Goal: Task Accomplishment & Management: Manage account settings

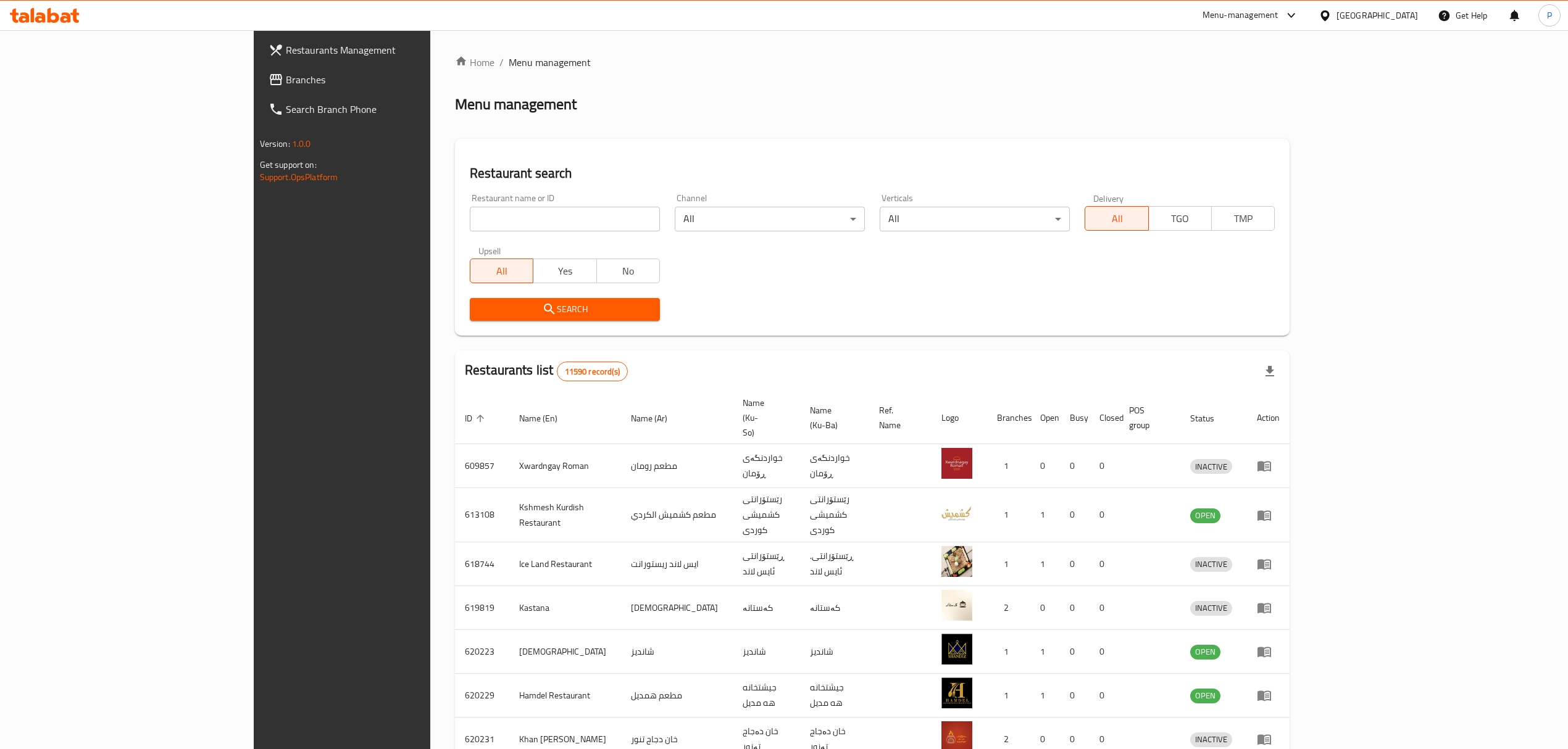
click at [470, 219] on input "search" at bounding box center [565, 219] width 190 height 25
click at [470, 221] on input "search" at bounding box center [565, 219] width 190 height 25
type input "havakl"
click at [49, 18] on icon at bounding box center [53, 16] width 12 height 15
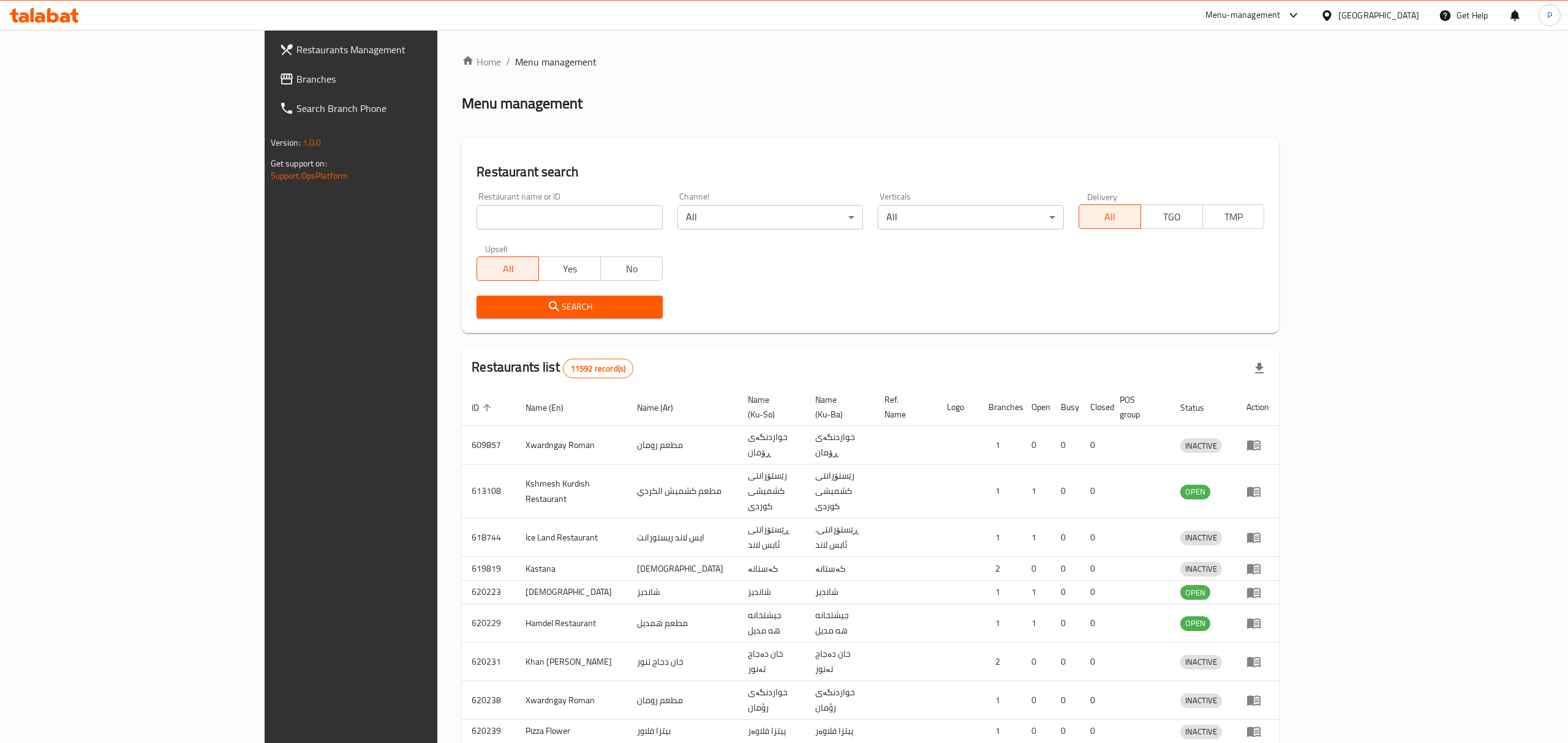
click at [669, 0] on html "​ Menu-management Iraq Get Help P Restaurants Management Branches Search Branch…" at bounding box center [784, 371] width 1568 height 743
click at [815, 681] on td "خواردنگەی رؤمان" at bounding box center [839, 701] width 69 height 39
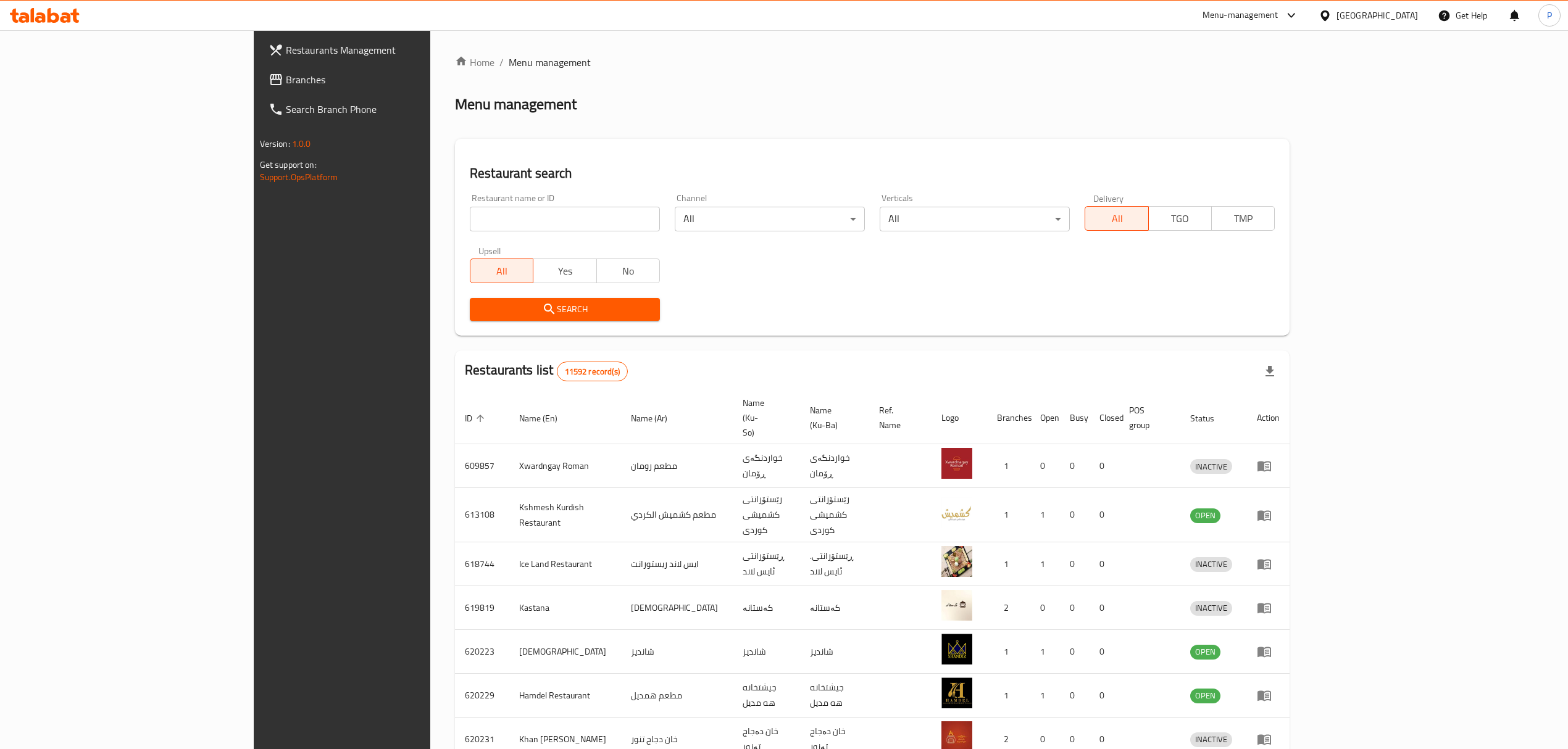
drag, startPoint x: 472, startPoint y: 235, endPoint x: 468, endPoint y: 228, distance: 8.1
click at [470, 234] on div "Restaurant name or ID Restaurant name or ID" at bounding box center [565, 212] width 205 height 52
click at [470, 228] on input "search" at bounding box center [565, 219] width 190 height 25
type input "haval"
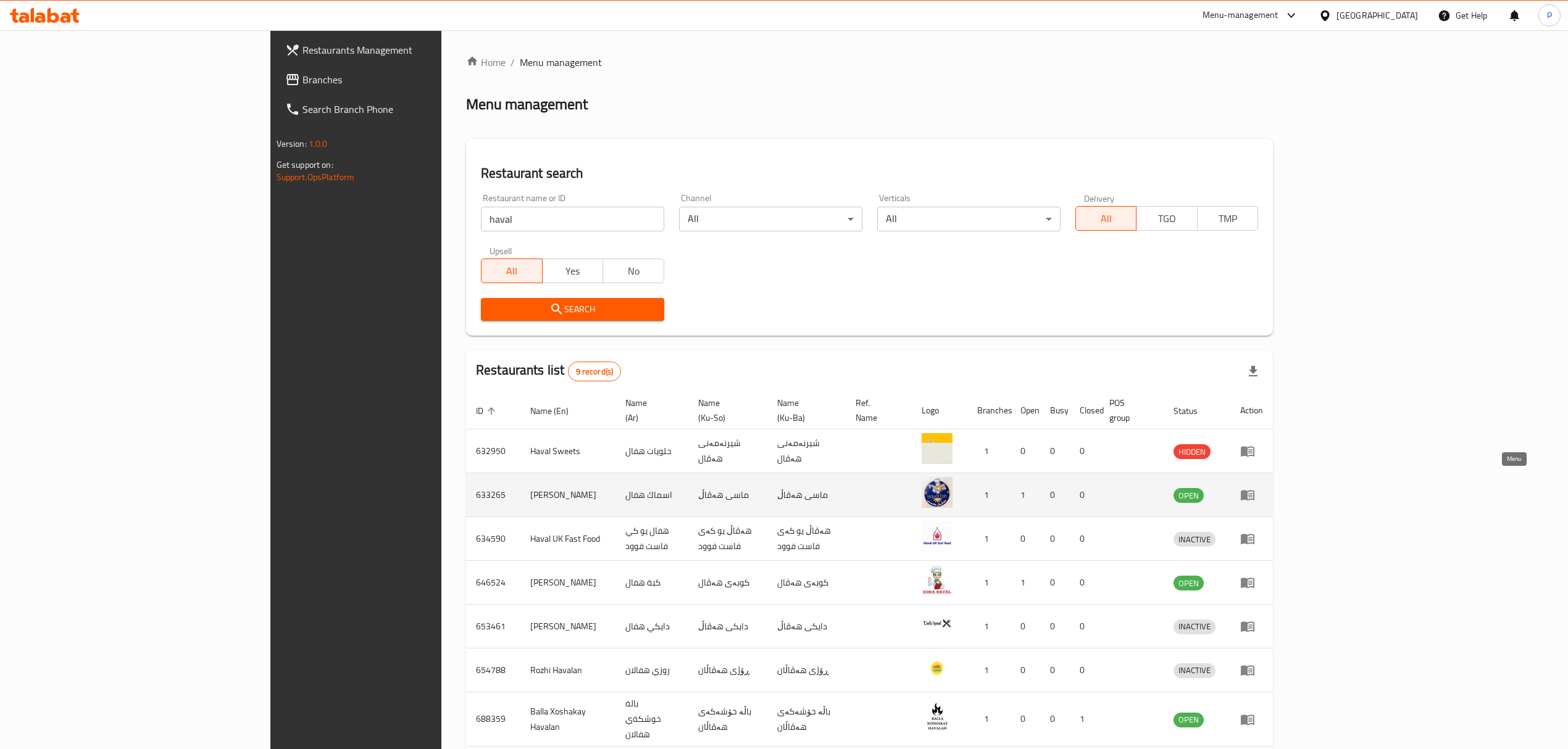
click at [1254, 490] on icon "enhanced table" at bounding box center [1247, 495] width 14 height 10
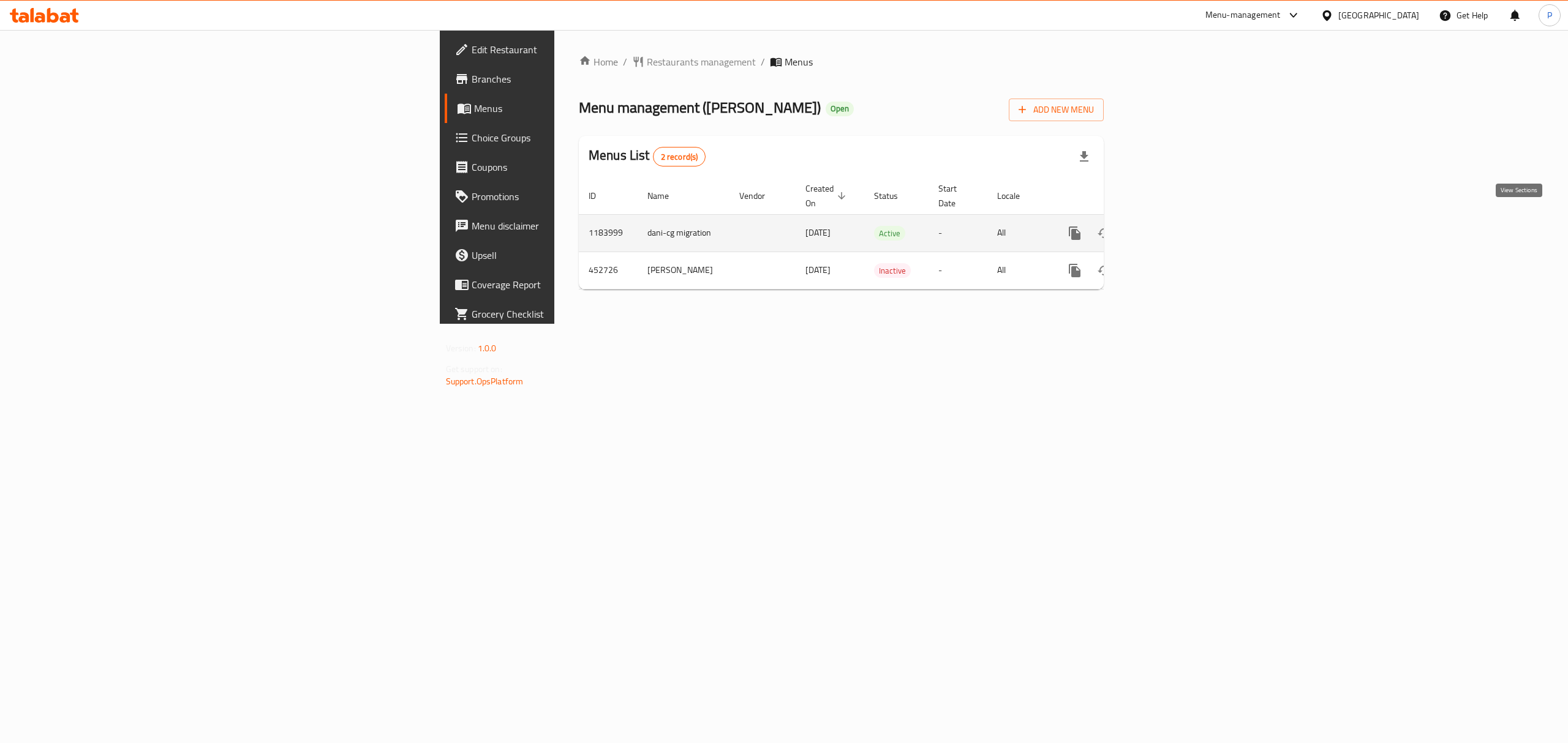
click at [1170, 226] on icon "enhanced table" at bounding box center [1163, 234] width 15 height 15
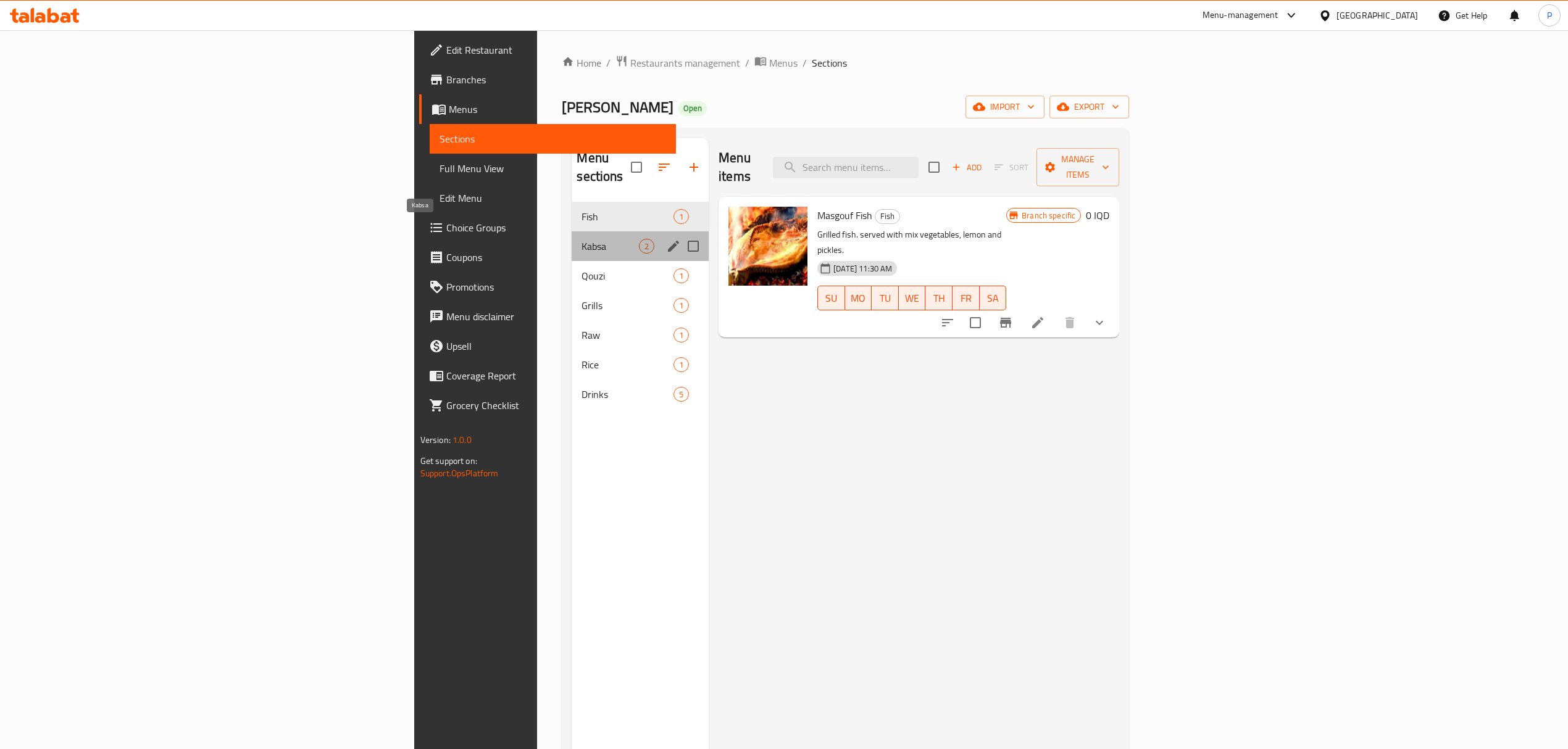
click at [582, 239] on span "Kabsa" at bounding box center [610, 247] width 58 height 15
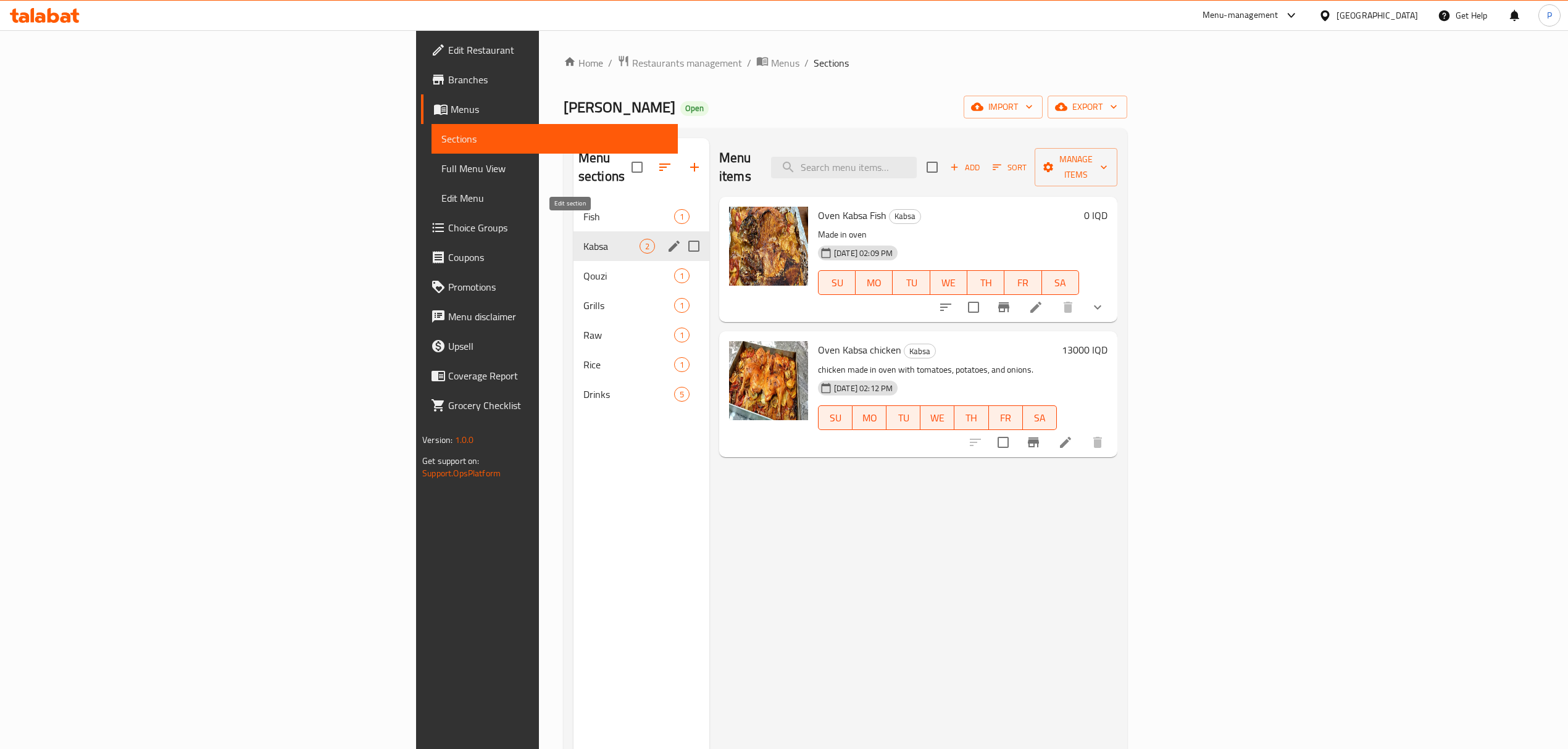
click at [668, 241] on icon "edit" at bounding box center [674, 247] width 11 height 11
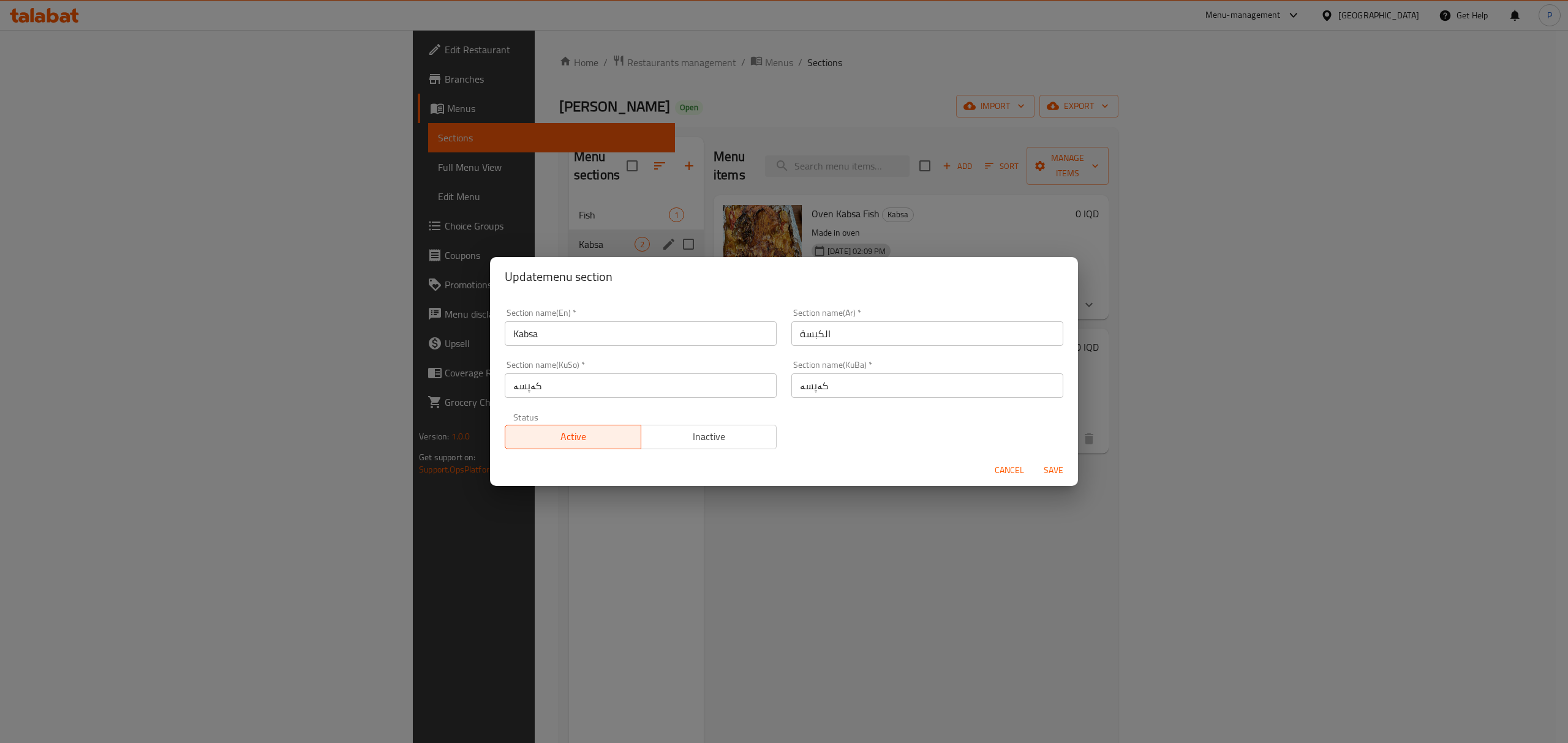
drag, startPoint x: 562, startPoint y: 338, endPoint x: 434, endPoint y: 330, distance: 128.2
click at [435, 330] on div "Update menu section Section name(En)   * Kabsa Section name(En) * Section name(…" at bounding box center [784, 371] width 1568 height 743
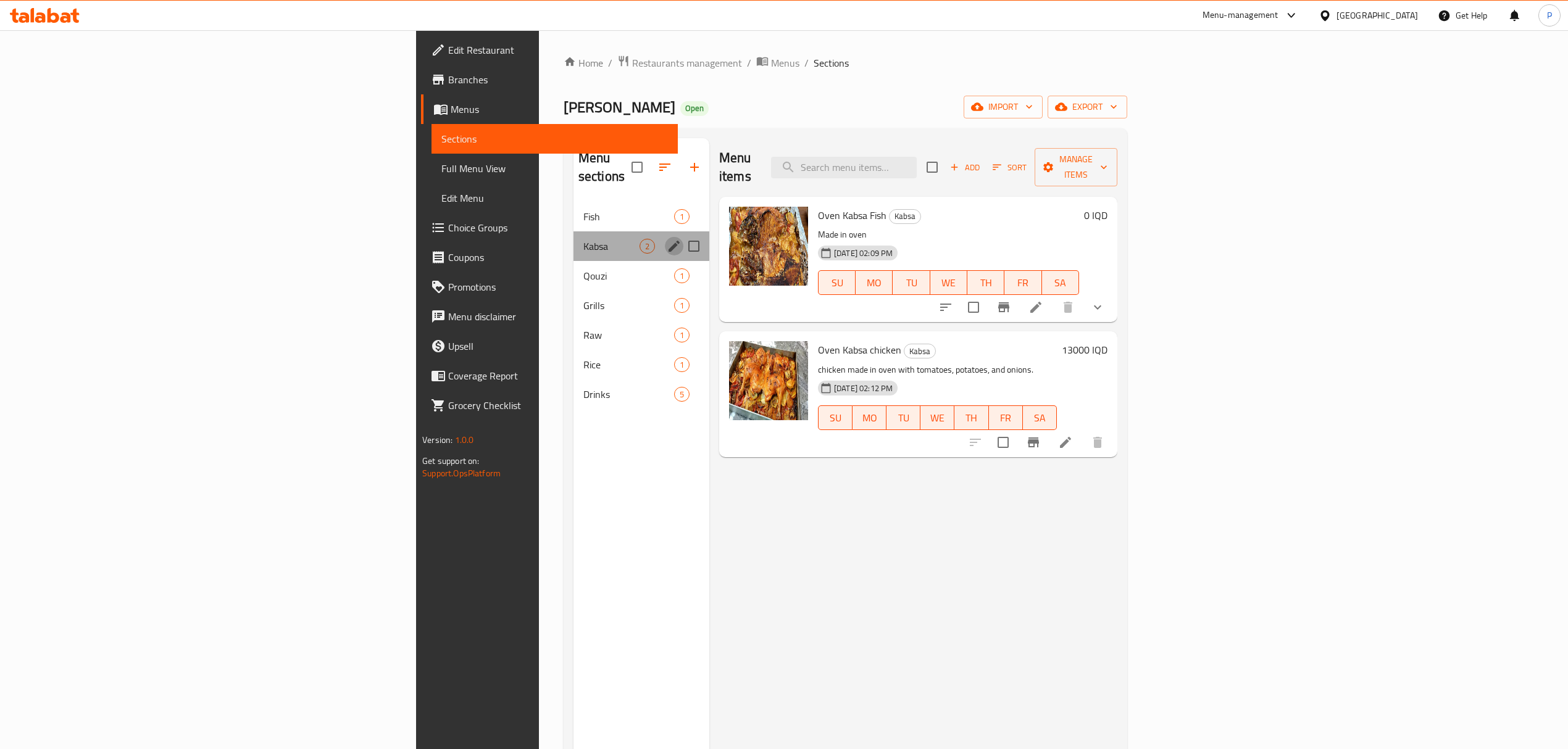
click at [666, 239] on icon "edit" at bounding box center [674, 247] width 15 height 15
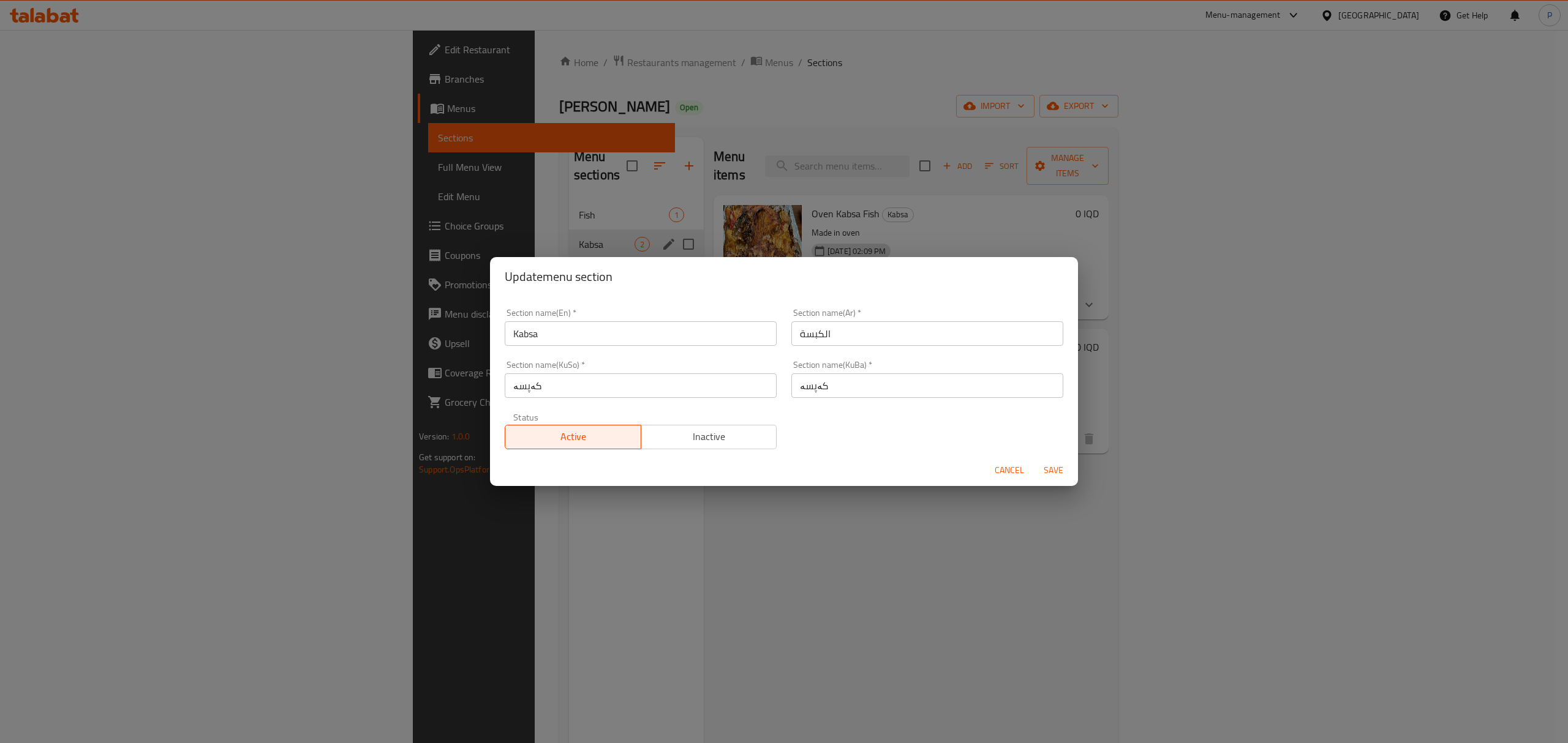
click at [579, 341] on input "Kabsa" at bounding box center [640, 333] width 271 height 25
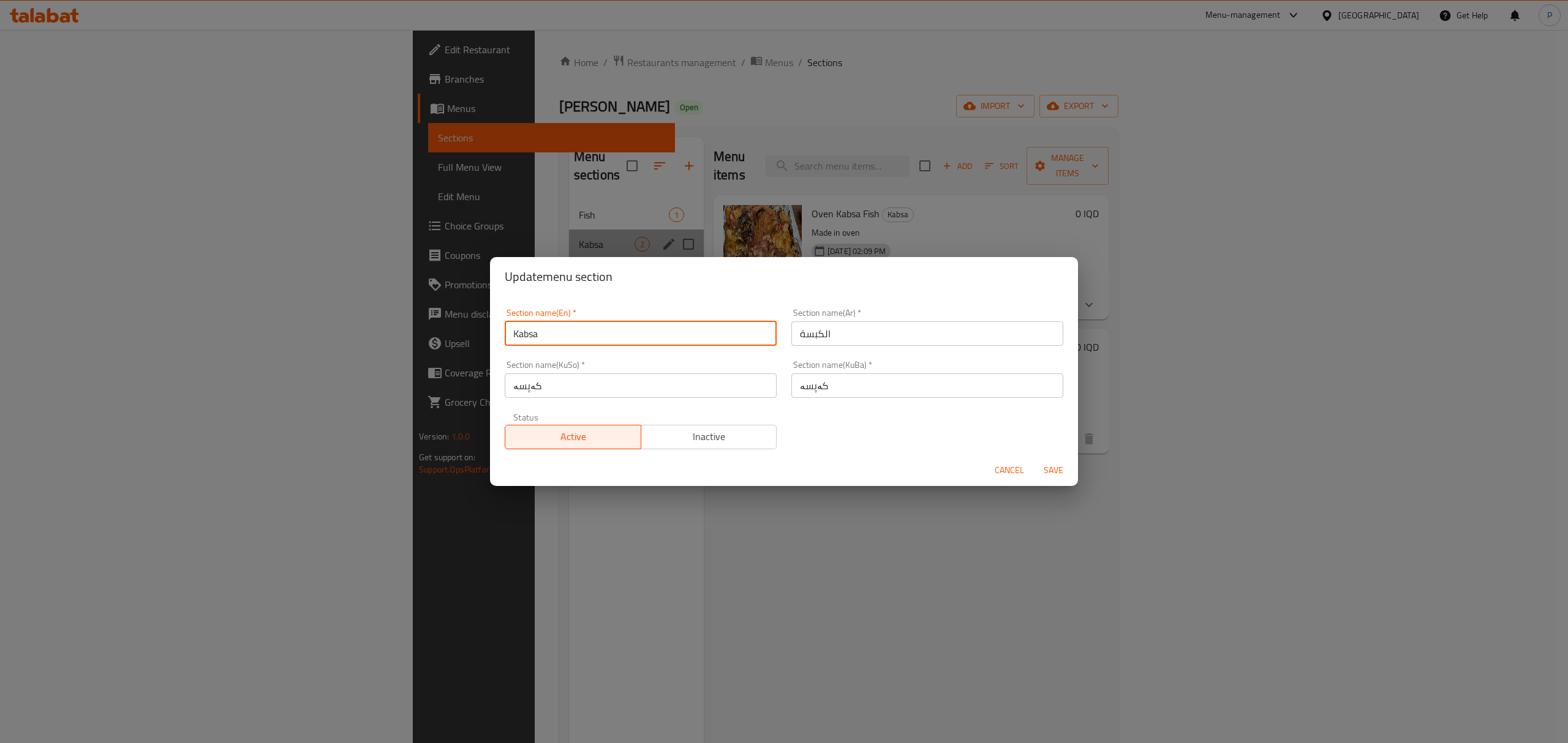
click at [579, 341] on input "Kabsa" at bounding box center [640, 333] width 271 height 25
type input "From Oven"
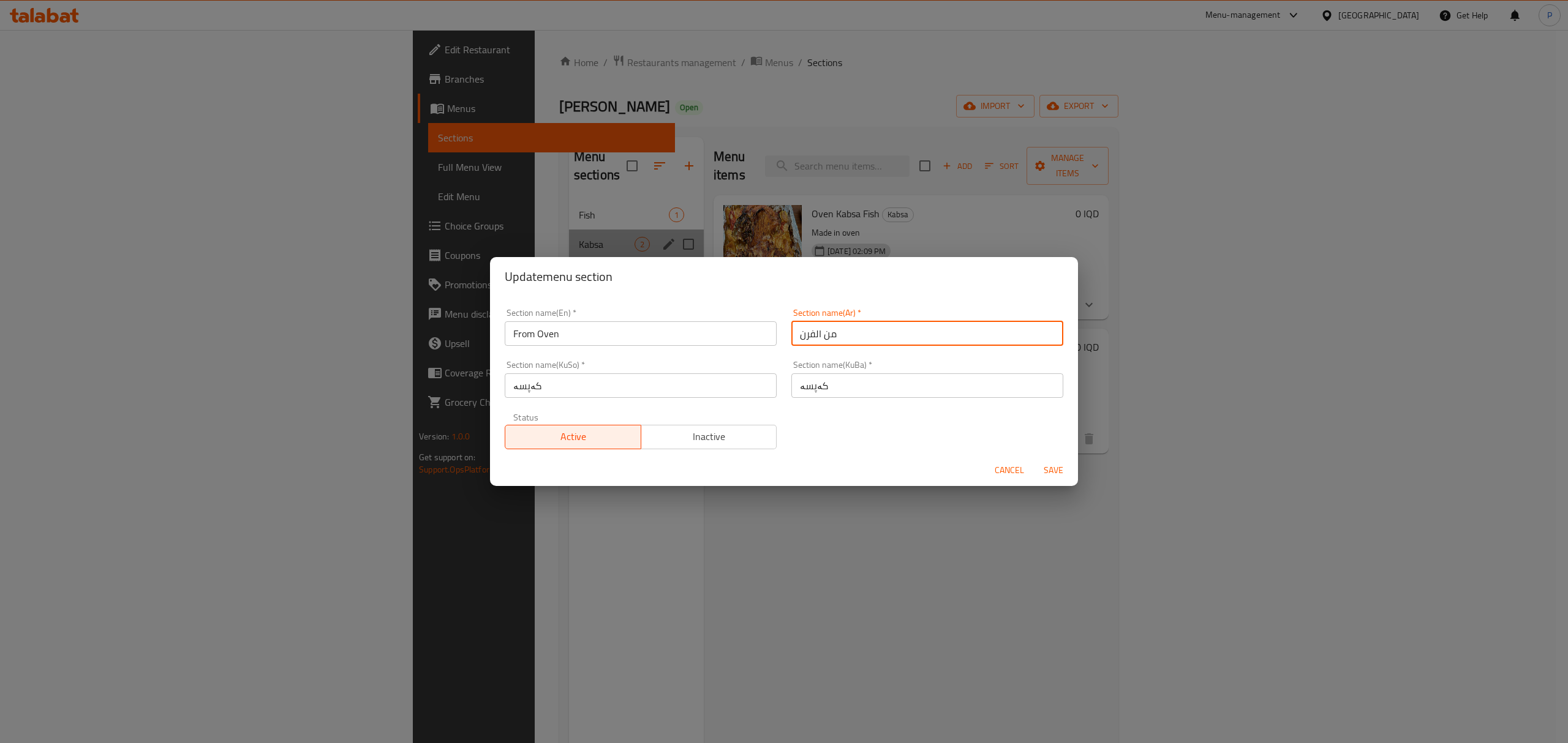
drag, startPoint x: 808, startPoint y: 338, endPoint x: 775, endPoint y: 333, distance: 33.4
click at [775, 333] on div "Section name(En)   * From Oven Section name(En) * Section name(Ar)   * من الفرن…" at bounding box center [784, 378] width 573 height 155
type input "من الفرن"
click at [828, 382] on input "کەپسە" at bounding box center [927, 386] width 271 height 25
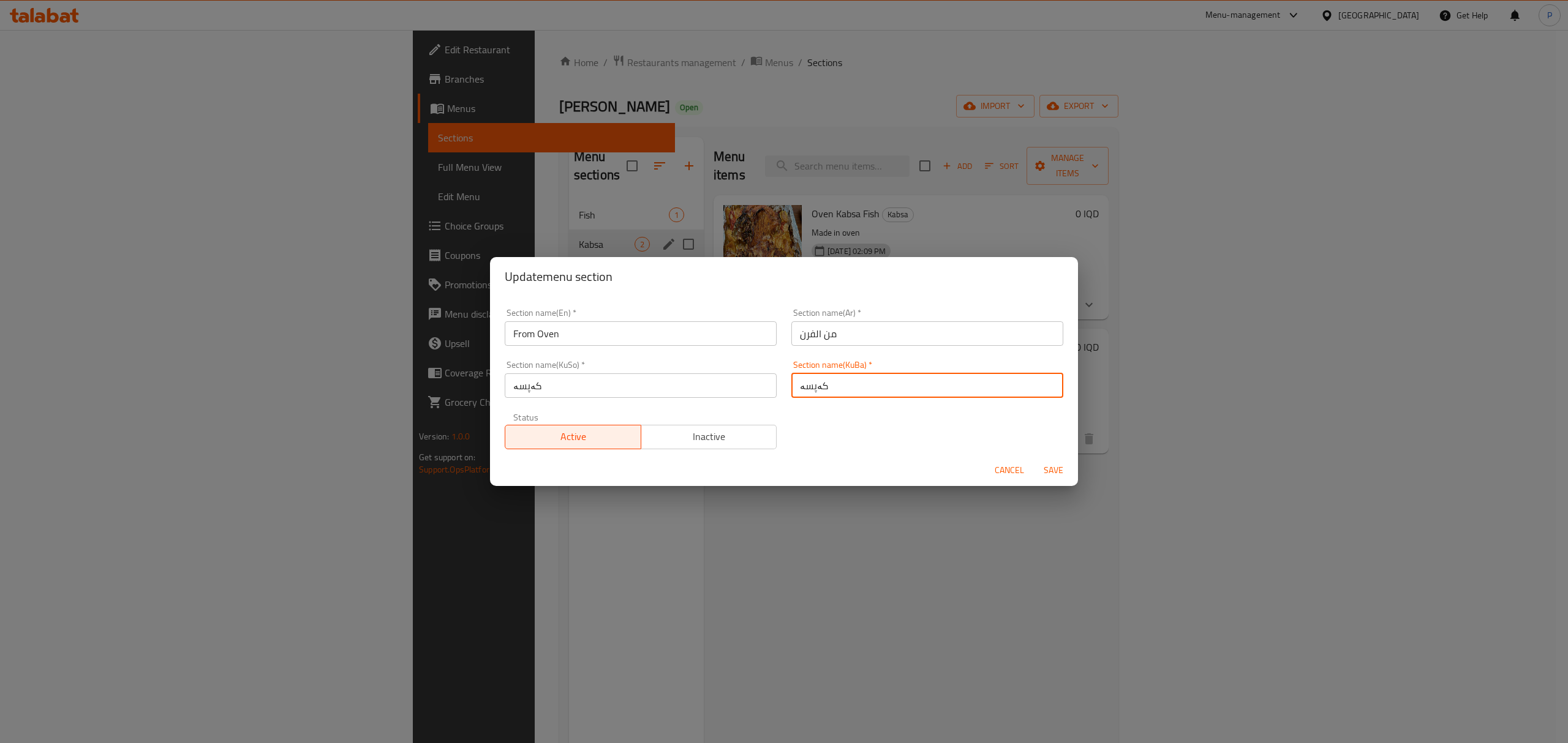
click at [828, 382] on input "کەپسە" at bounding box center [927, 386] width 271 height 25
click at [828, 381] on input "کەپسە" at bounding box center [927, 386] width 271 height 25
paste input "فرن"
type input "فرن"
click at [731, 394] on input "کەپسە" at bounding box center [640, 386] width 271 height 25
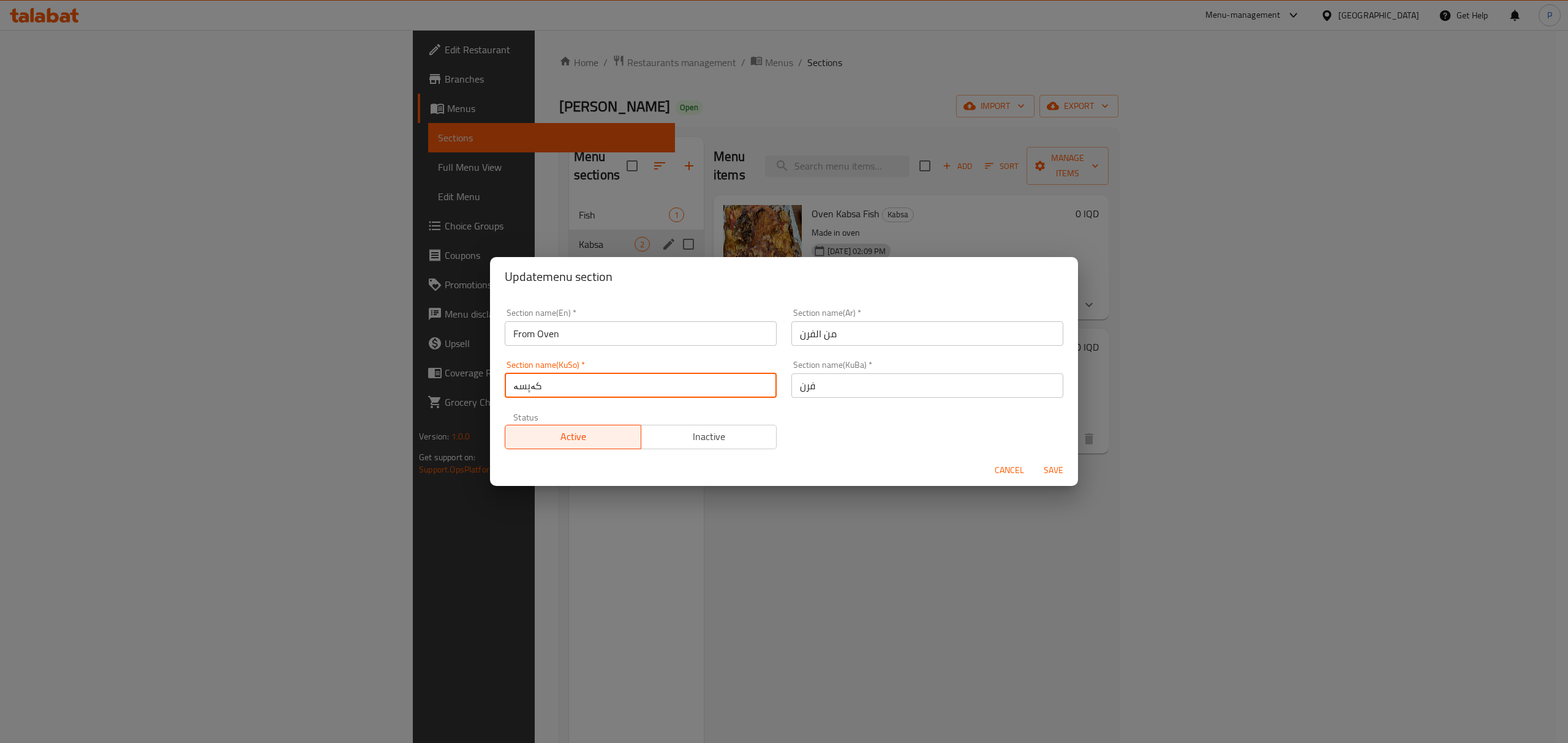
click at [731, 394] on input "کەپسە" at bounding box center [640, 386] width 271 height 25
paste input "فرن"
type input "فرن"
click at [1055, 466] on span "Save" at bounding box center [1054, 470] width 30 height 16
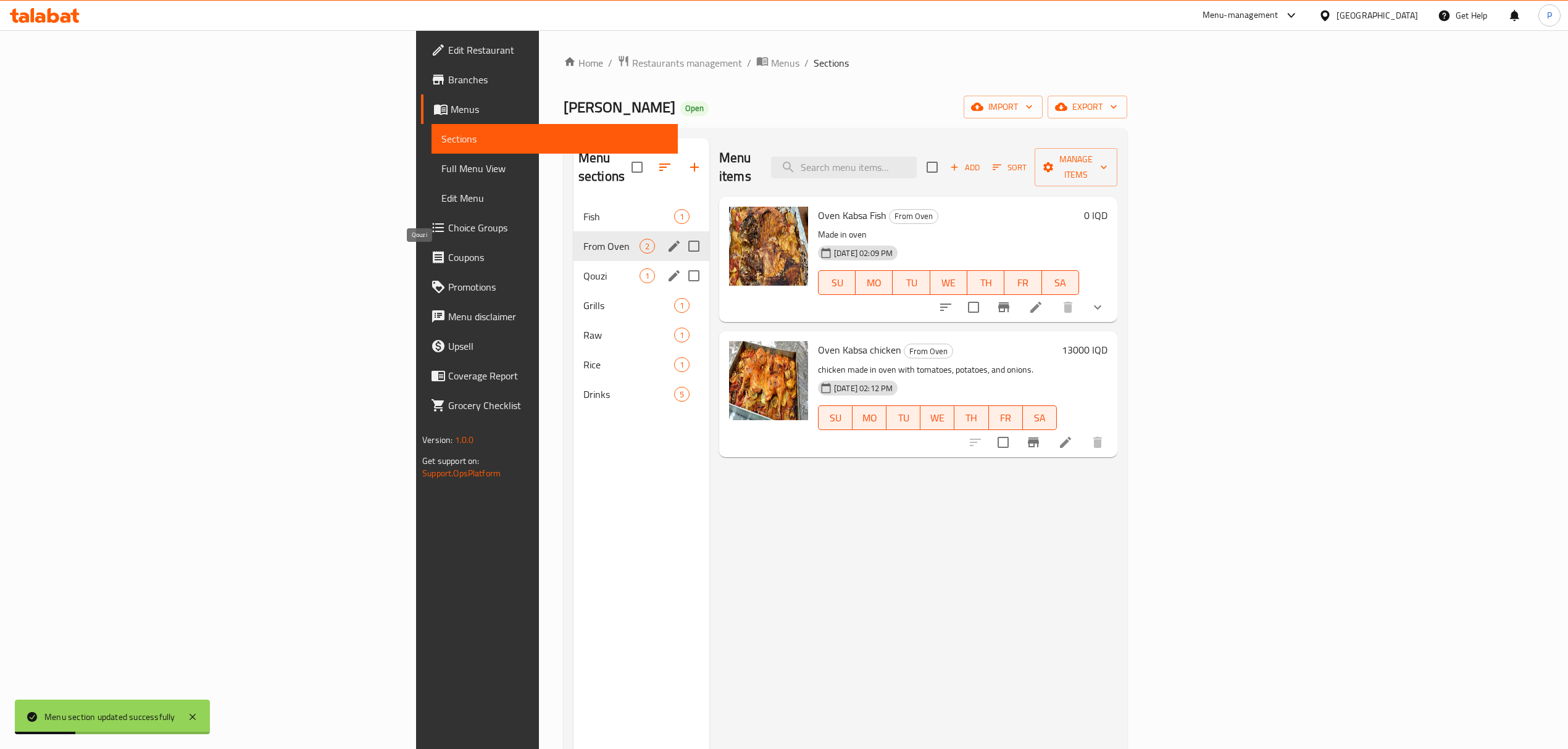
click at [583, 268] on span "Qouzi" at bounding box center [611, 275] width 56 height 15
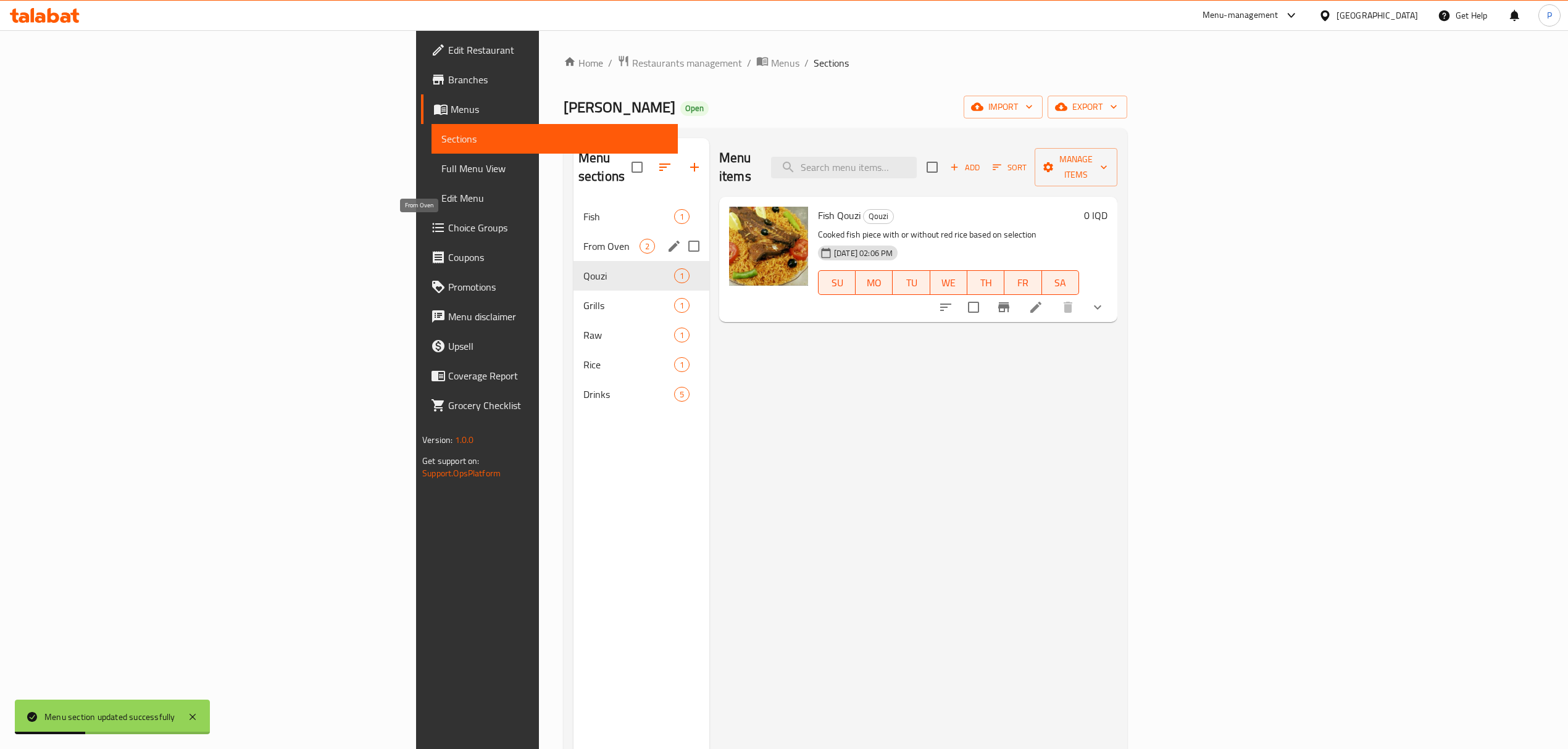
click at [583, 239] on span "From Oven" at bounding box center [611, 247] width 56 height 15
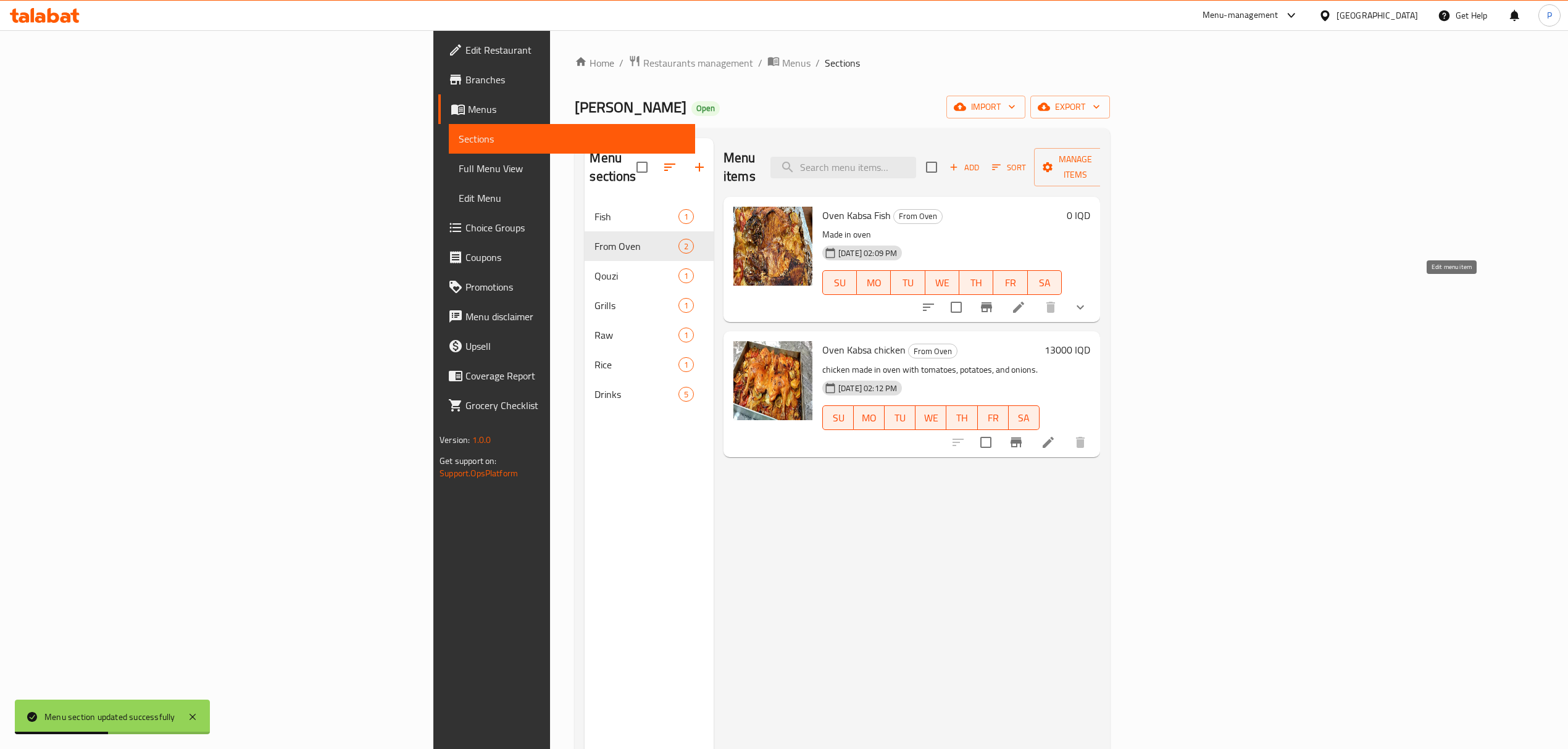
click at [1036, 296] on li at bounding box center [1018, 307] width 34 height 22
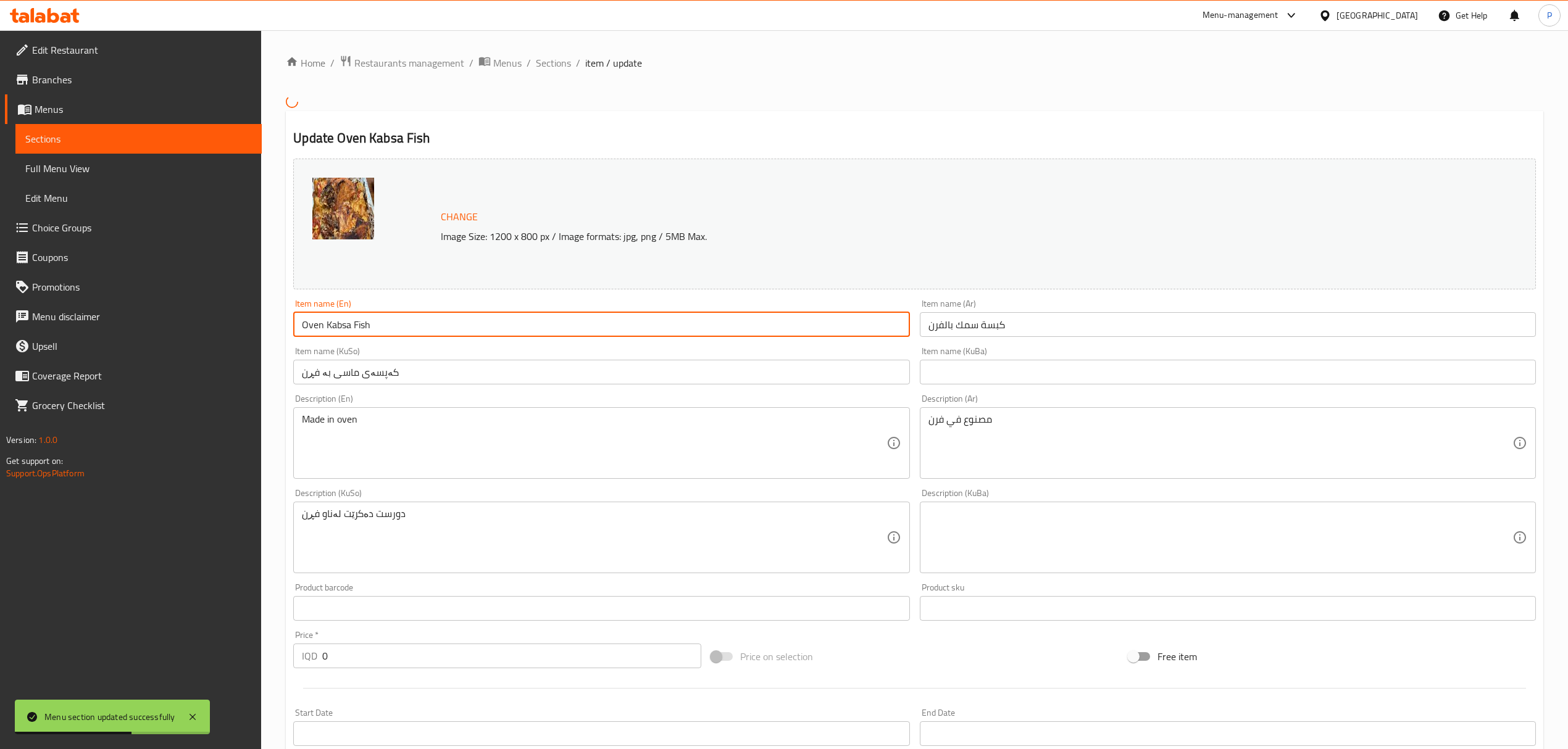
click at [348, 318] on input "Oven Kabsa Fish" at bounding box center [601, 325] width 616 height 25
click at [333, 326] on input "Oven Kabsa Fish" at bounding box center [601, 325] width 616 height 25
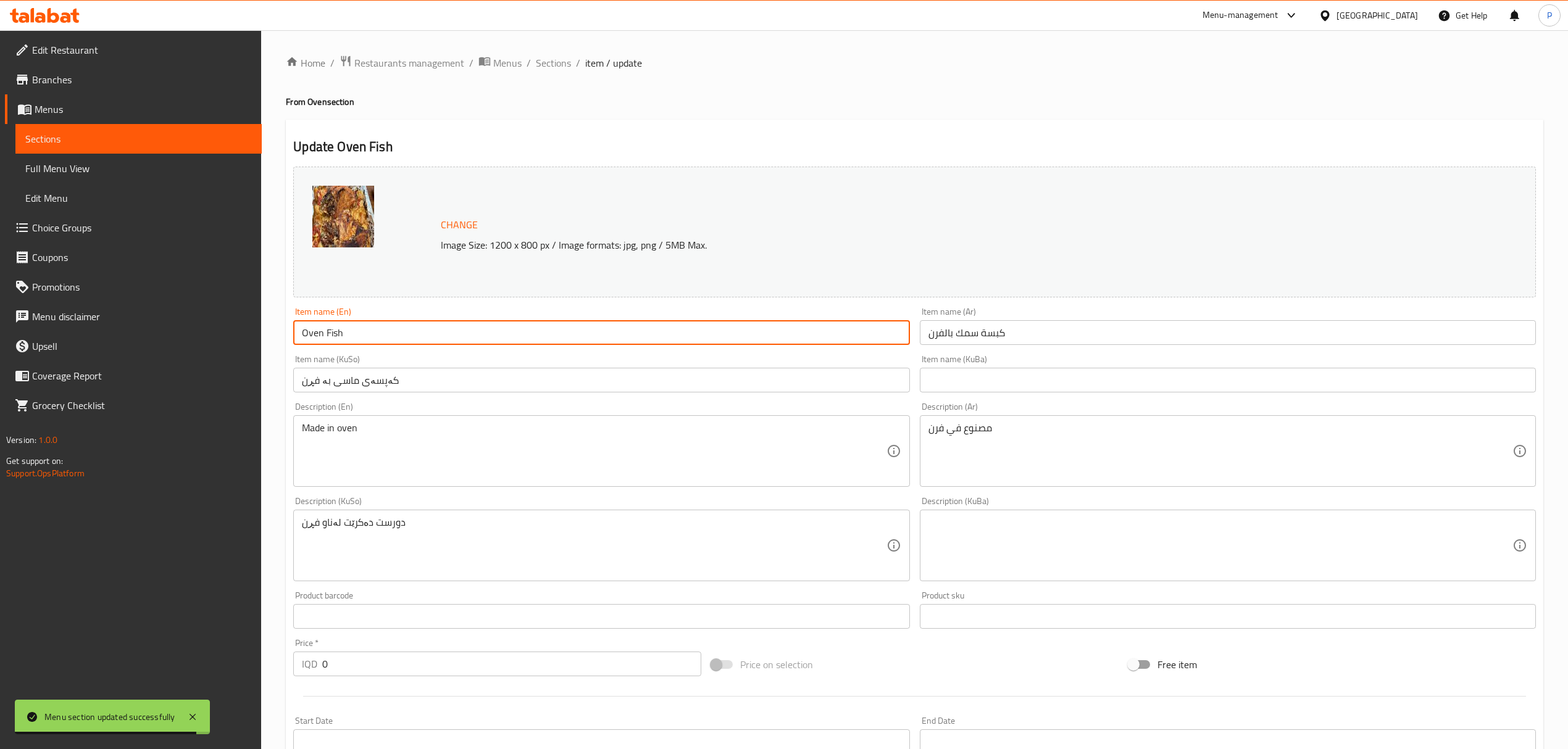
type input "Oven Fish"
click at [379, 385] on input "کەپسەی ماسی بە فڕن" at bounding box center [601, 380] width 616 height 25
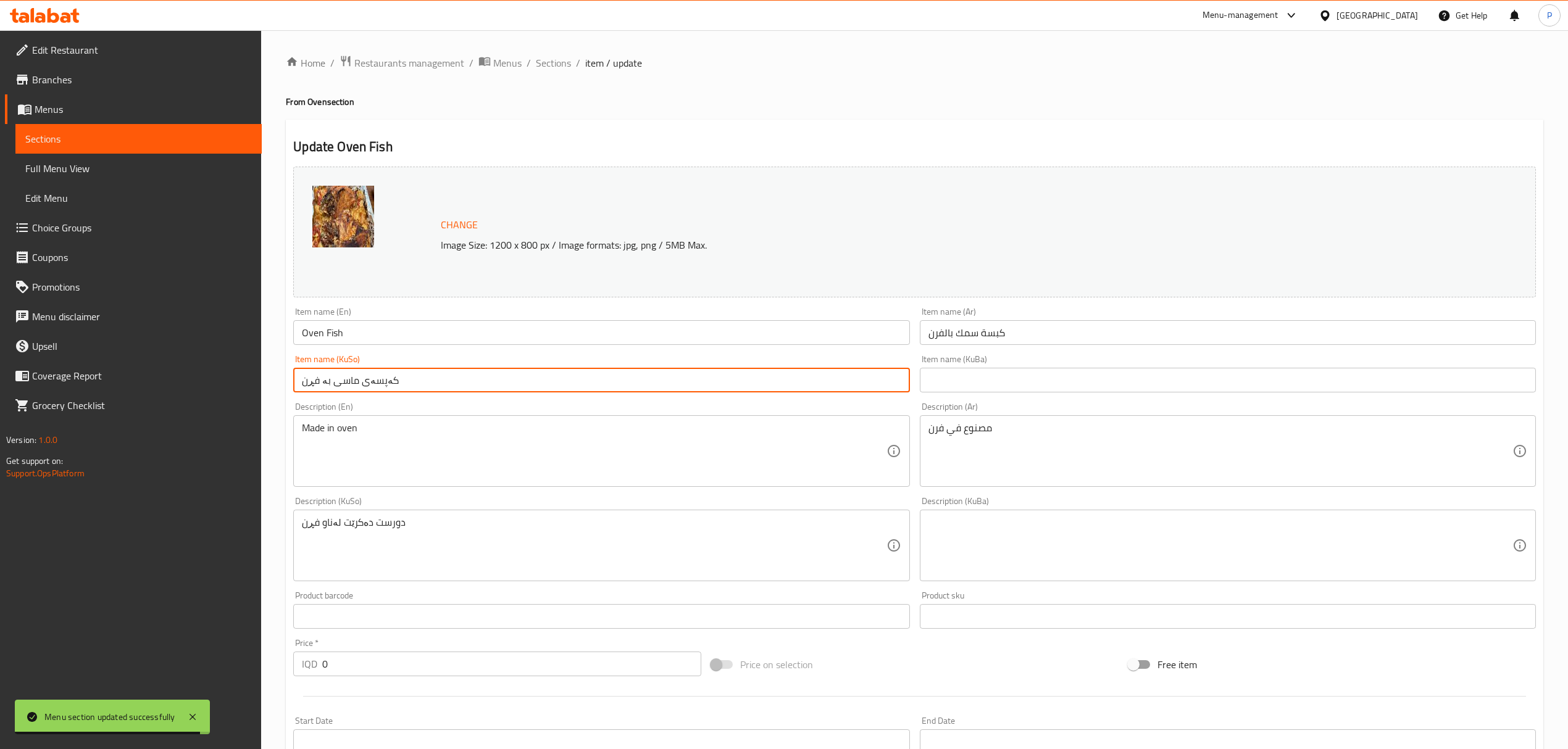
click at [379, 385] on input "کەپسەی ماسی بە فڕن" at bounding box center [601, 380] width 616 height 25
click at [472, 377] on input "ماسی بە فڕن" at bounding box center [601, 380] width 616 height 25
type input "ماسی بە فڕن"
click at [994, 337] on input "كبسة سمك بالفرن" at bounding box center [1227, 332] width 616 height 25
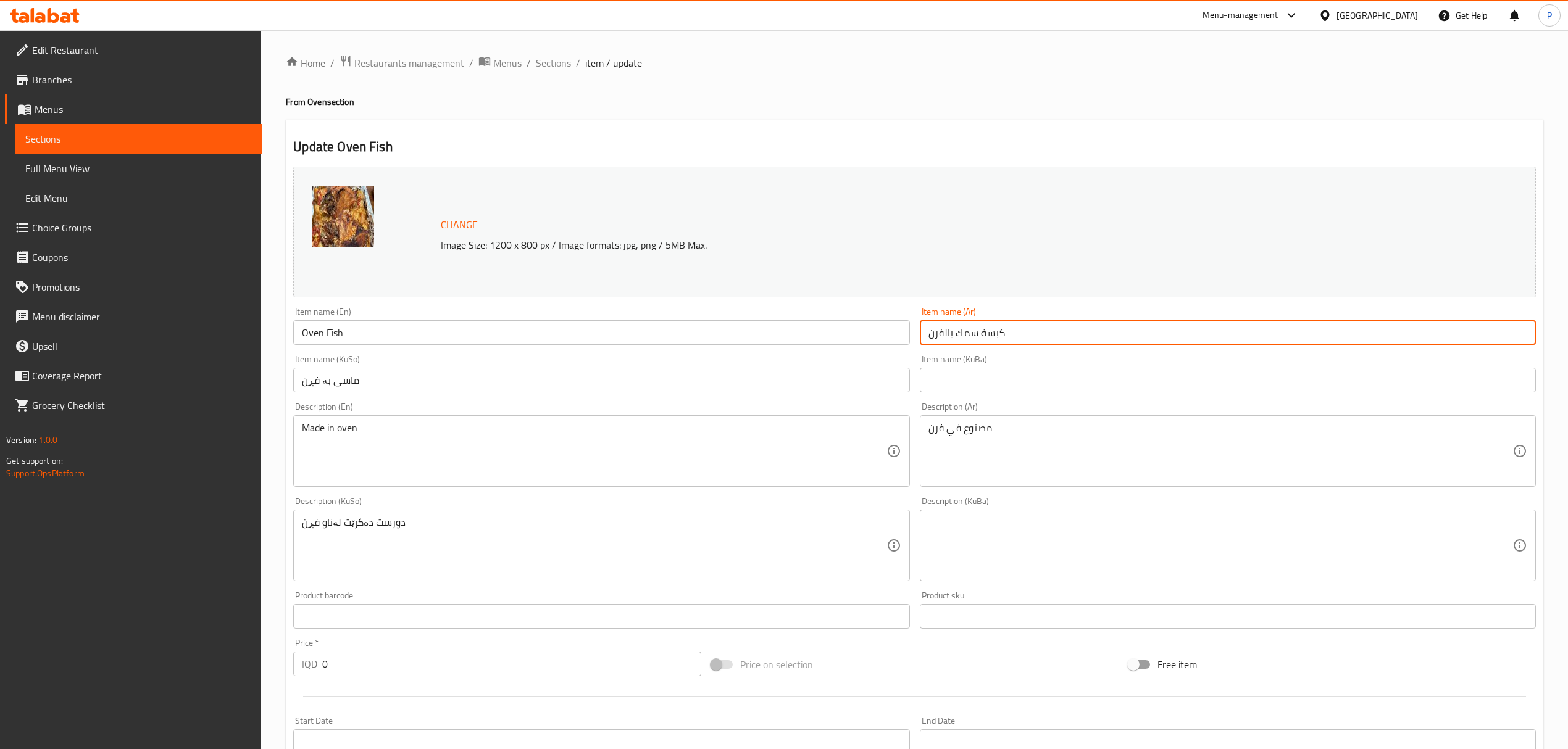
click at [995, 337] on input "كبسة سمك بالفرن" at bounding box center [1227, 332] width 616 height 25
type input "سمك بالفرن"
click at [985, 356] on div "Item name (KuBa) Item name (KuBa)" at bounding box center [1227, 373] width 616 height 37
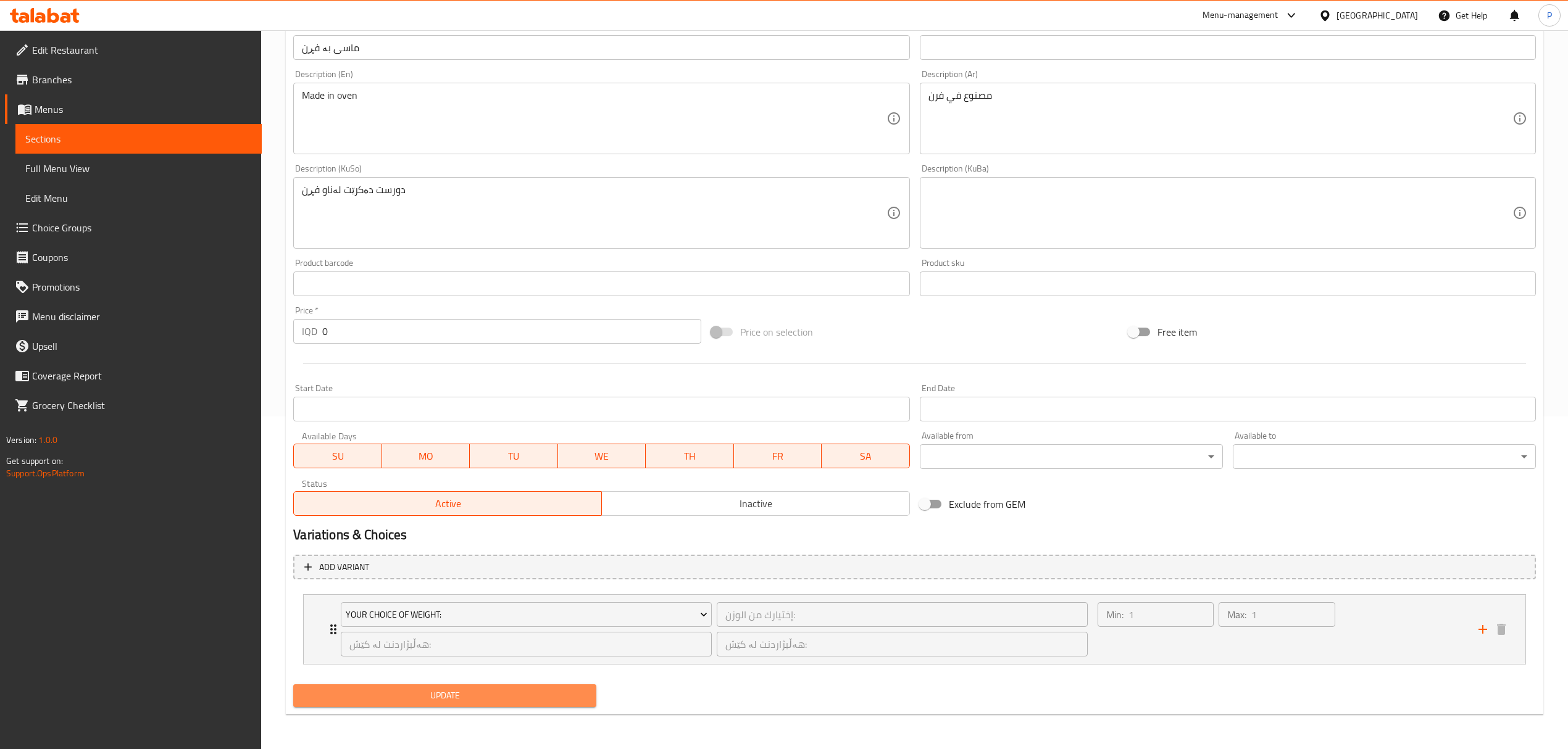
click at [457, 688] on button "Update" at bounding box center [445, 695] width 303 height 23
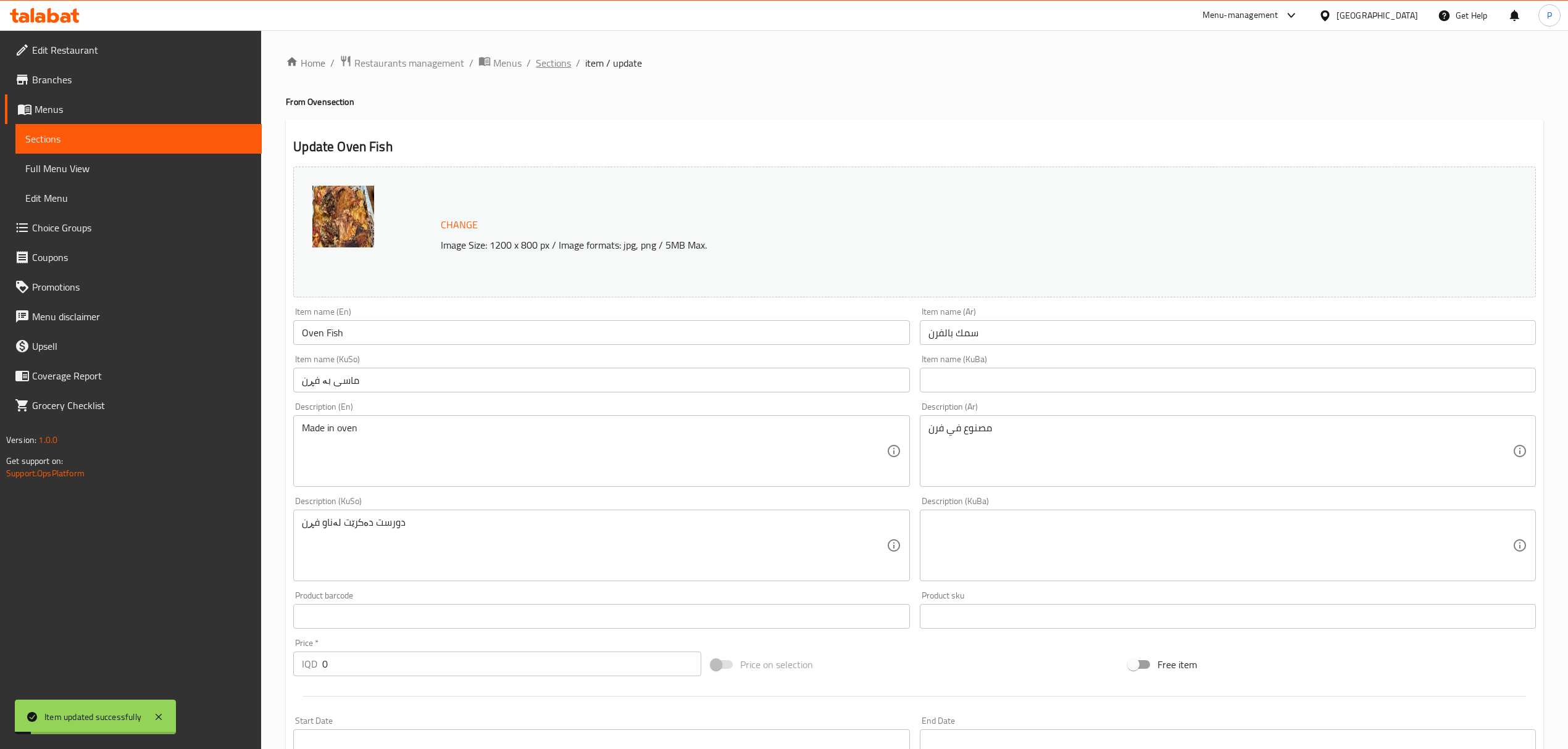
click at [551, 70] on span "Sections" at bounding box center [554, 63] width 35 height 15
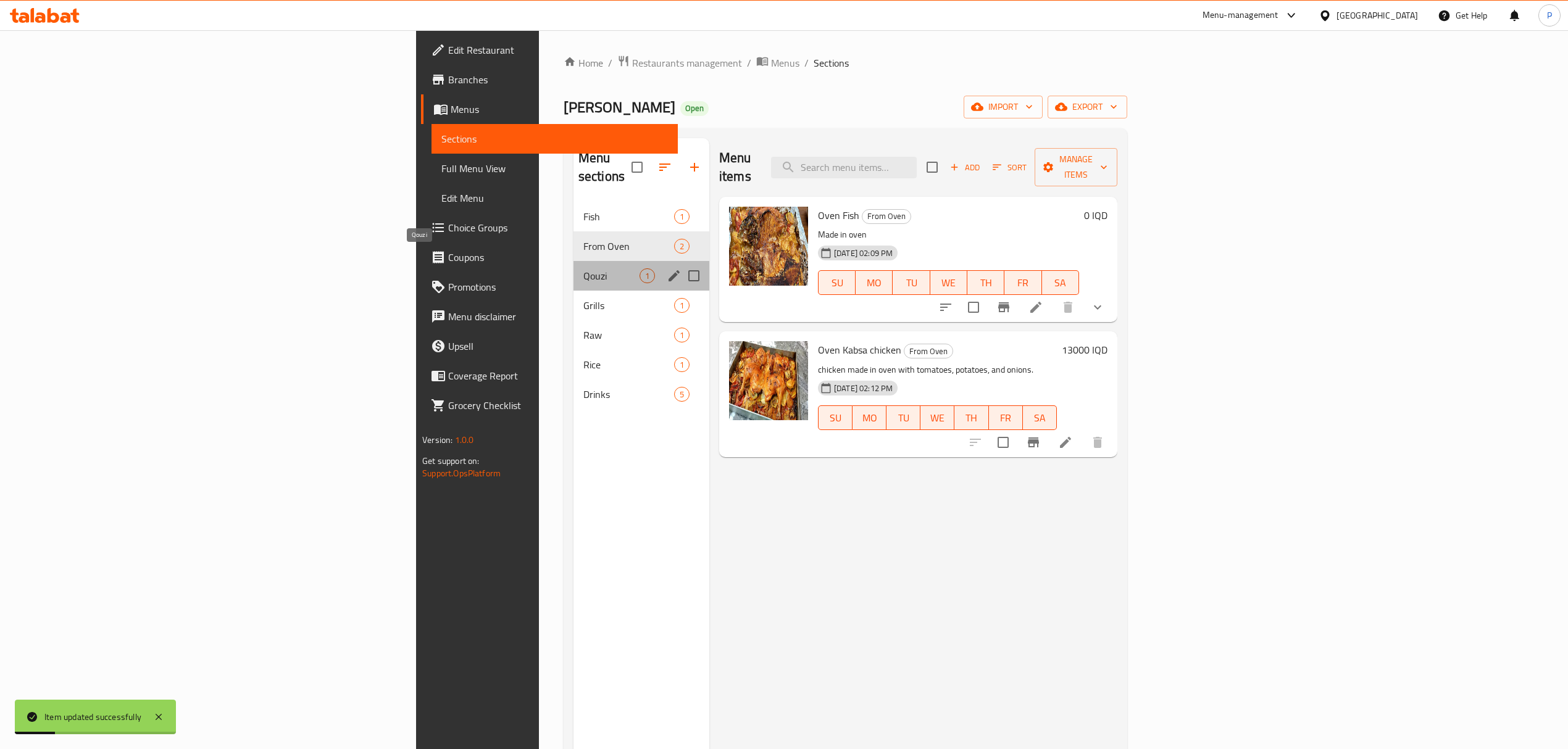
click at [583, 268] on span "Qouzi" at bounding box center [611, 275] width 56 height 15
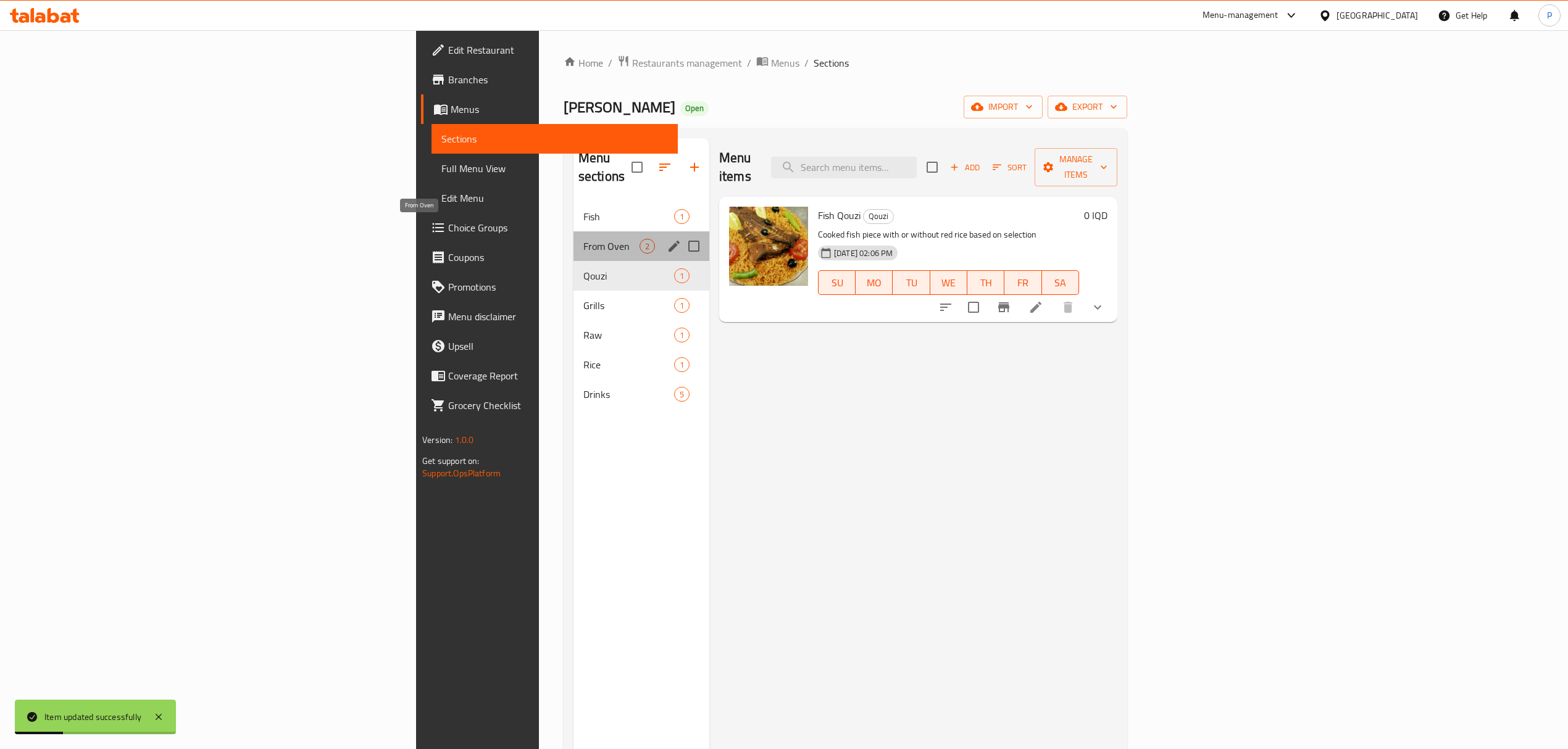
click at [583, 239] on span "From Oven" at bounding box center [611, 247] width 56 height 15
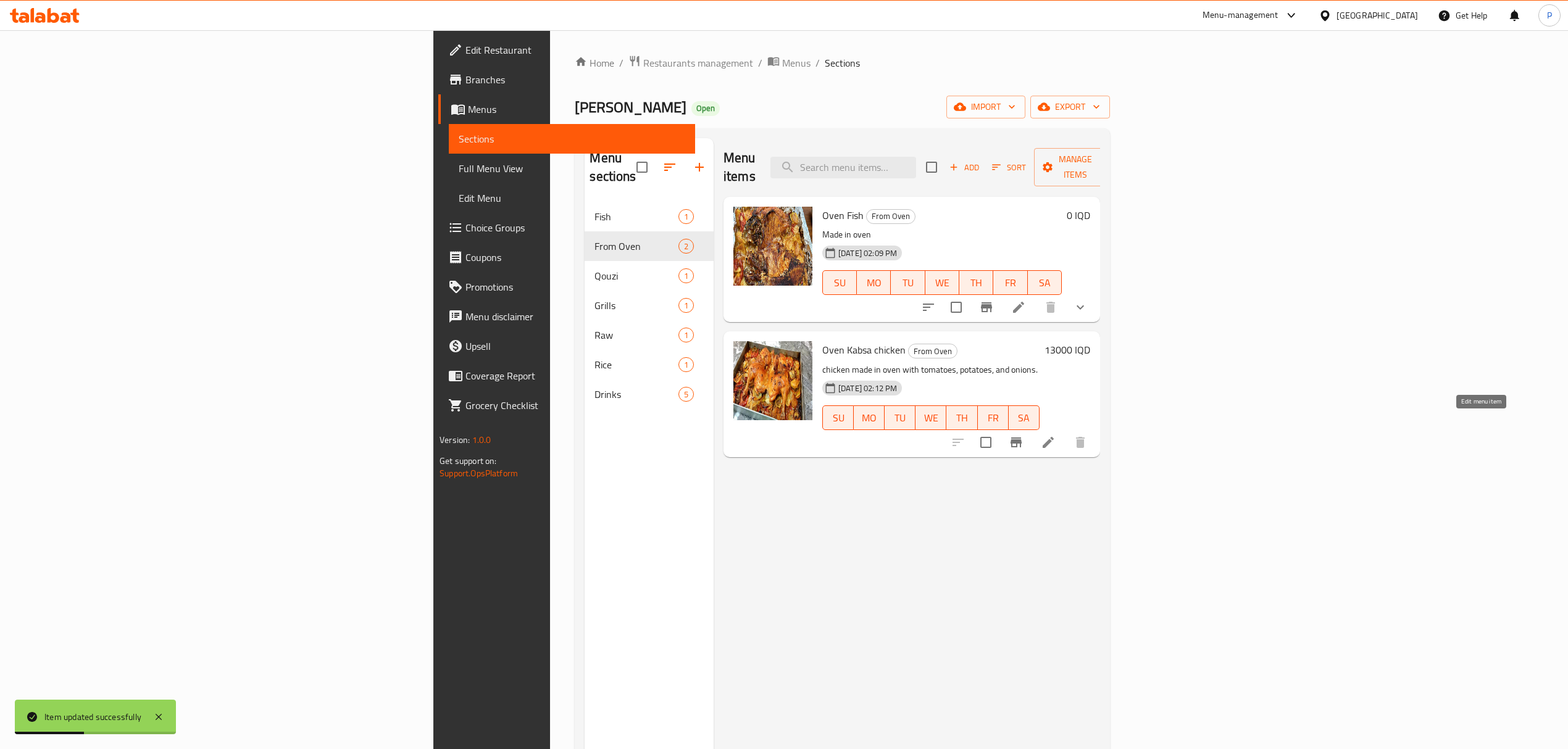
click at [1055, 435] on icon at bounding box center [1048, 443] width 15 height 15
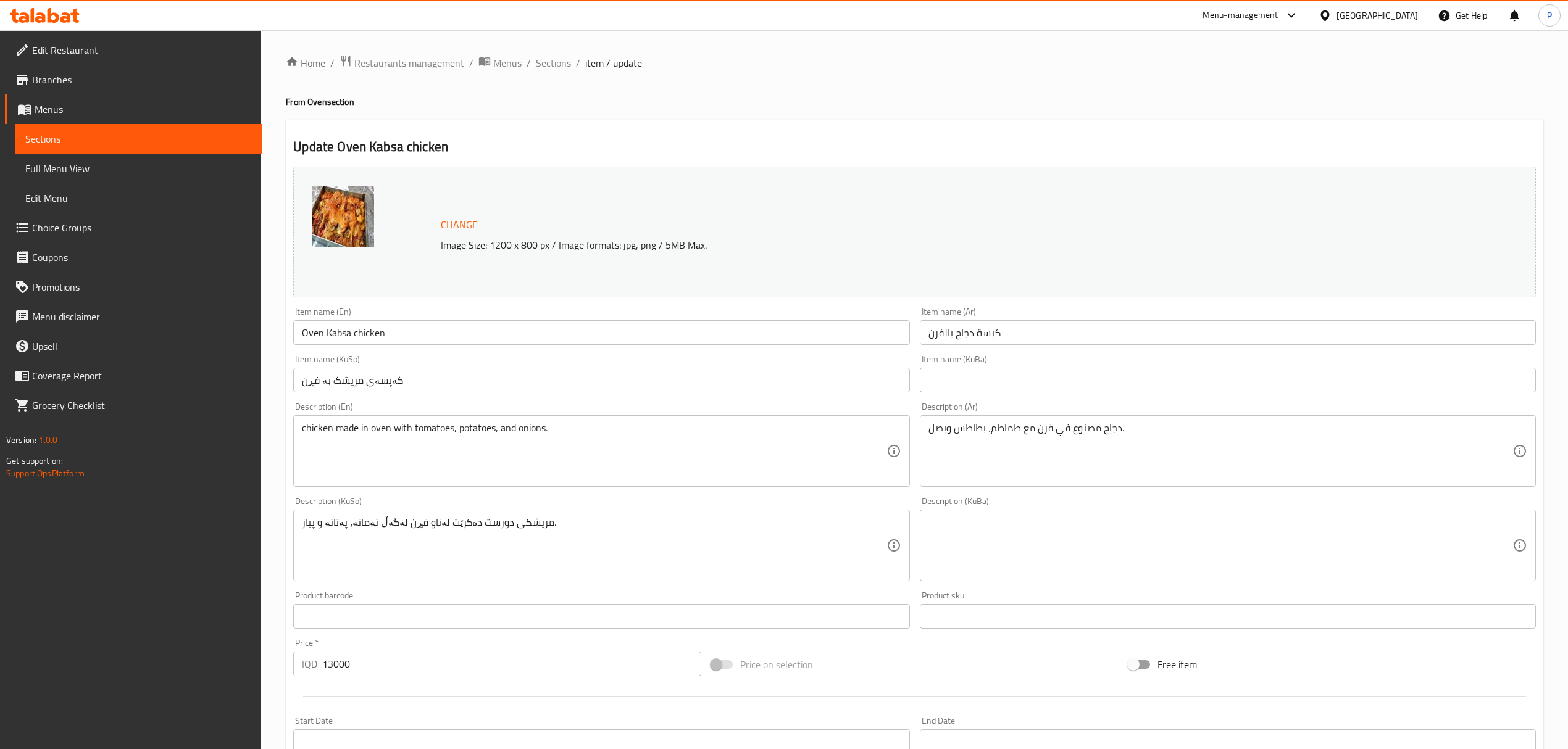
click at [636, 301] on div "Change Image Size: 1200 x 800 px / Image formats: jpg, png / 5MB Max." at bounding box center [915, 232] width 1253 height 140
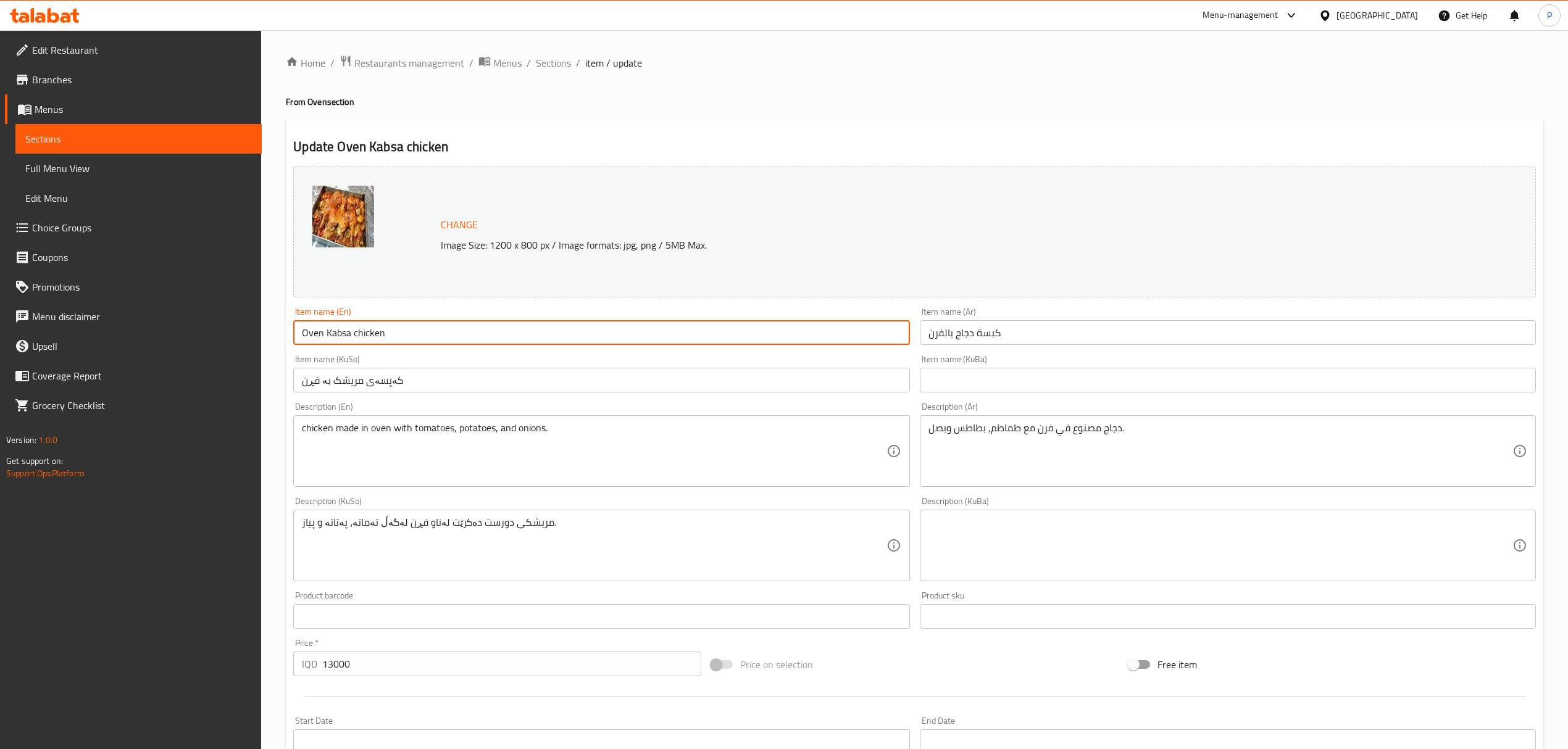
click at [331, 339] on input "Oven Kabsa chicken" at bounding box center [601, 332] width 616 height 25
click at [331, 338] on input "Oven Kabsa chicken" at bounding box center [601, 332] width 616 height 25
type input "Oven chicken"
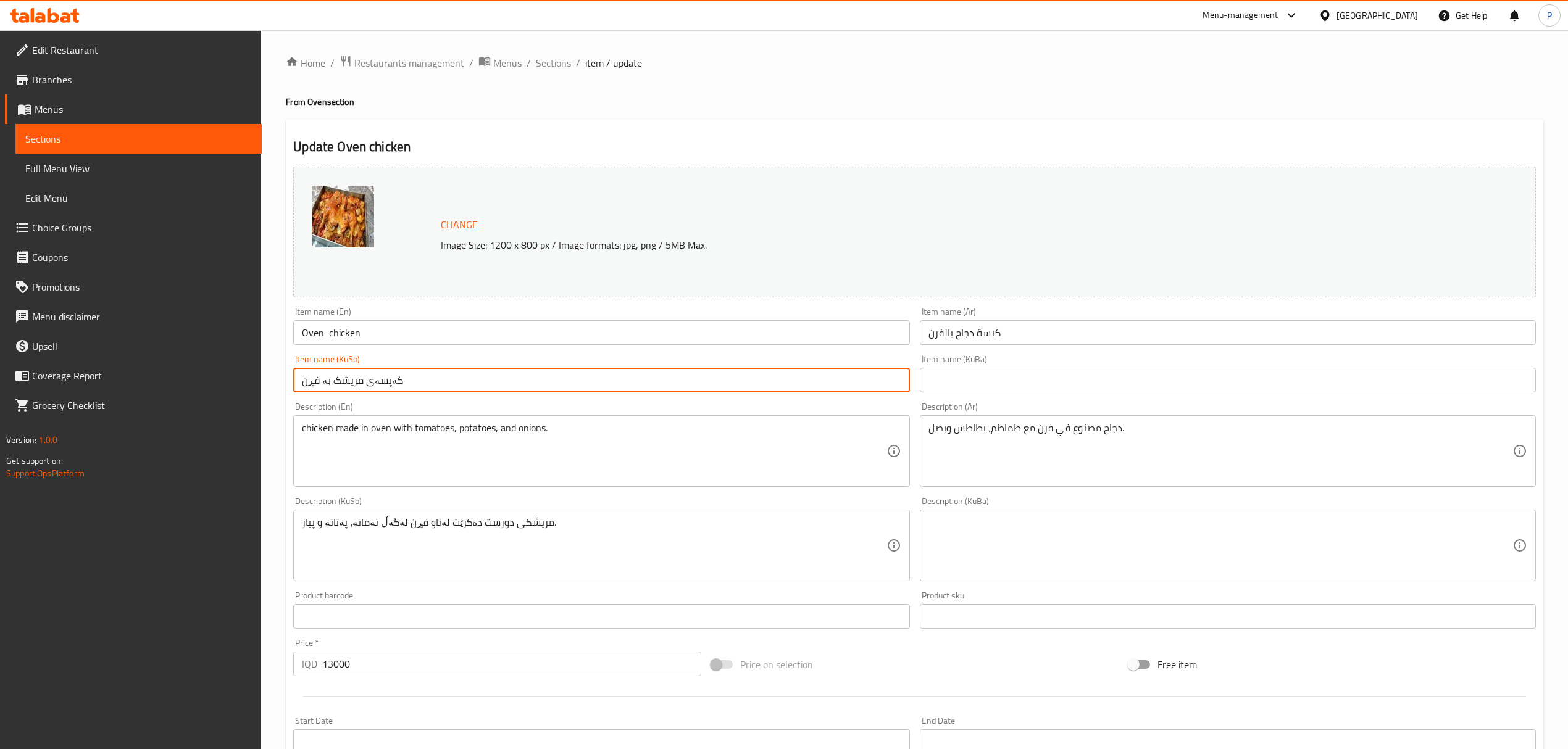
click at [377, 385] on input "کەپسەی مریشک بە فڕن" at bounding box center [601, 380] width 616 height 25
type input "مریشک بە فڕن"
click at [462, 413] on div "Description (En) chicken made in oven with tomatoes, potatoes, and onions. Desc…" at bounding box center [601, 444] width 616 height 85
drag, startPoint x: 327, startPoint y: 389, endPoint x: 321, endPoint y: 388, distance: 6.1
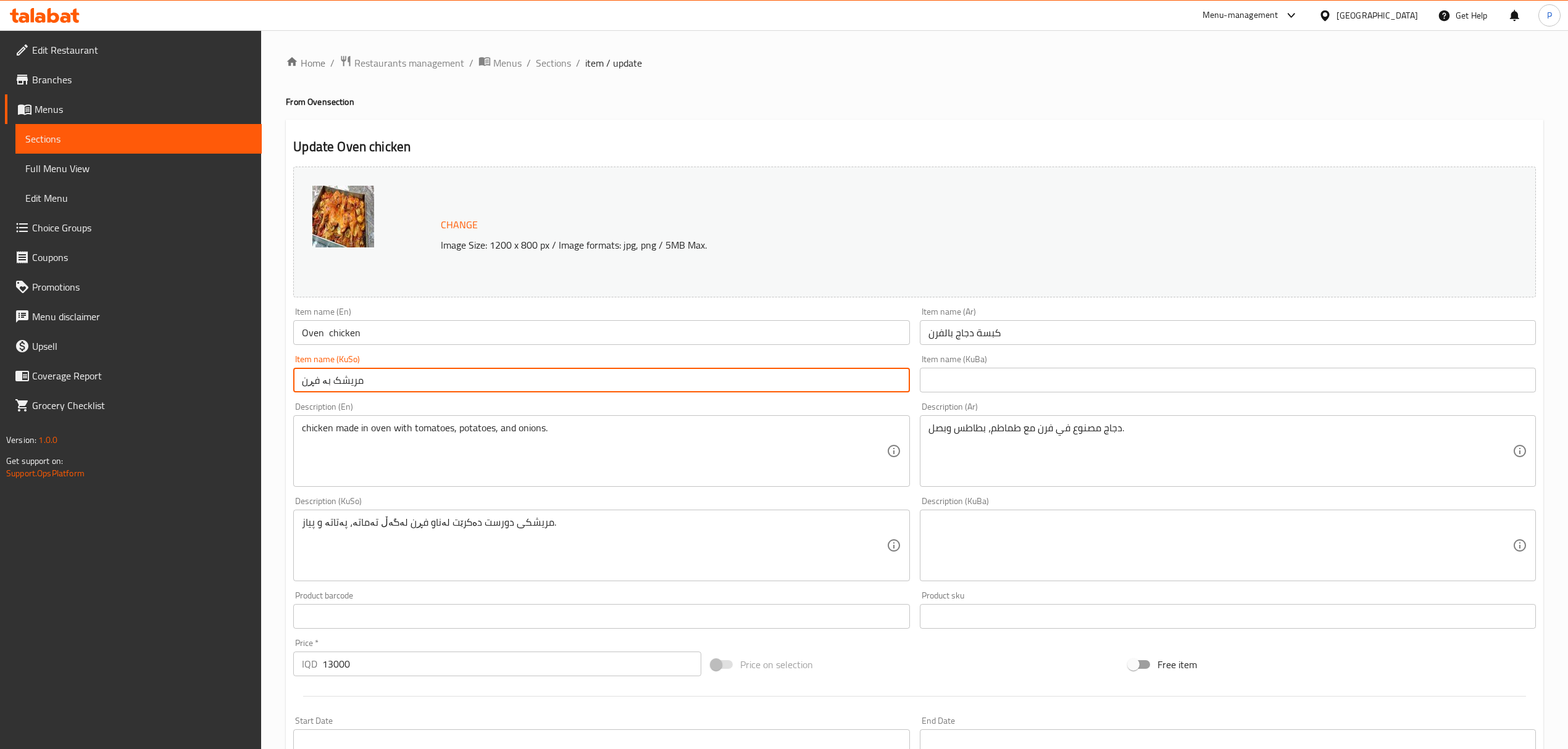
click at [321, 388] on input "مریشک بە فڕن" at bounding box center [601, 380] width 616 height 25
click at [356, 409] on div "Description (En) chicken made in oven with tomatoes, potatoes, and onions. Desc…" at bounding box center [601, 444] width 616 height 85
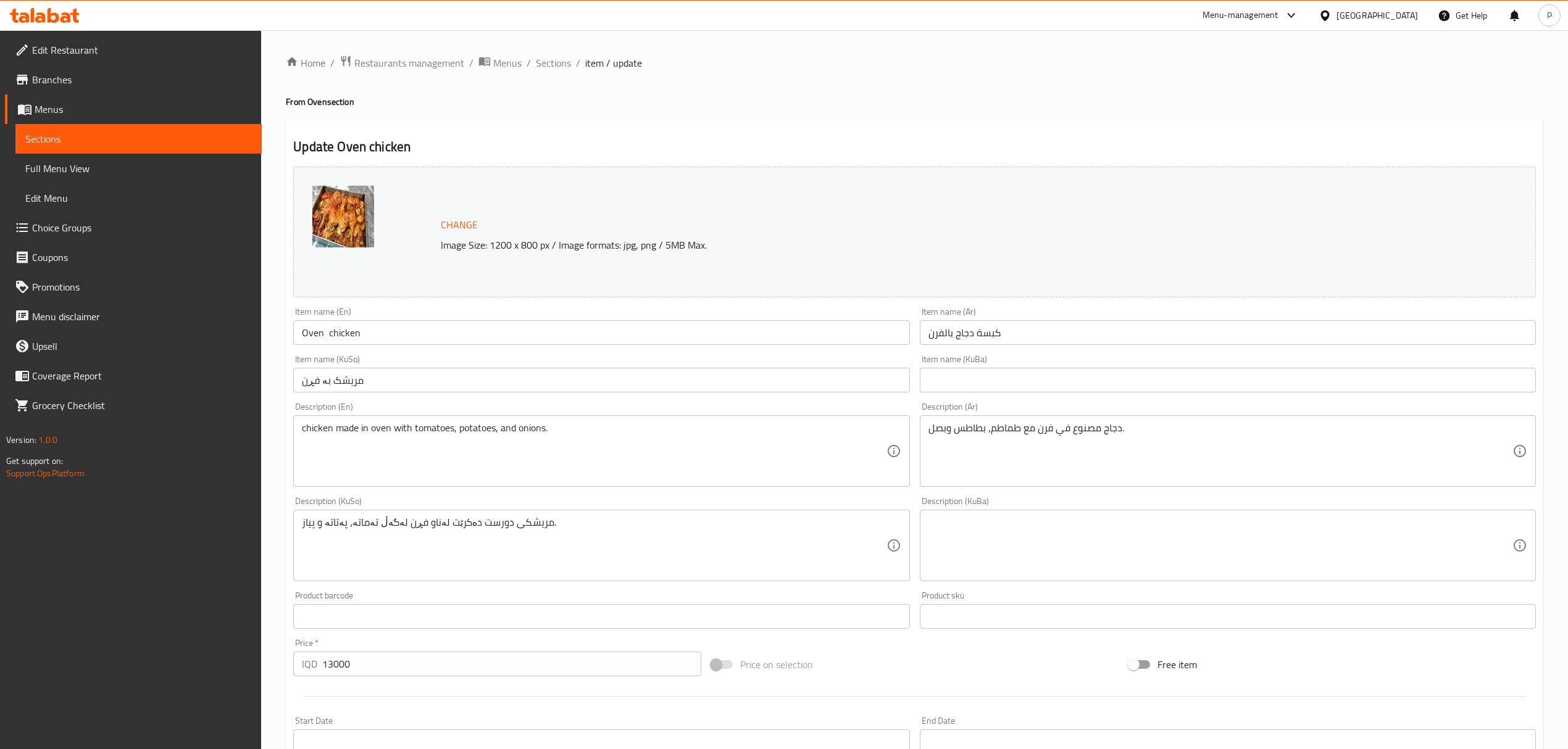
click at [477, 310] on div "Item name (En) Oven chicken Item name (En)" at bounding box center [601, 326] width 616 height 37
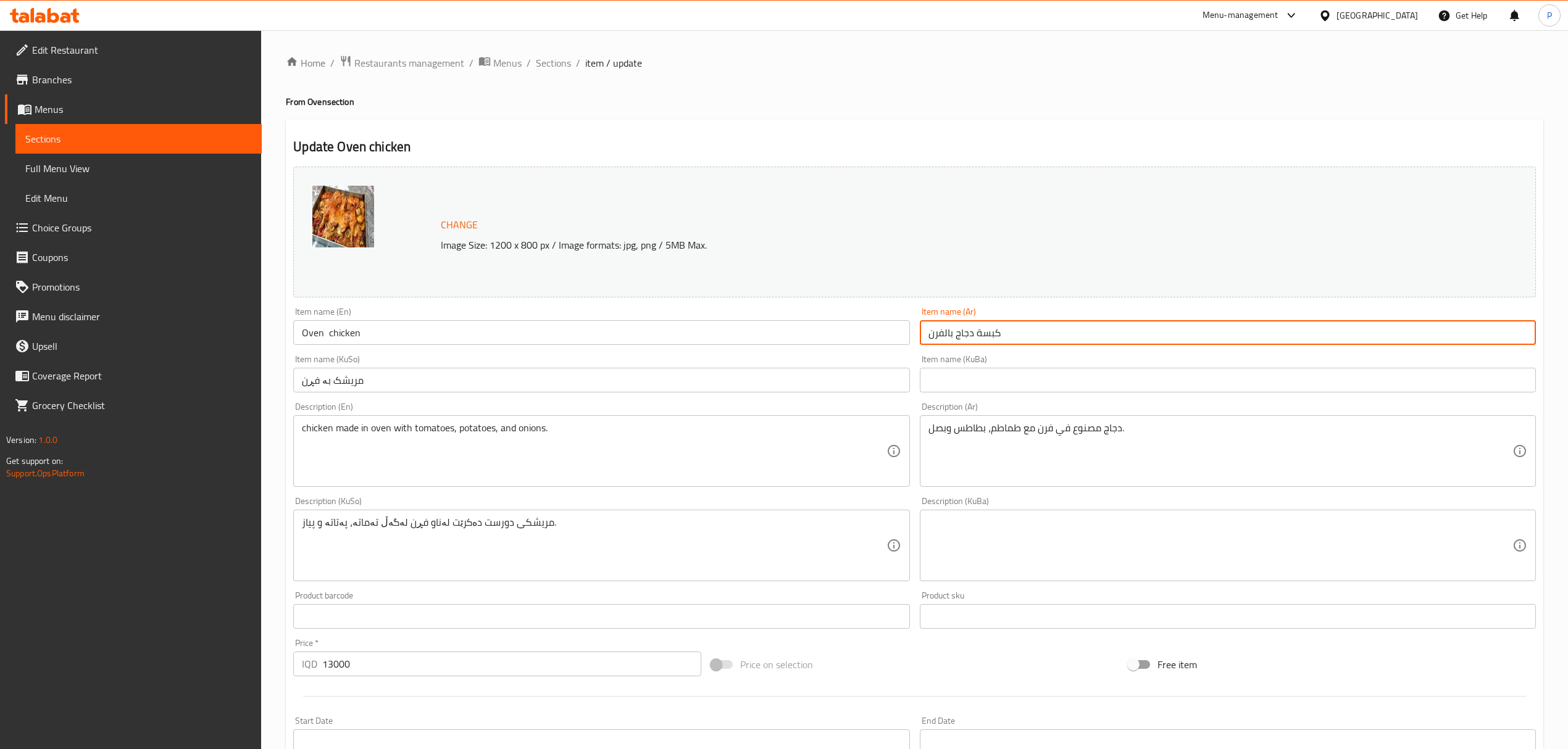
click at [986, 330] on input "كبسة دجاج بالفرن" at bounding box center [1227, 332] width 616 height 25
type input "دجاج بالفرن"
click at [905, 316] on div "Item name (En) Oven chicken Item name (En)" at bounding box center [601, 326] width 616 height 37
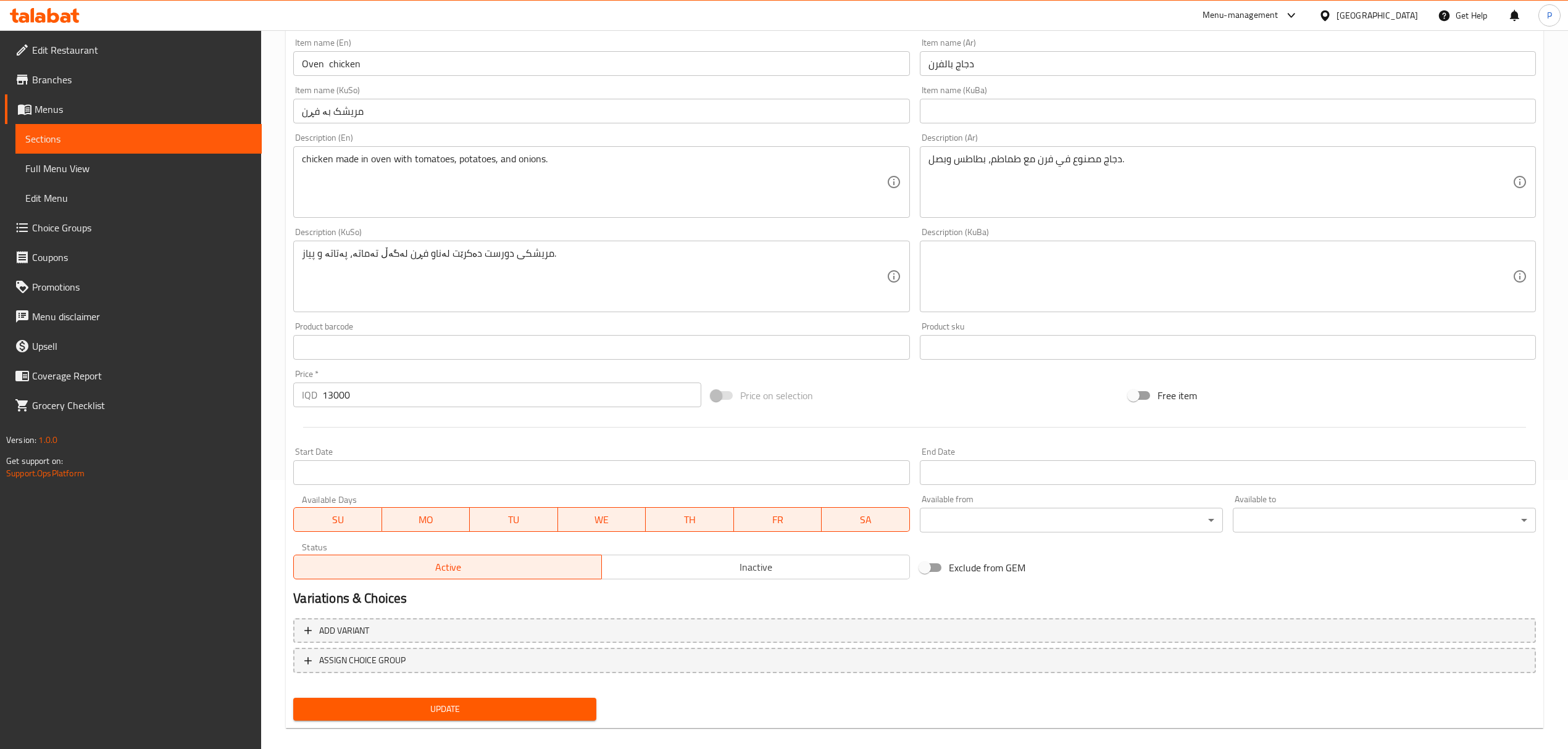
scroll to position [281, 0]
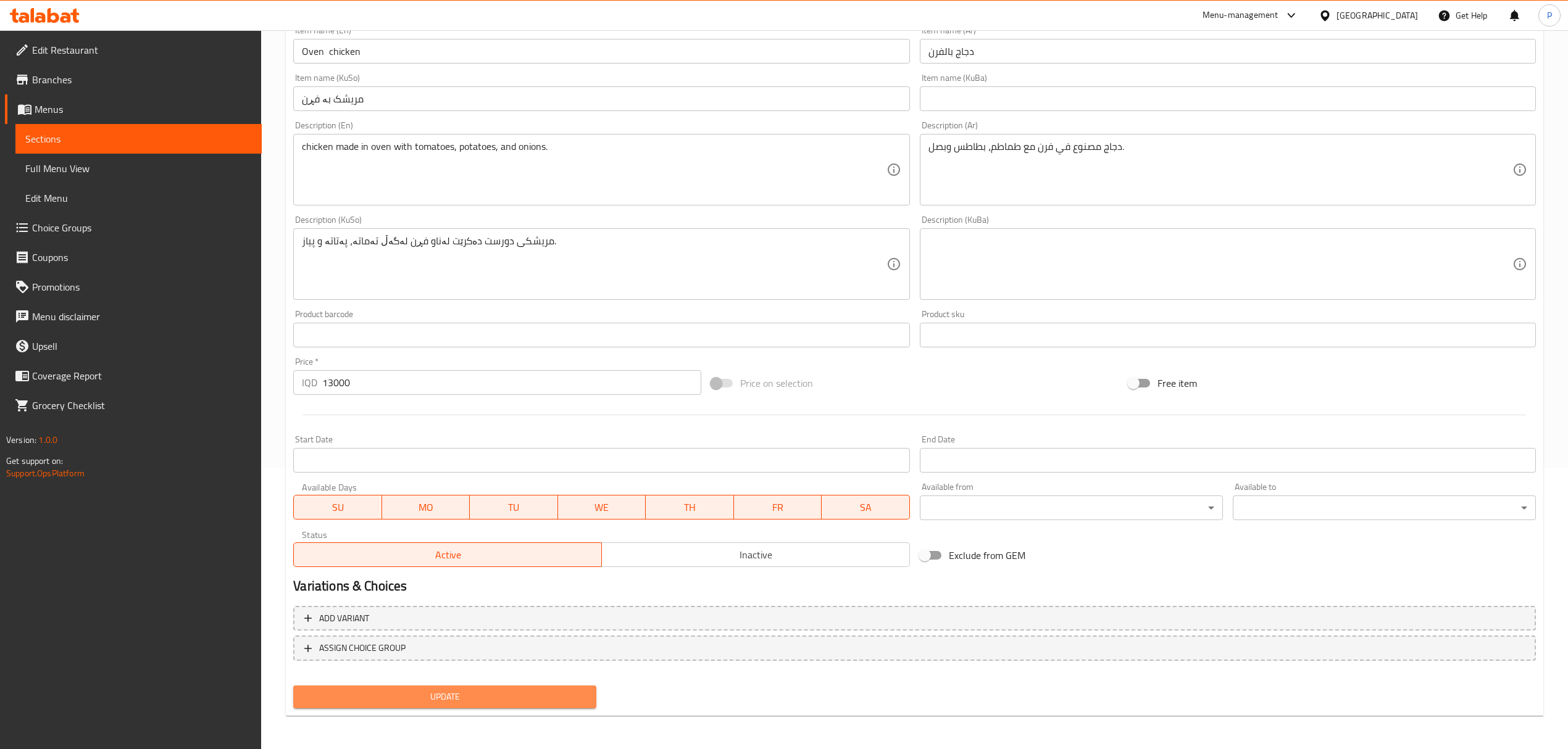
click at [451, 694] on span "Update" at bounding box center [445, 697] width 283 height 16
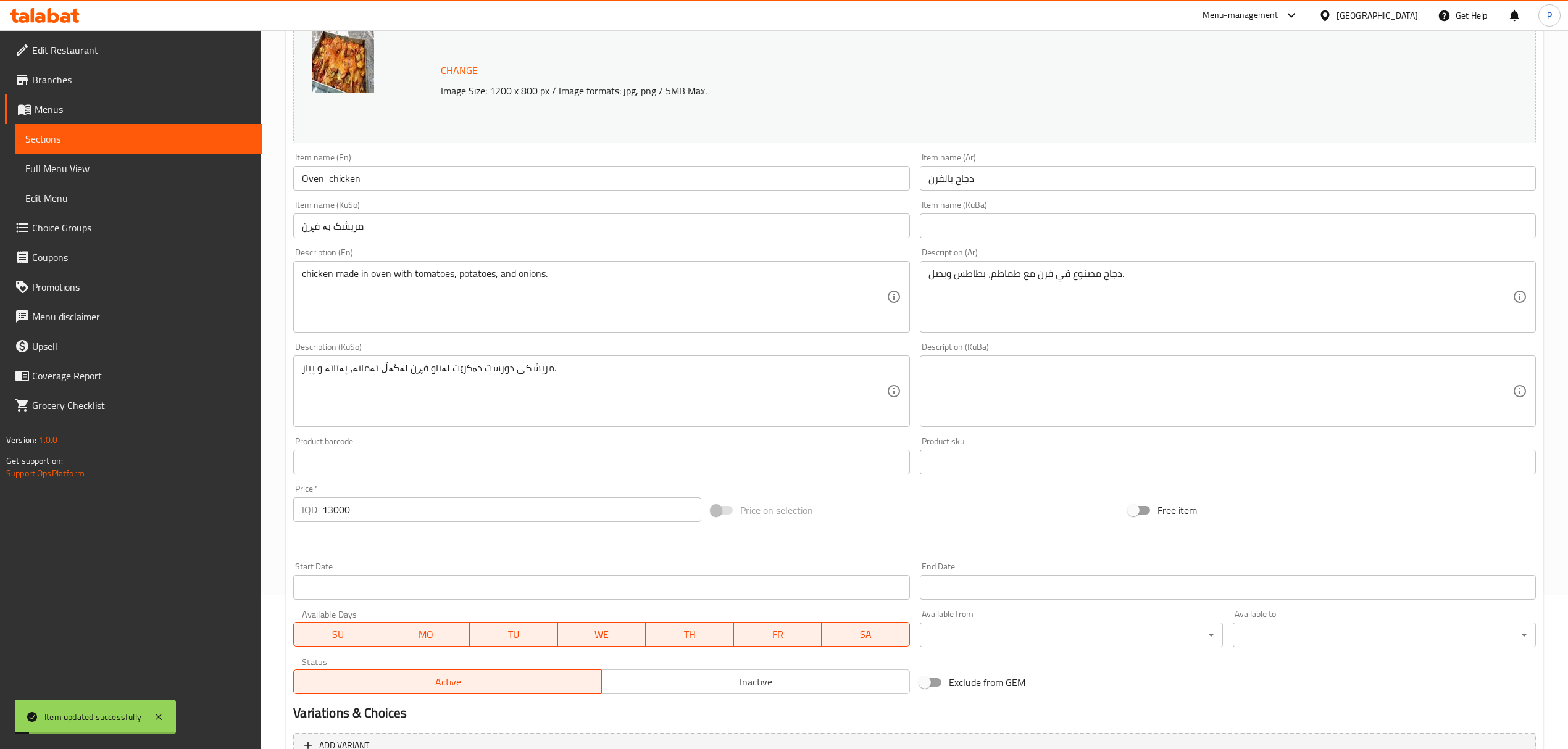
scroll to position [0, 0]
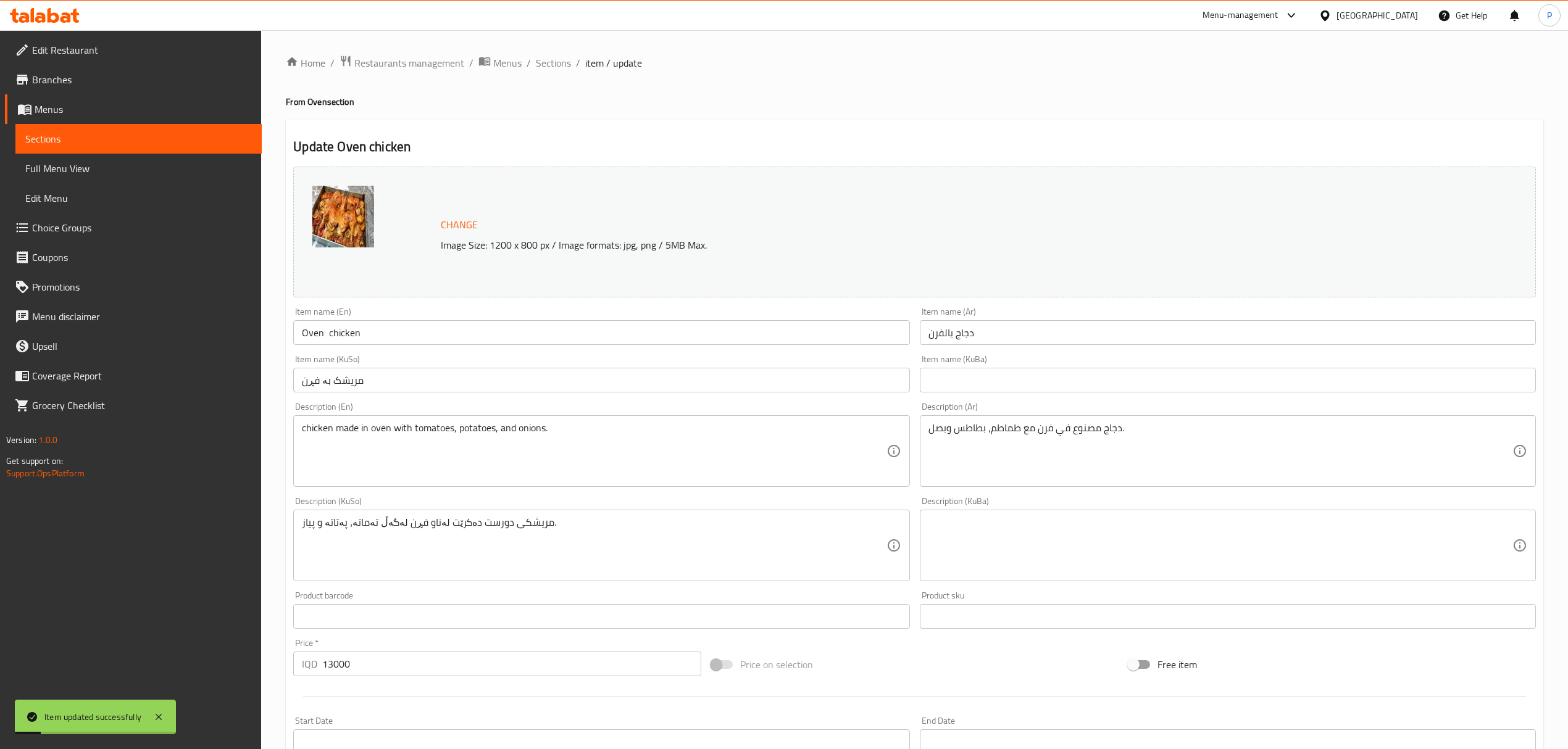
click at [976, 381] on input "text" at bounding box center [1227, 380] width 616 height 25
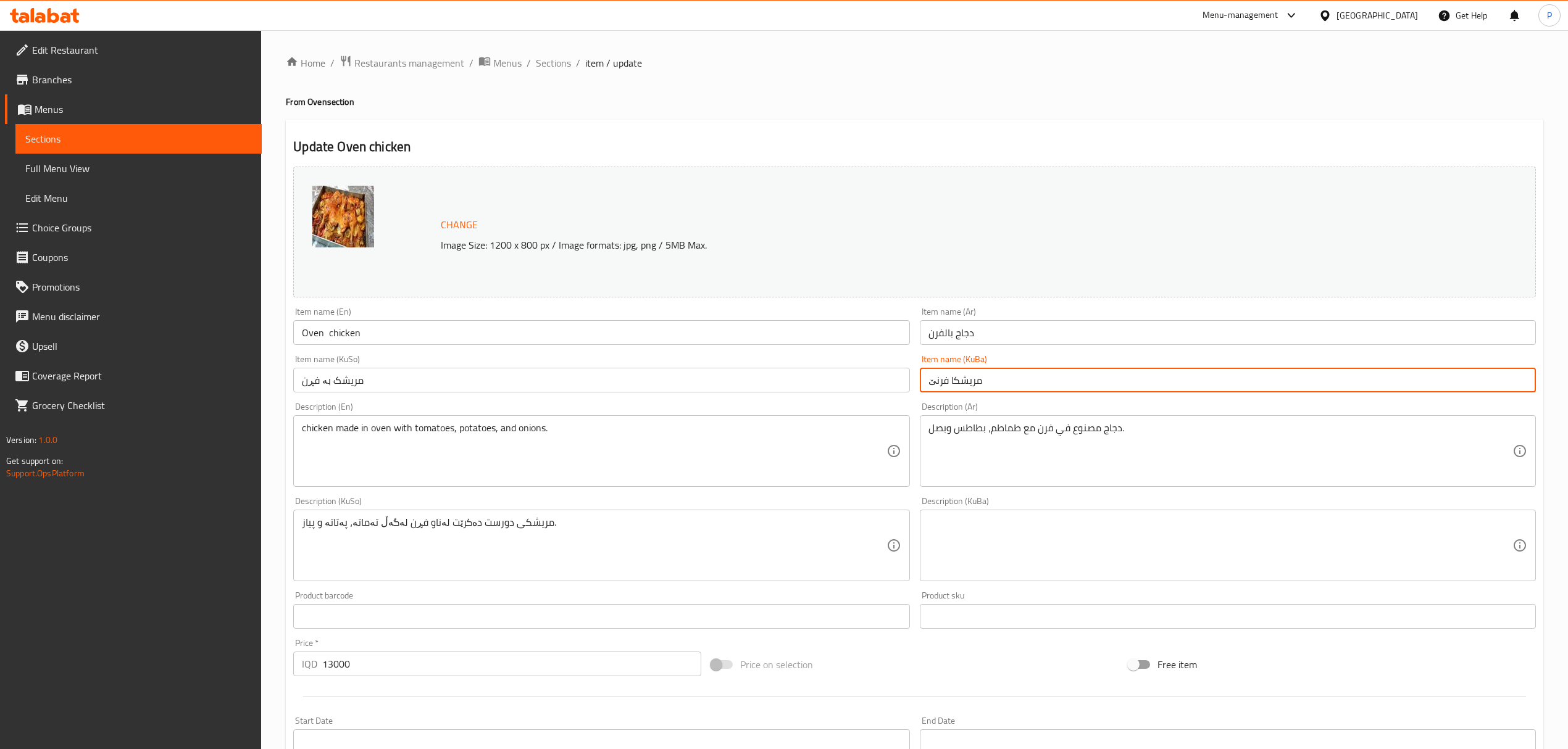
type input "مریشکا فرنێ"
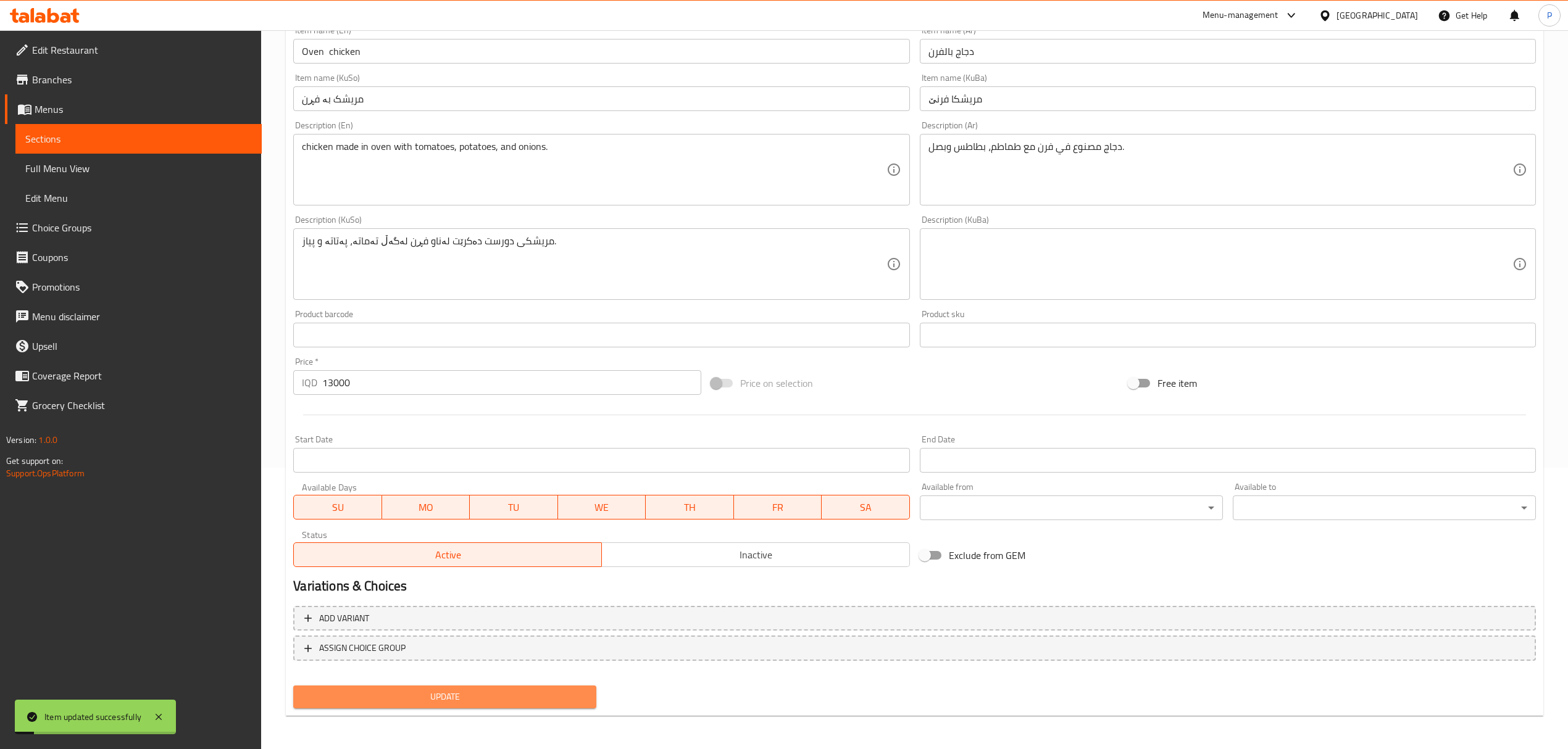
click at [459, 695] on span "Update" at bounding box center [445, 697] width 283 height 16
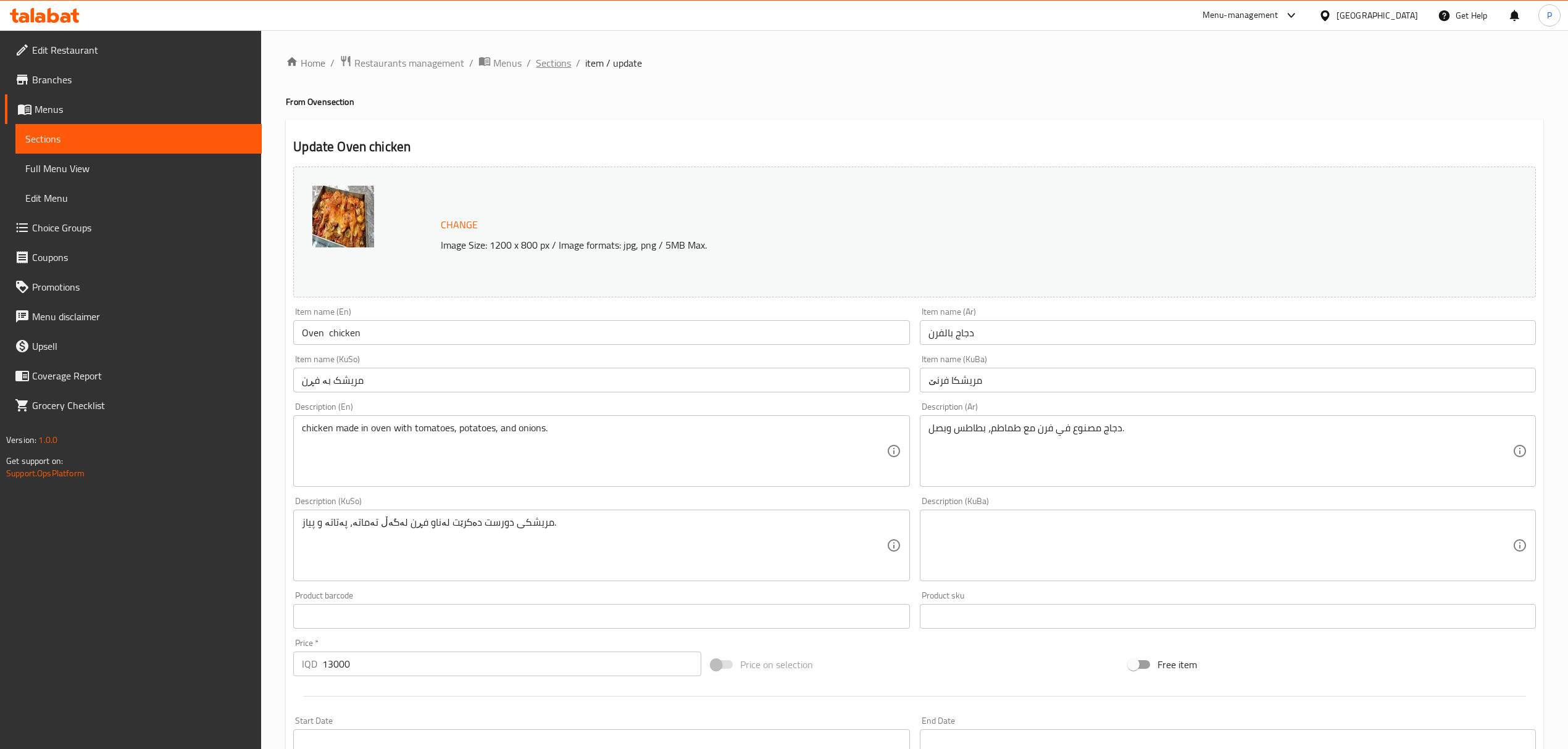
click at [541, 64] on span "Sections" at bounding box center [554, 63] width 35 height 15
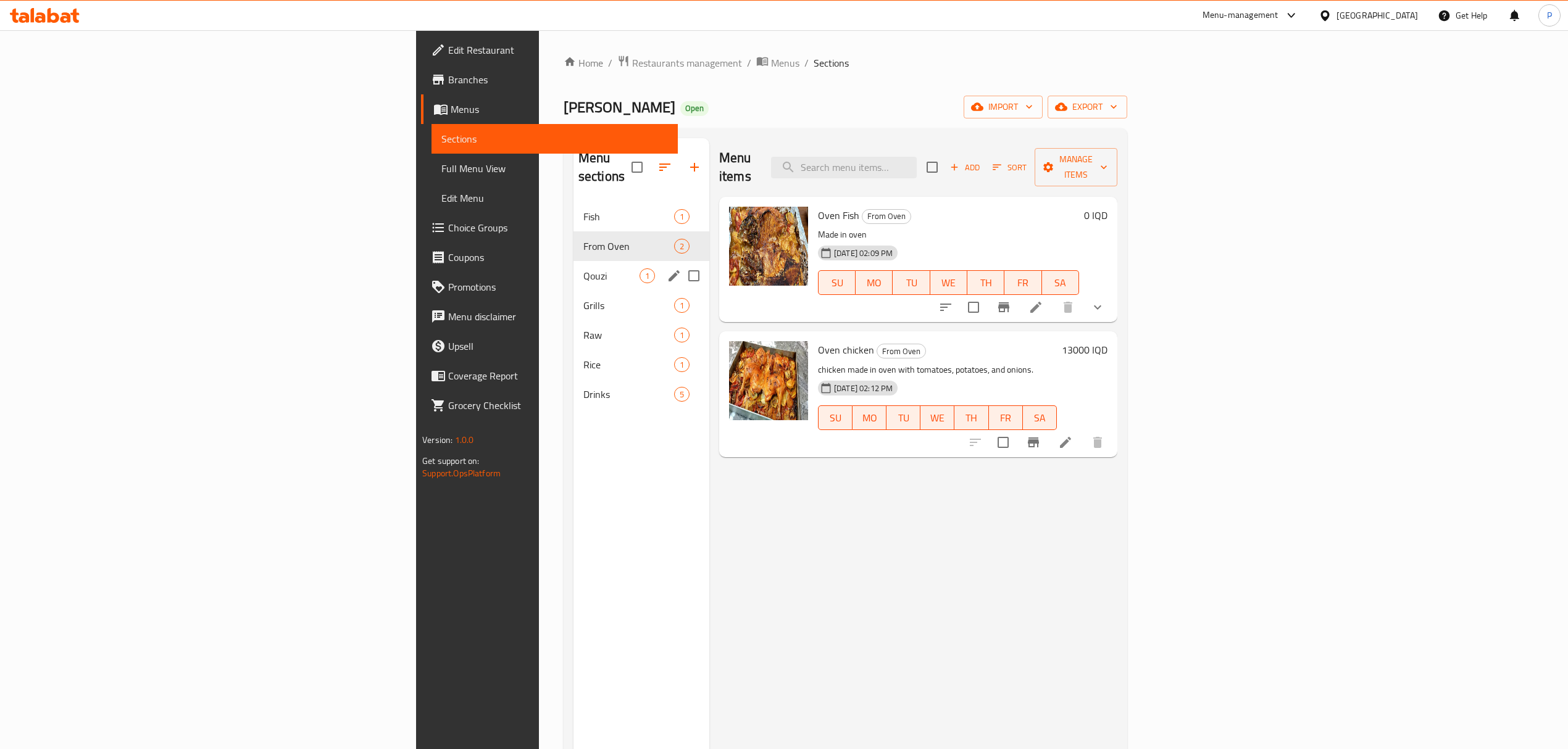
click at [583, 268] on span "Qouzi" at bounding box center [611, 275] width 56 height 15
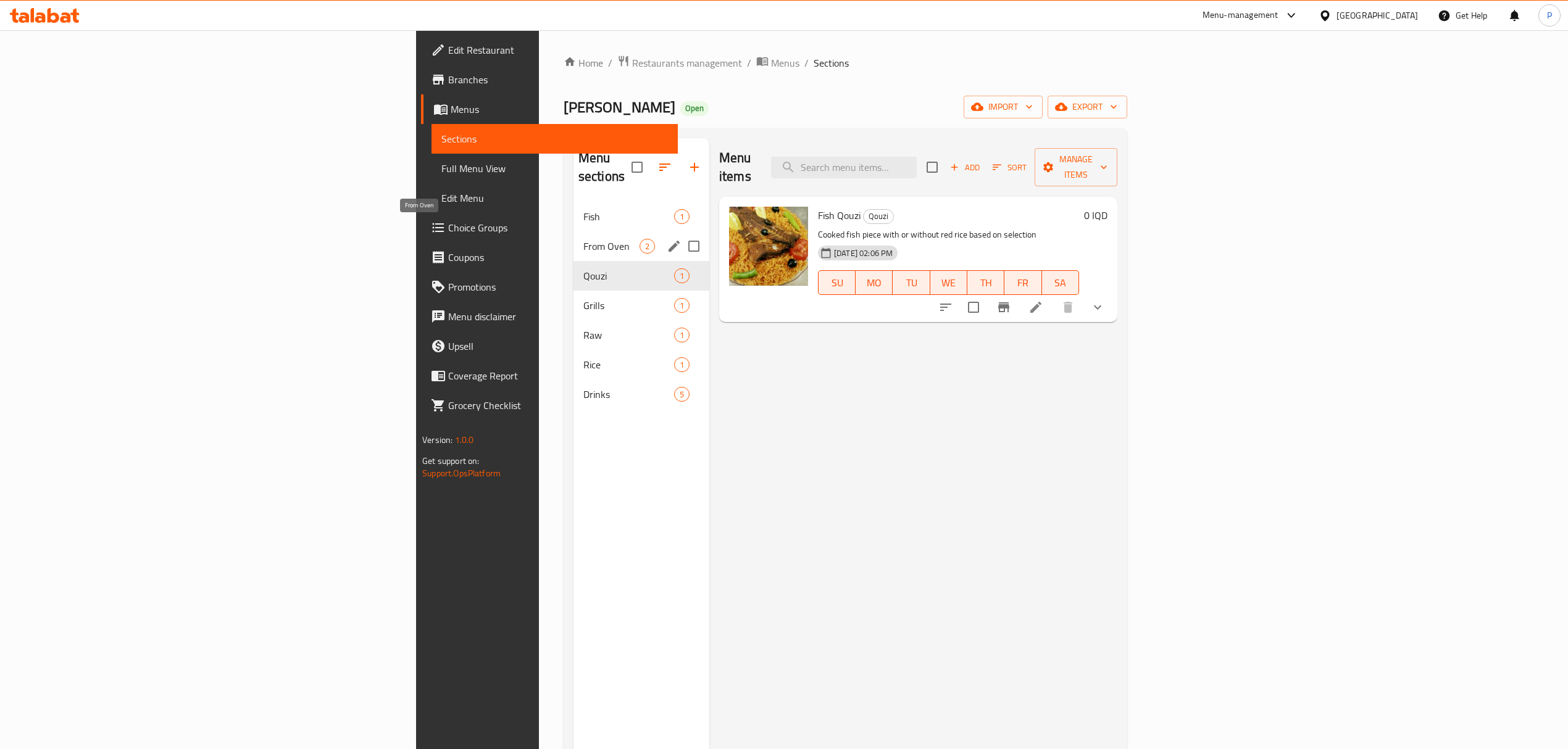
click at [583, 239] on span "From Oven" at bounding box center [611, 247] width 56 height 15
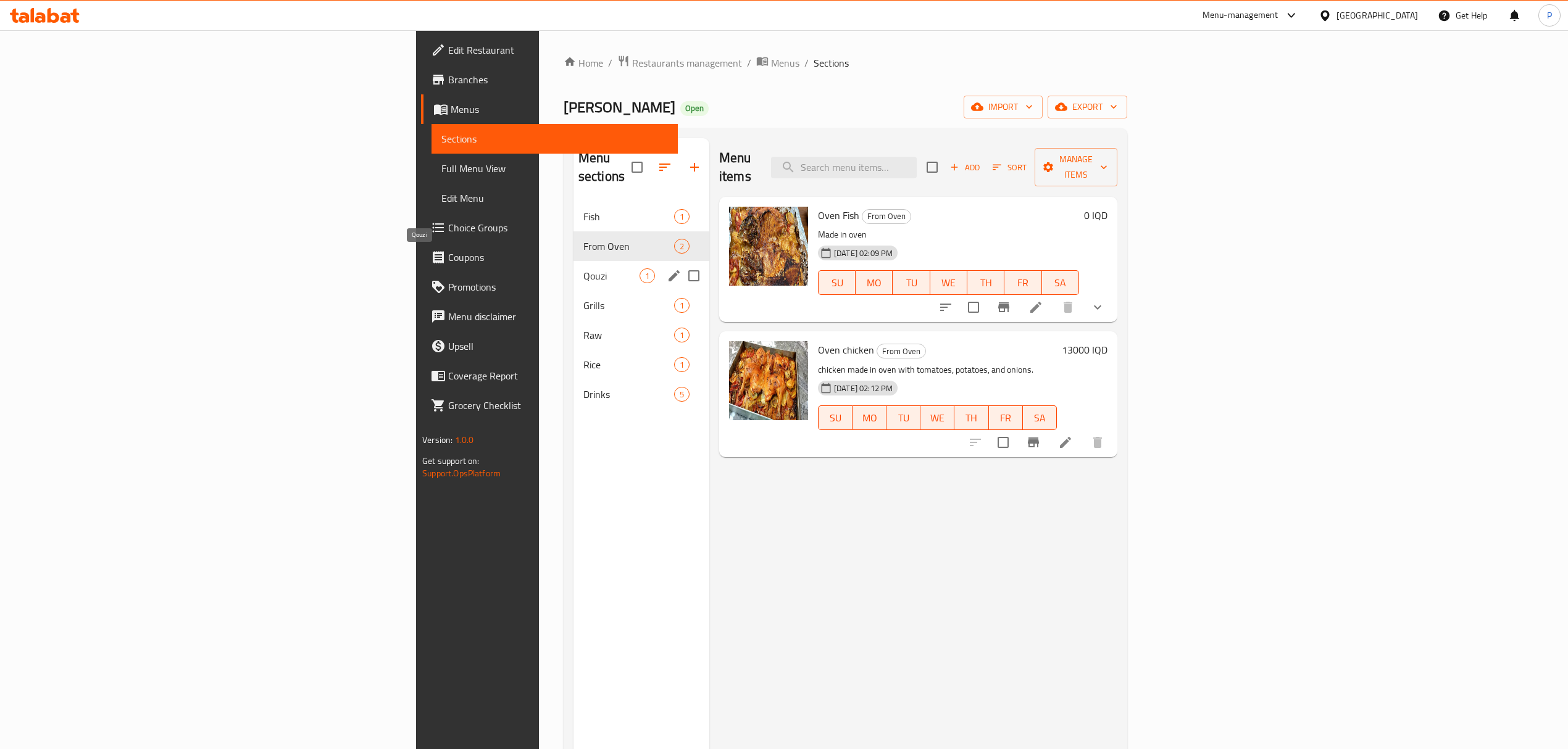
click at [583, 268] on span "Qouzi" at bounding box center [611, 275] width 56 height 15
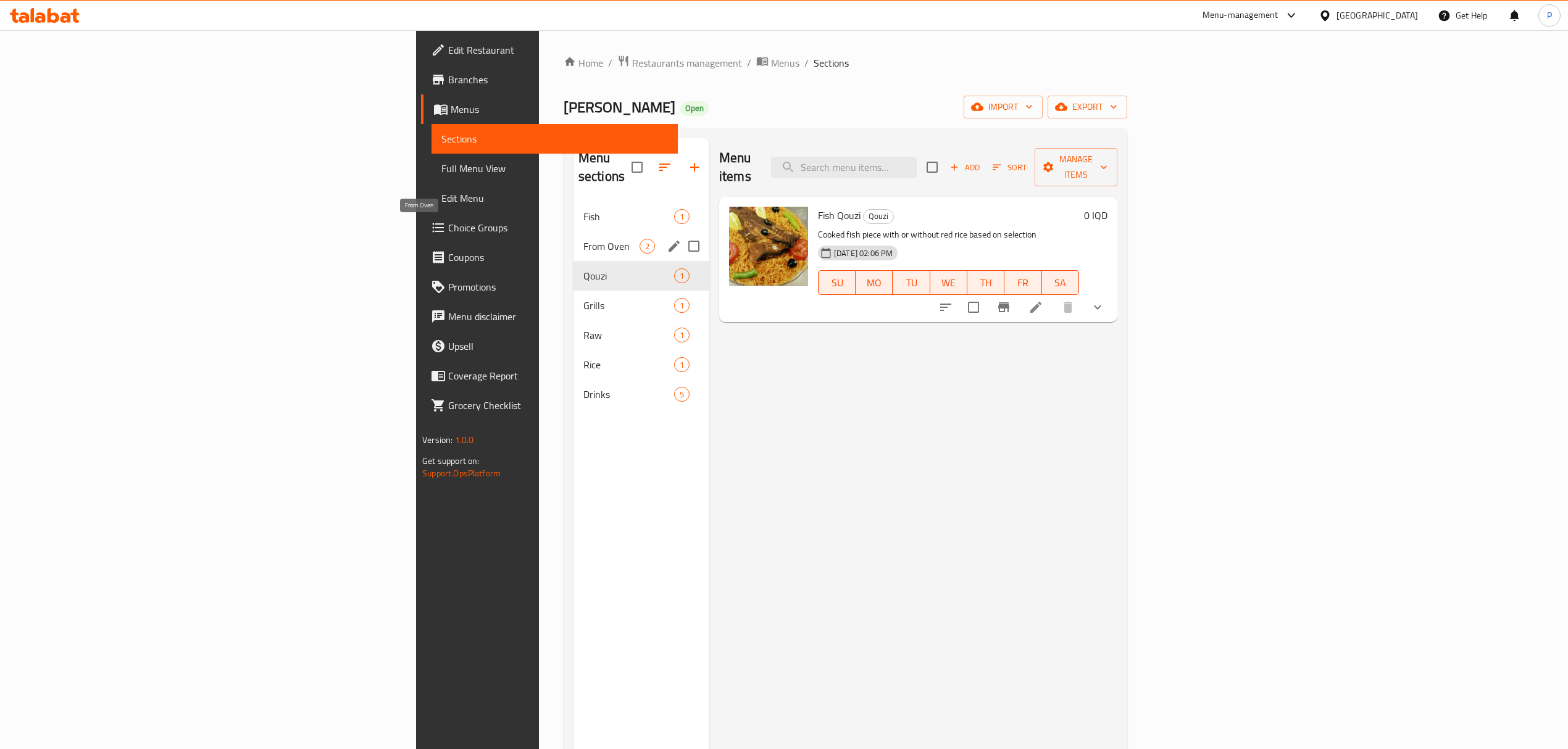
click at [583, 239] on span "From Oven" at bounding box center [611, 247] width 56 height 15
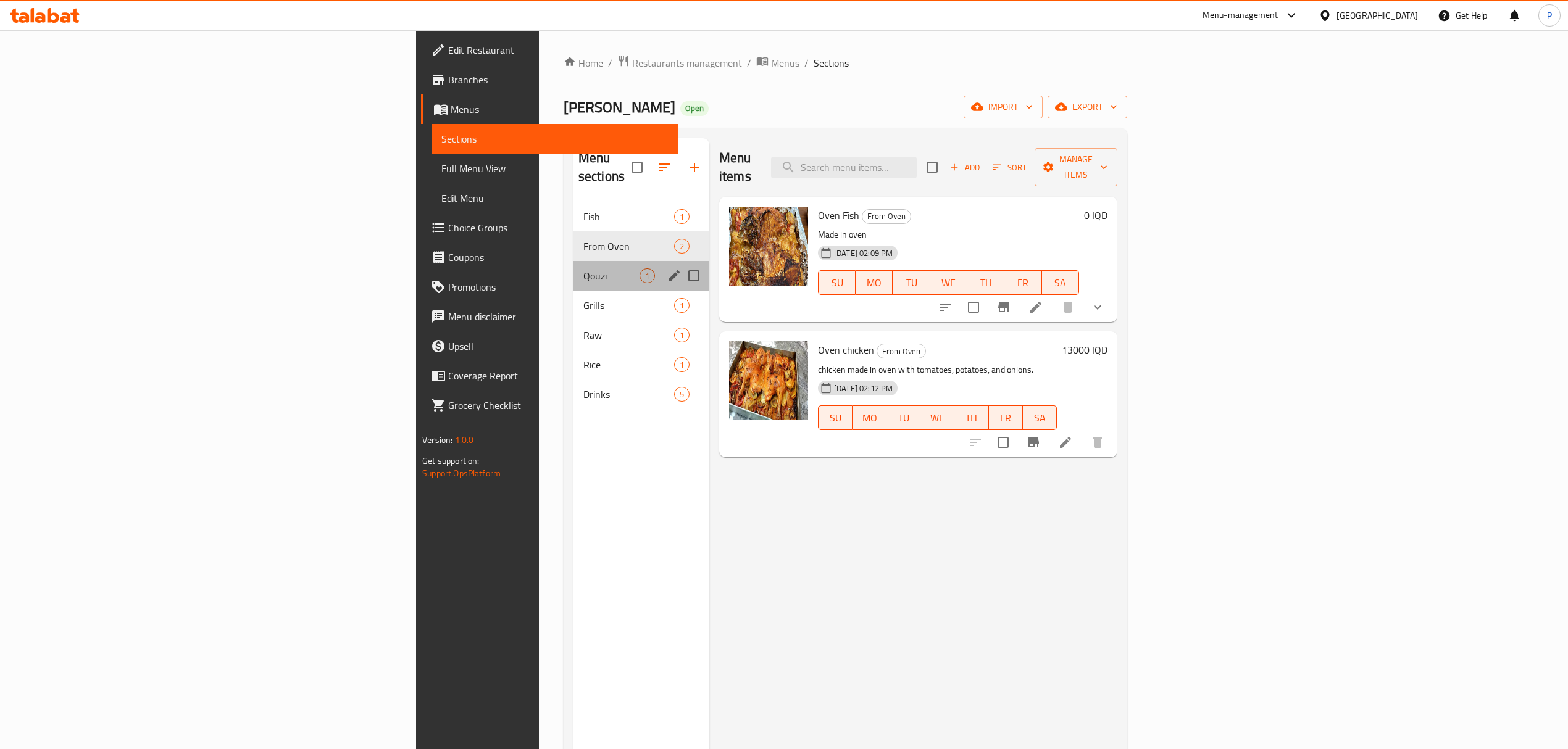
click at [573, 261] on div "Qouzi 1" at bounding box center [641, 276] width 136 height 30
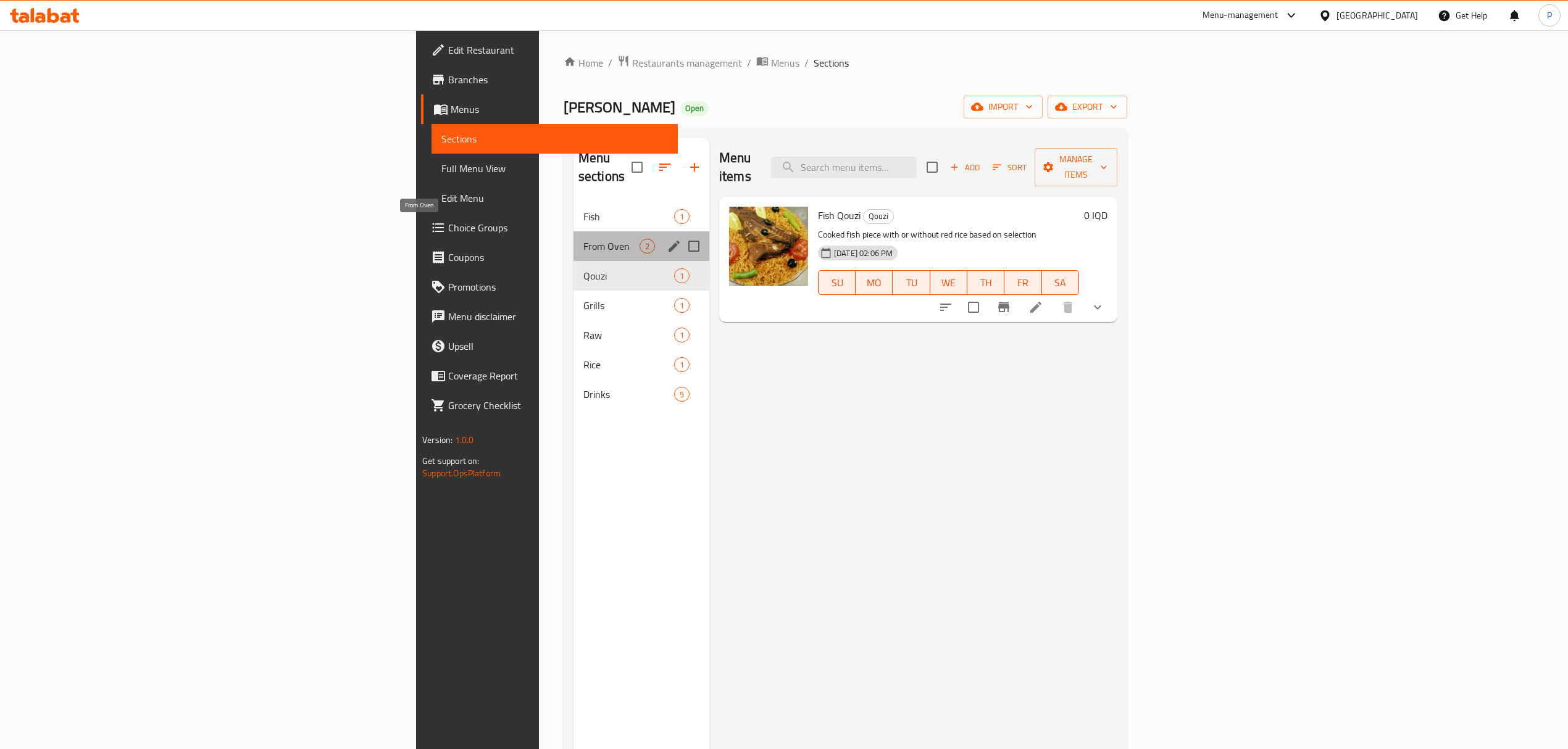
click at [583, 239] on span "From Oven" at bounding box center [611, 247] width 56 height 15
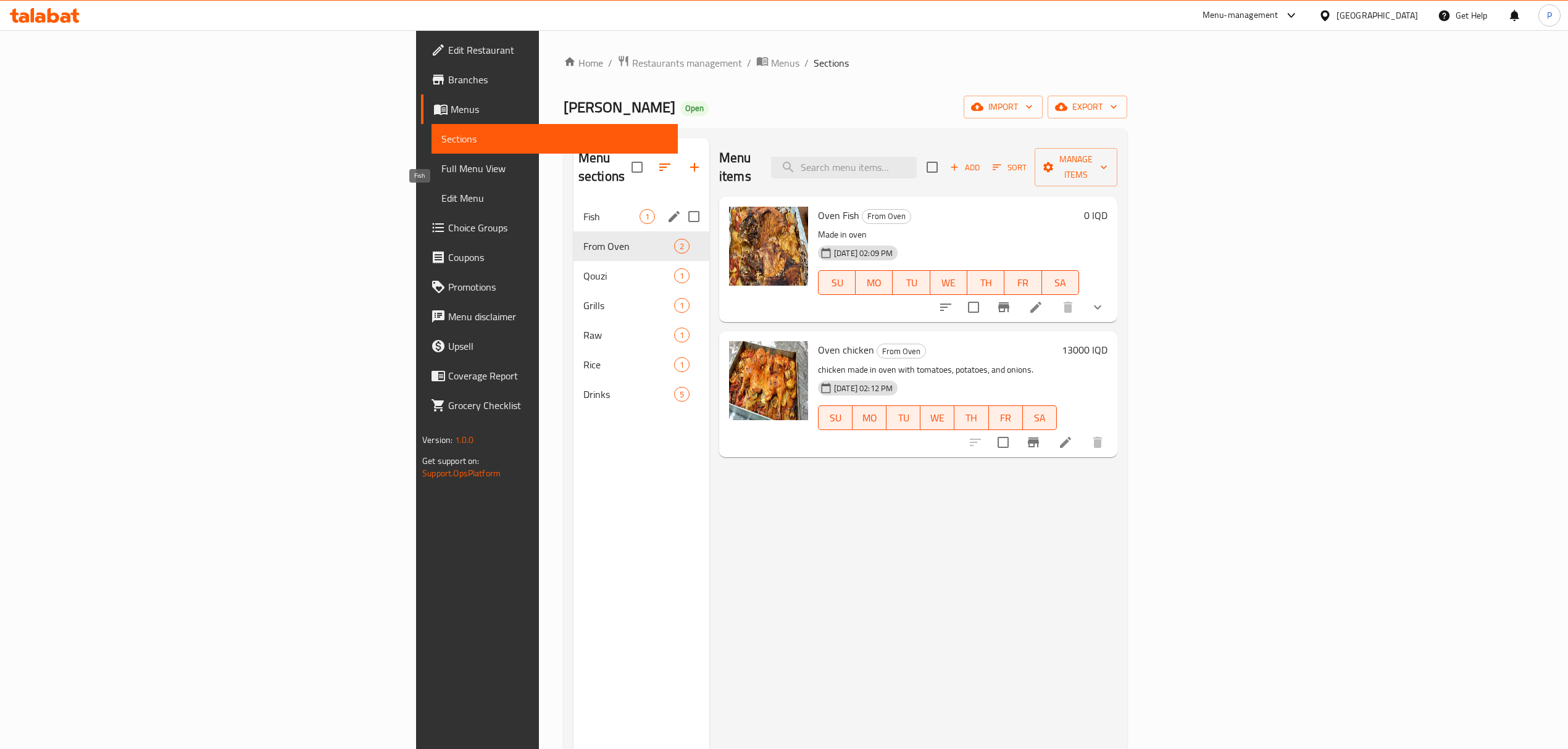
click at [583, 209] on span "Fish" at bounding box center [611, 217] width 56 height 15
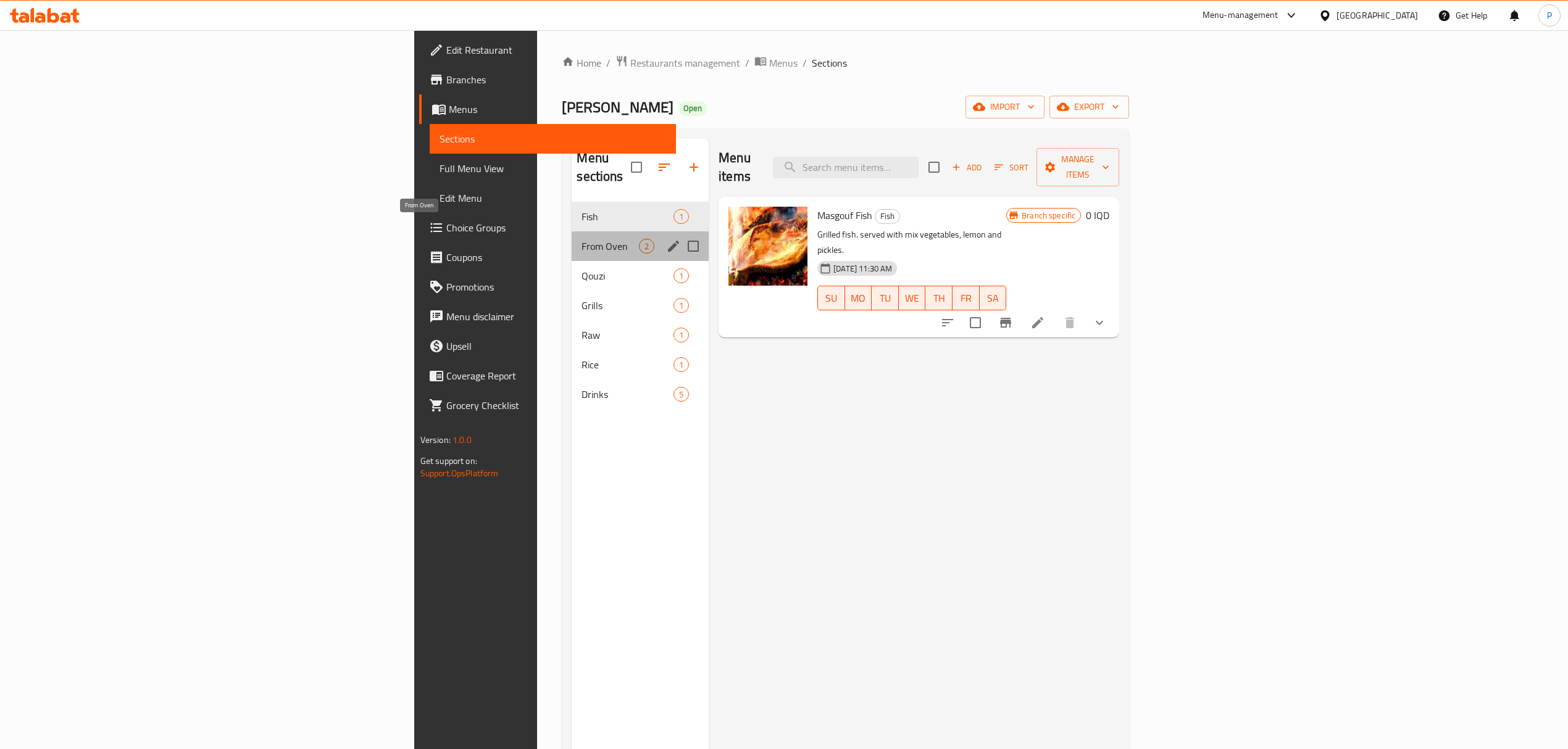
click at [582, 239] on span "From Oven" at bounding box center [610, 247] width 58 height 15
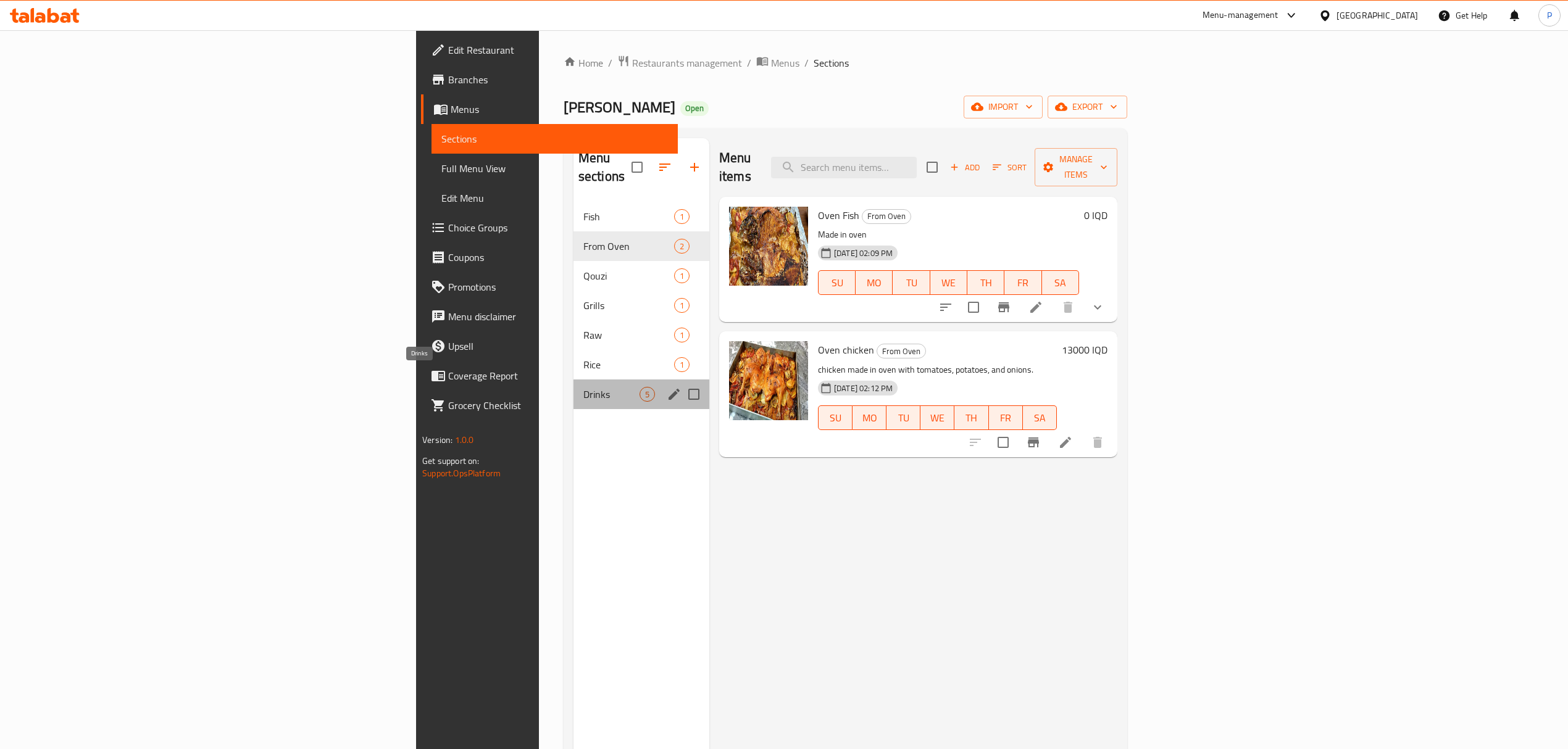
click at [583, 387] on span "Drinks" at bounding box center [611, 395] width 56 height 15
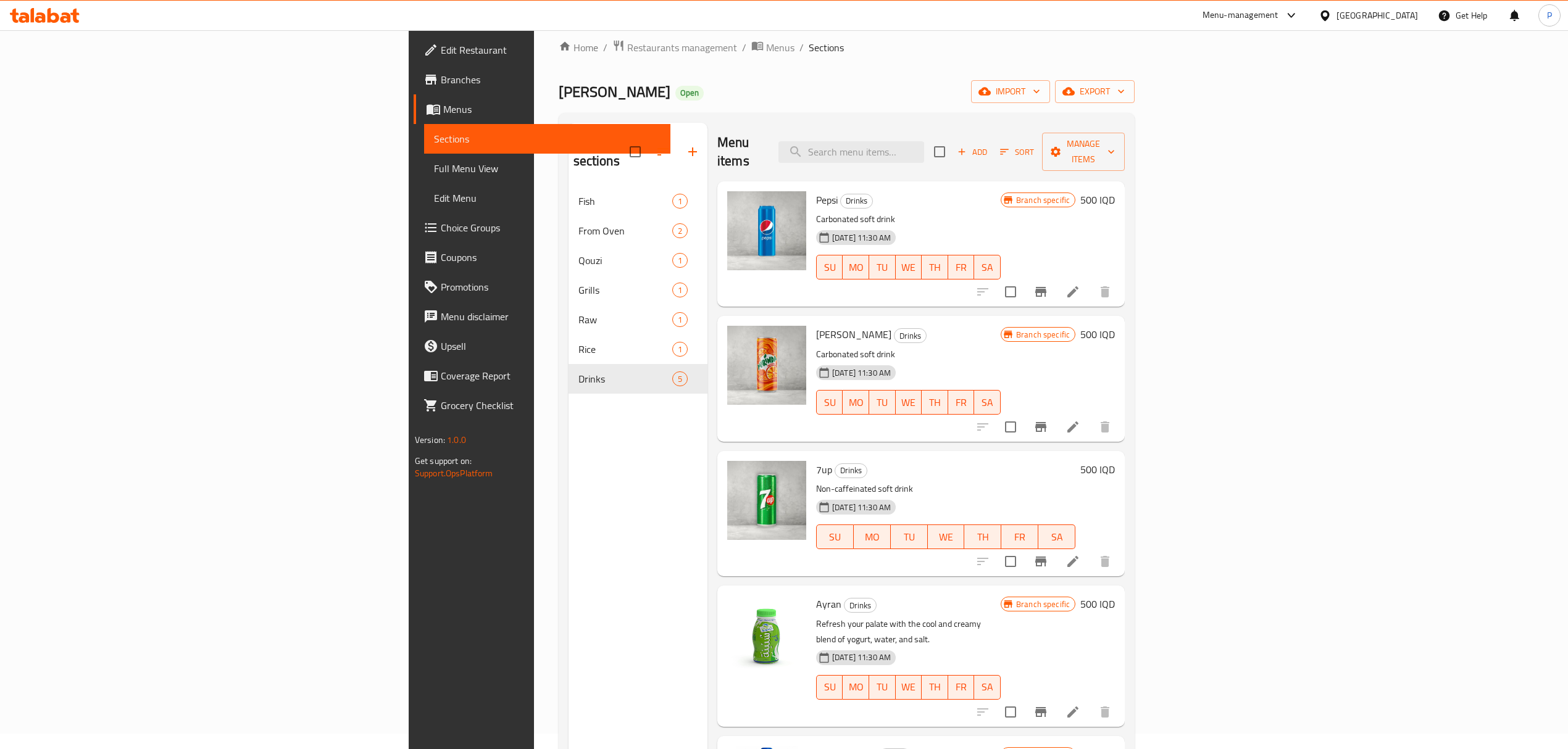
scroll to position [8, 0]
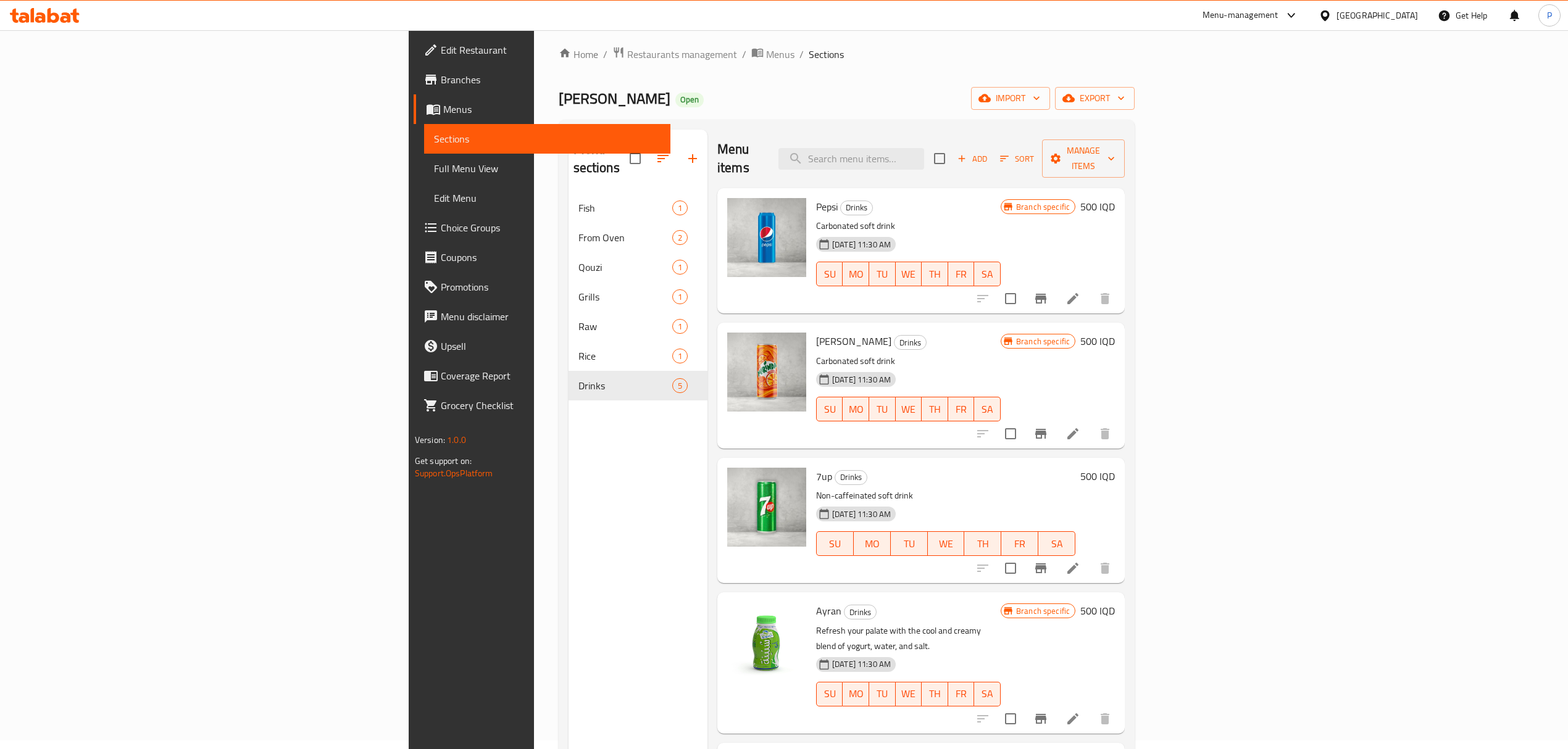
click at [1115, 198] on h6 "500 IQD" at bounding box center [1097, 207] width 34 height 18
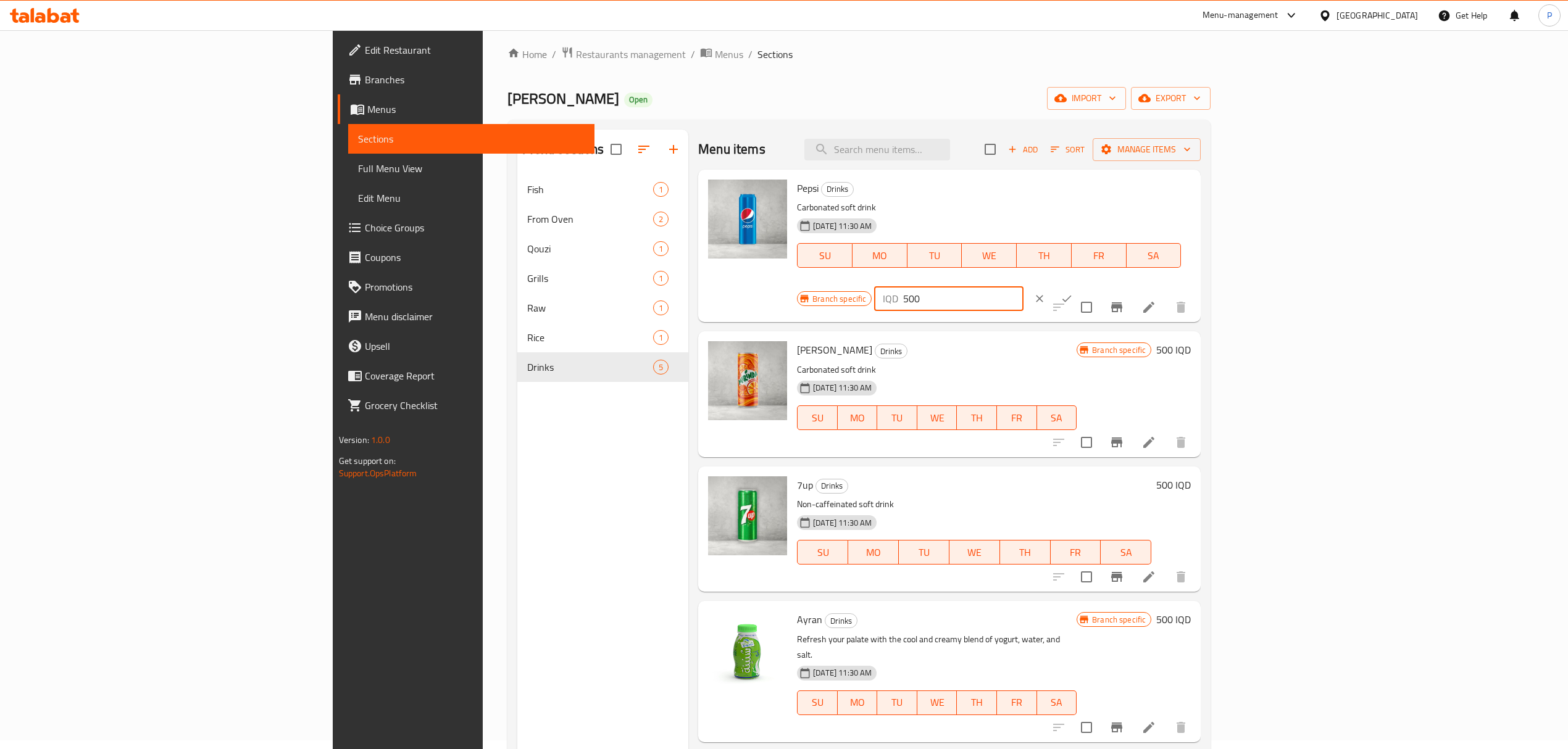
drag, startPoint x: 1360, startPoint y: 199, endPoint x: 1350, endPoint y: 195, distance: 10.8
click at [1023, 287] on div "IQD 500 ​" at bounding box center [948, 299] width 149 height 25
click at [1023, 287] on input "500" at bounding box center [962, 299] width 120 height 25
drag, startPoint x: 1366, startPoint y: 200, endPoint x: 1349, endPoint y: 198, distance: 17.1
click at [1023, 287] on div "IQD 500 ​" at bounding box center [948, 299] width 149 height 25
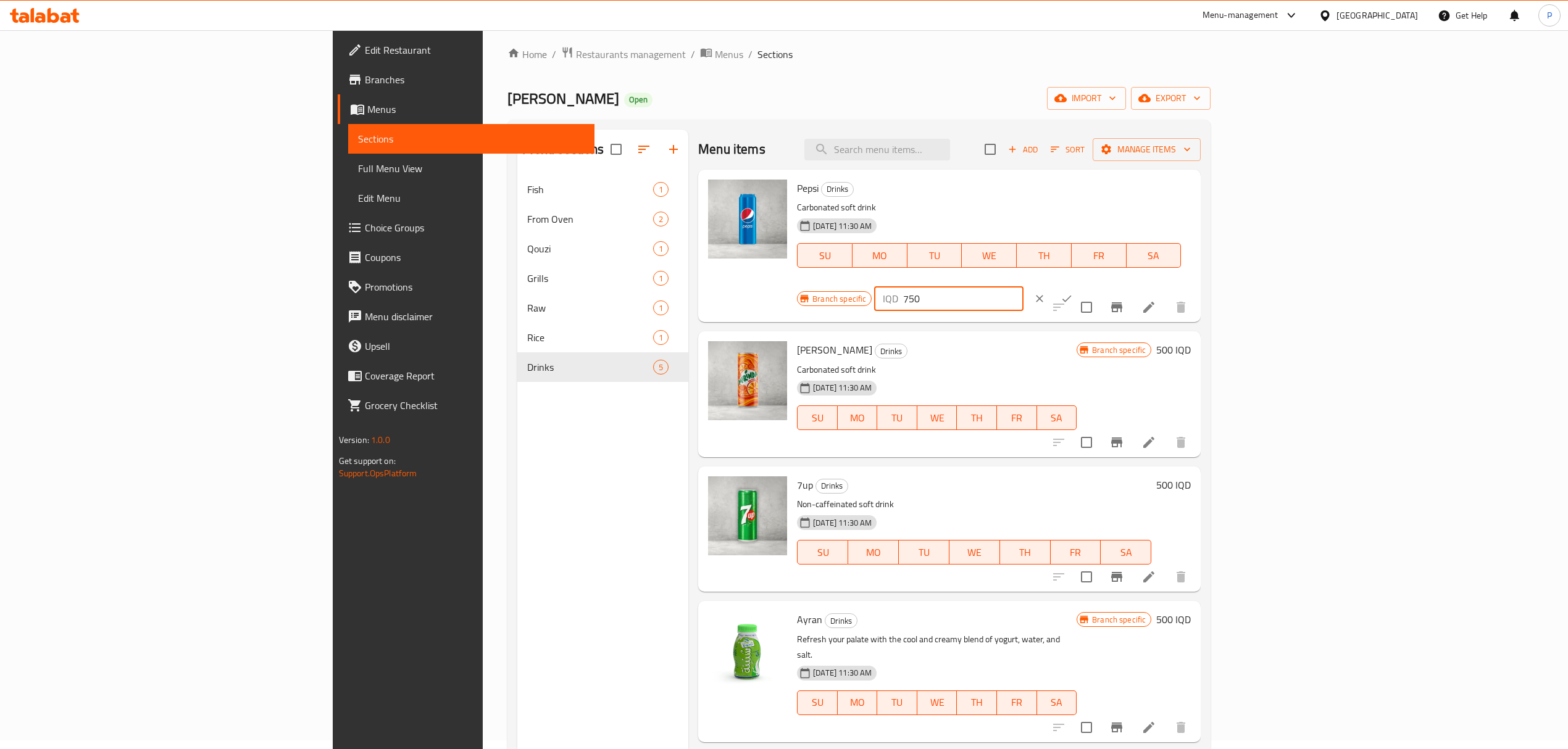
type input "750"
click at [1080, 285] on button "ok" at bounding box center [1065, 298] width 27 height 27
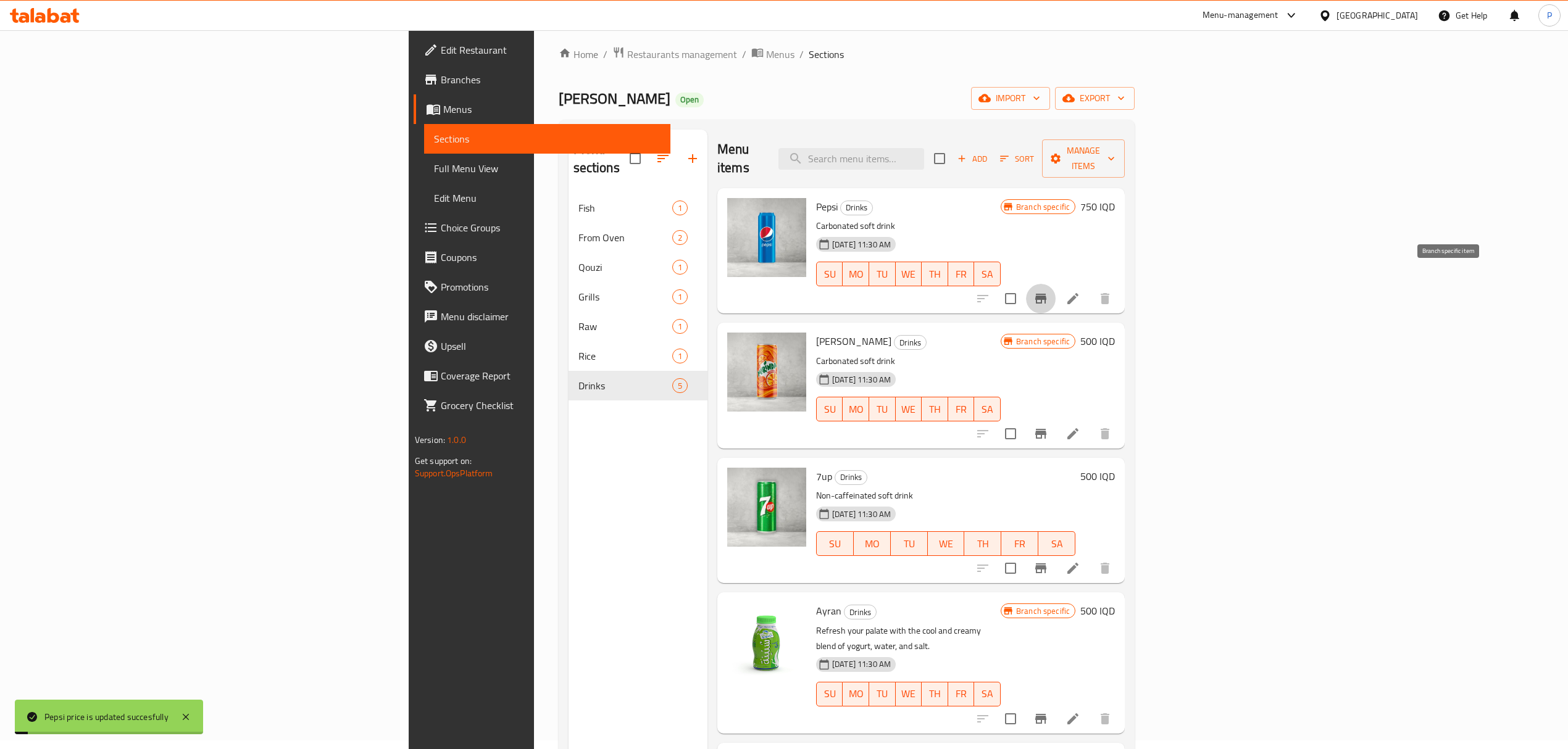
click at [1048, 291] on icon "Branch-specific-item" at bounding box center [1040, 299] width 15 height 15
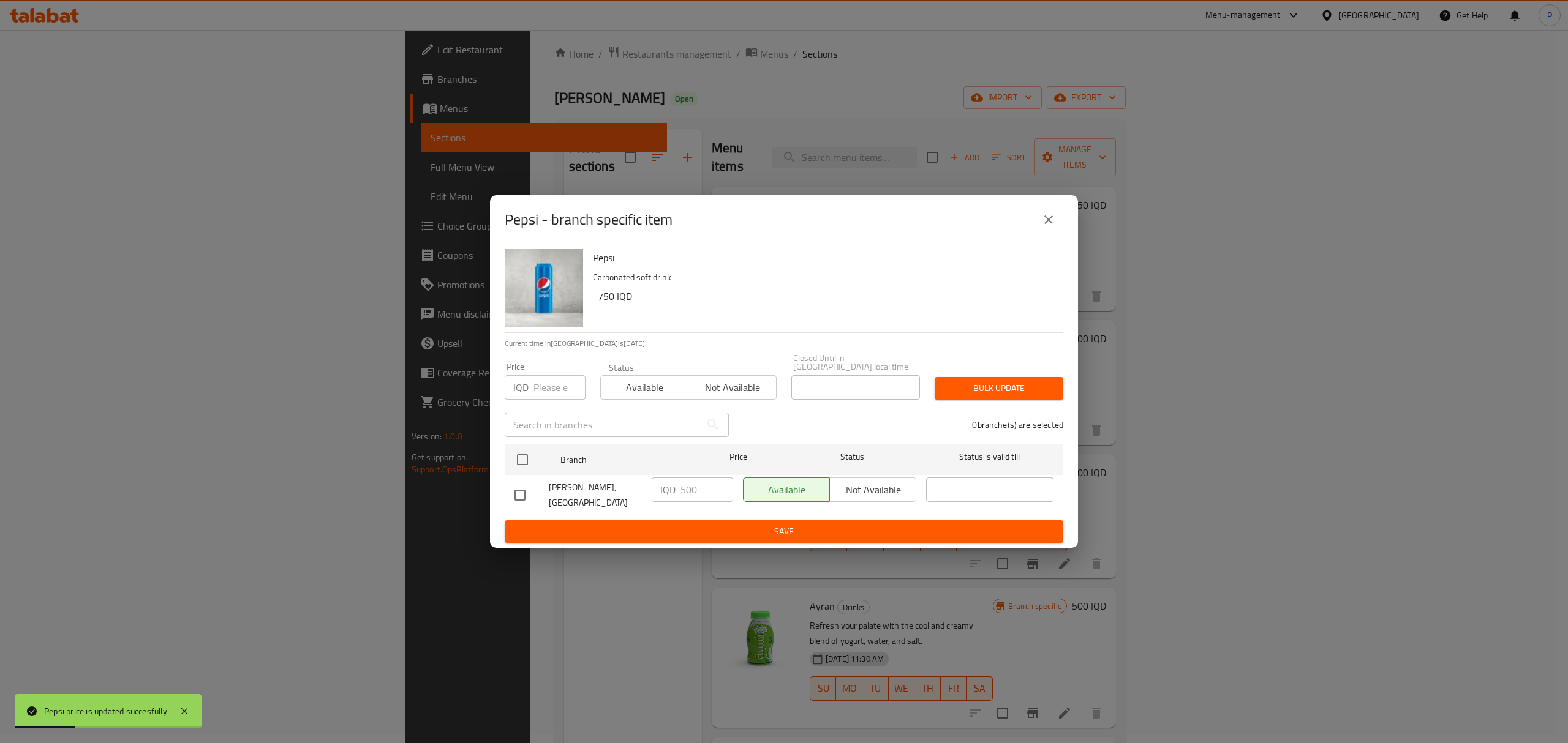
click at [541, 485] on div at bounding box center [531, 496] width 34 height 26
drag, startPoint x: 526, startPoint y: 488, endPoint x: 643, endPoint y: 485, distance: 117.0
click at [525, 488] on input "checkbox" at bounding box center [520, 496] width 26 height 26
checkbox input "true"
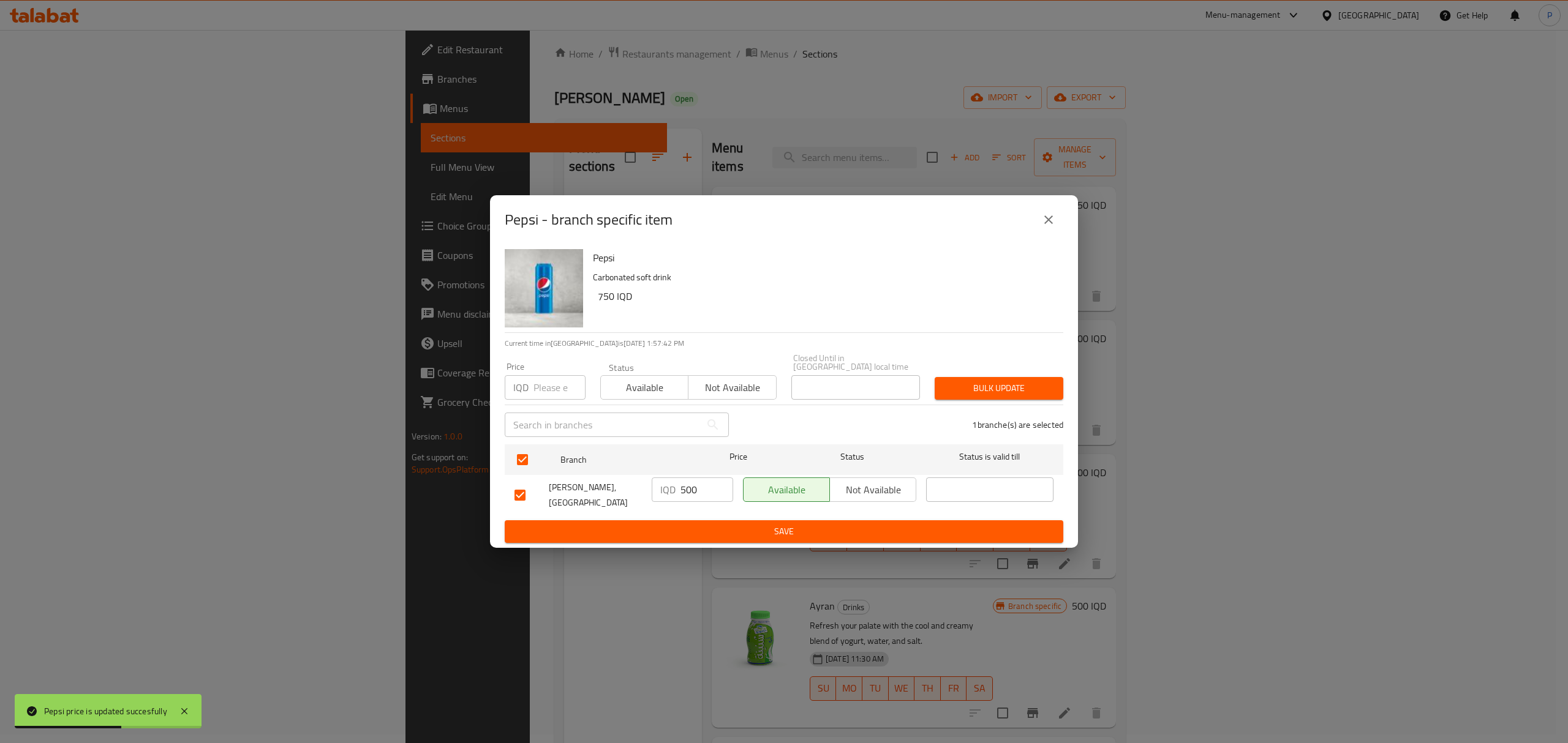
drag, startPoint x: 702, startPoint y: 490, endPoint x: 657, endPoint y: 495, distance: 45.3
click at [657, 495] on div "IQD 500 ​" at bounding box center [693, 489] width 81 height 25
type input "750"
click at [725, 526] on span "Save" at bounding box center [784, 532] width 539 height 16
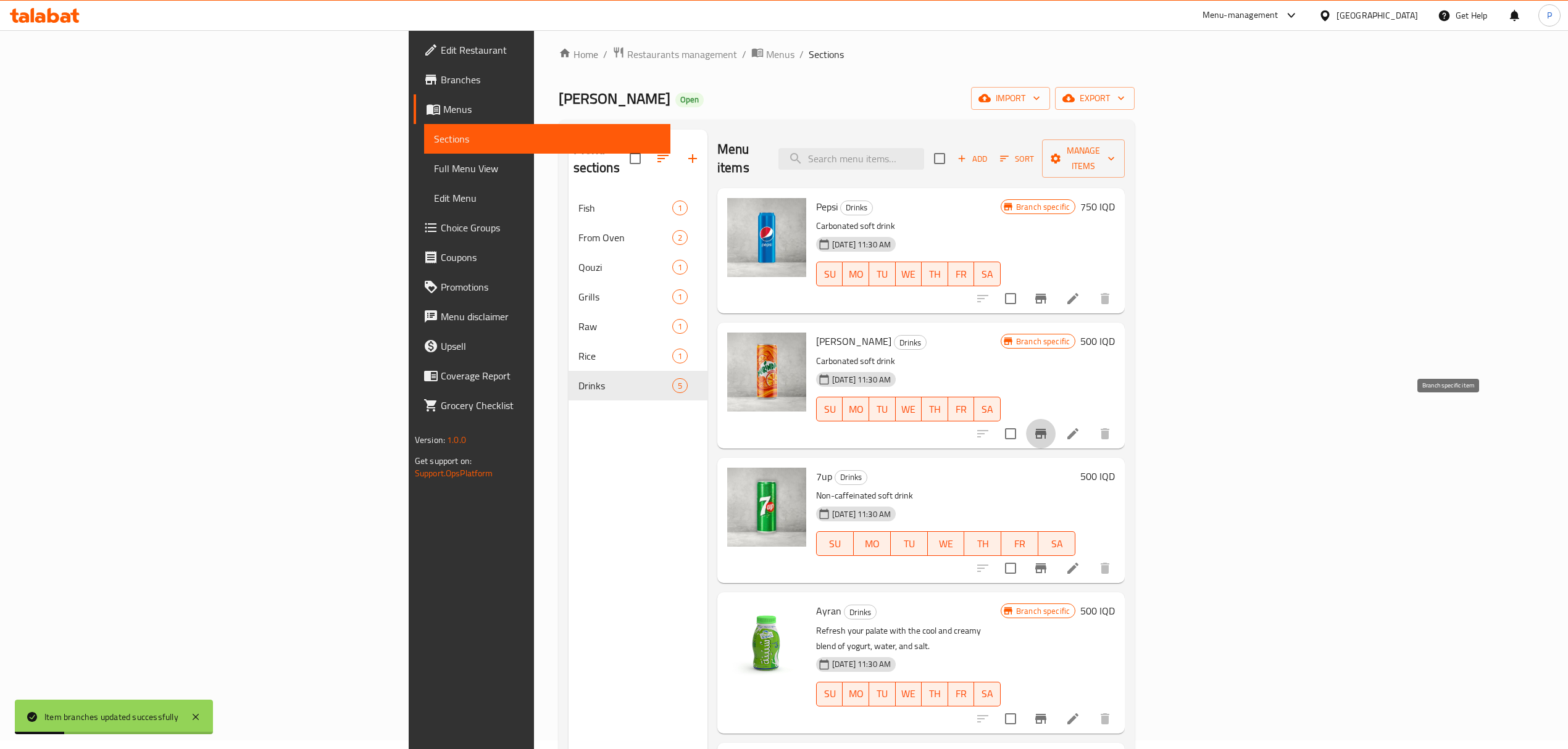
click at [1048, 426] on icon "Branch-specific-item" at bounding box center [1040, 434] width 15 height 15
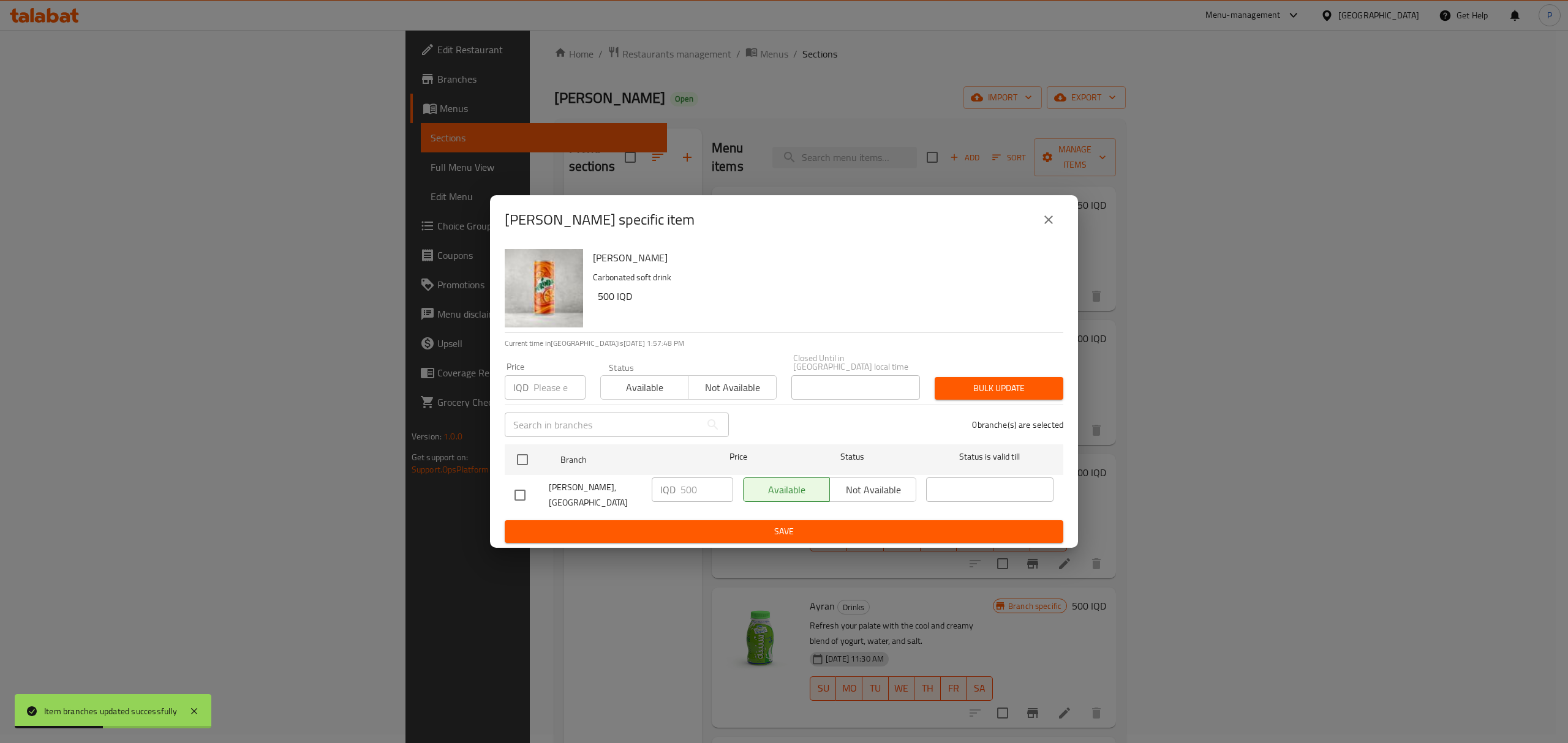
click at [523, 497] on input "checkbox" at bounding box center [520, 496] width 26 height 26
checkbox input "true"
drag, startPoint x: 692, startPoint y: 491, endPoint x: 671, endPoint y: 490, distance: 21.0
click at [671, 490] on div "IQD 500 ​" at bounding box center [693, 489] width 81 height 25
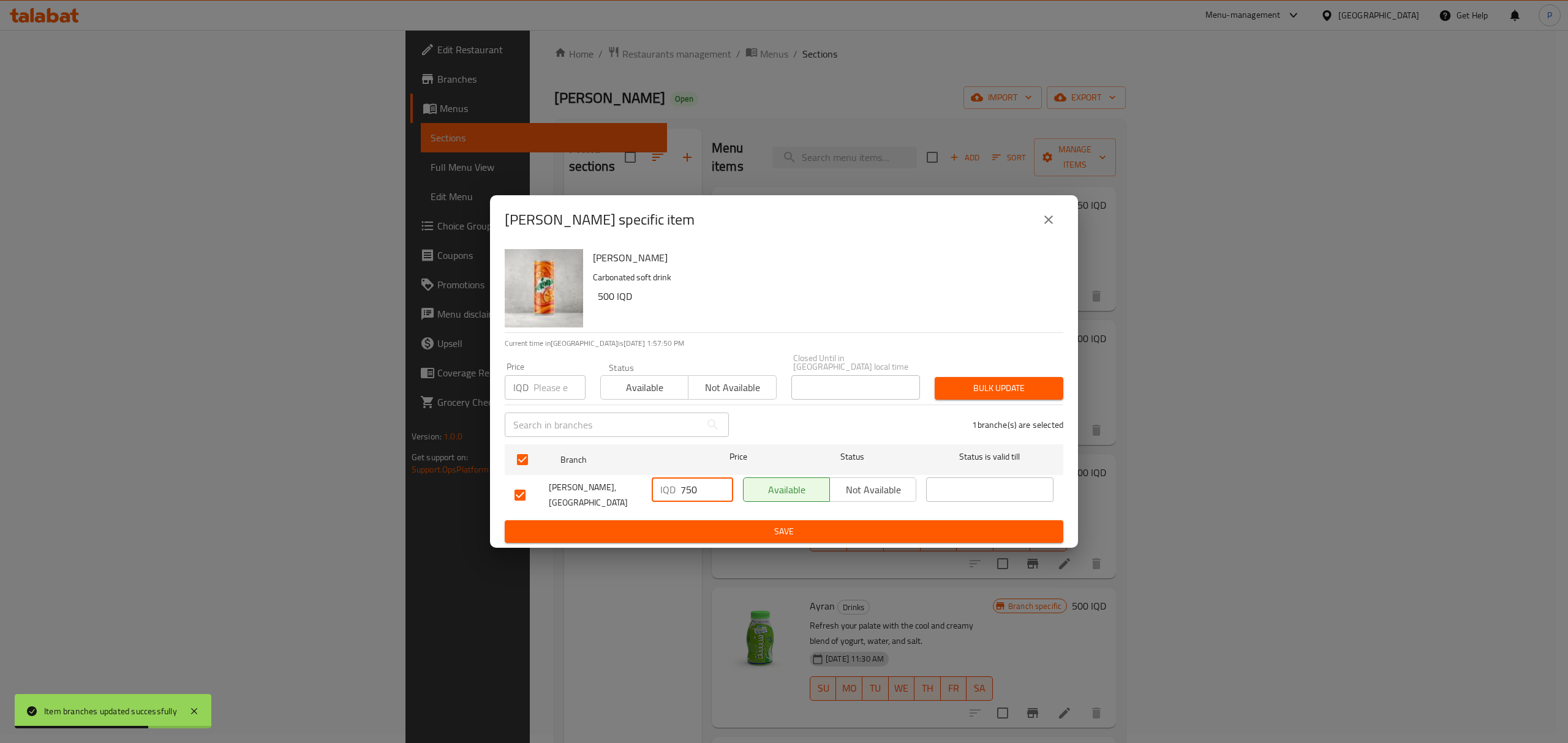
type input "750"
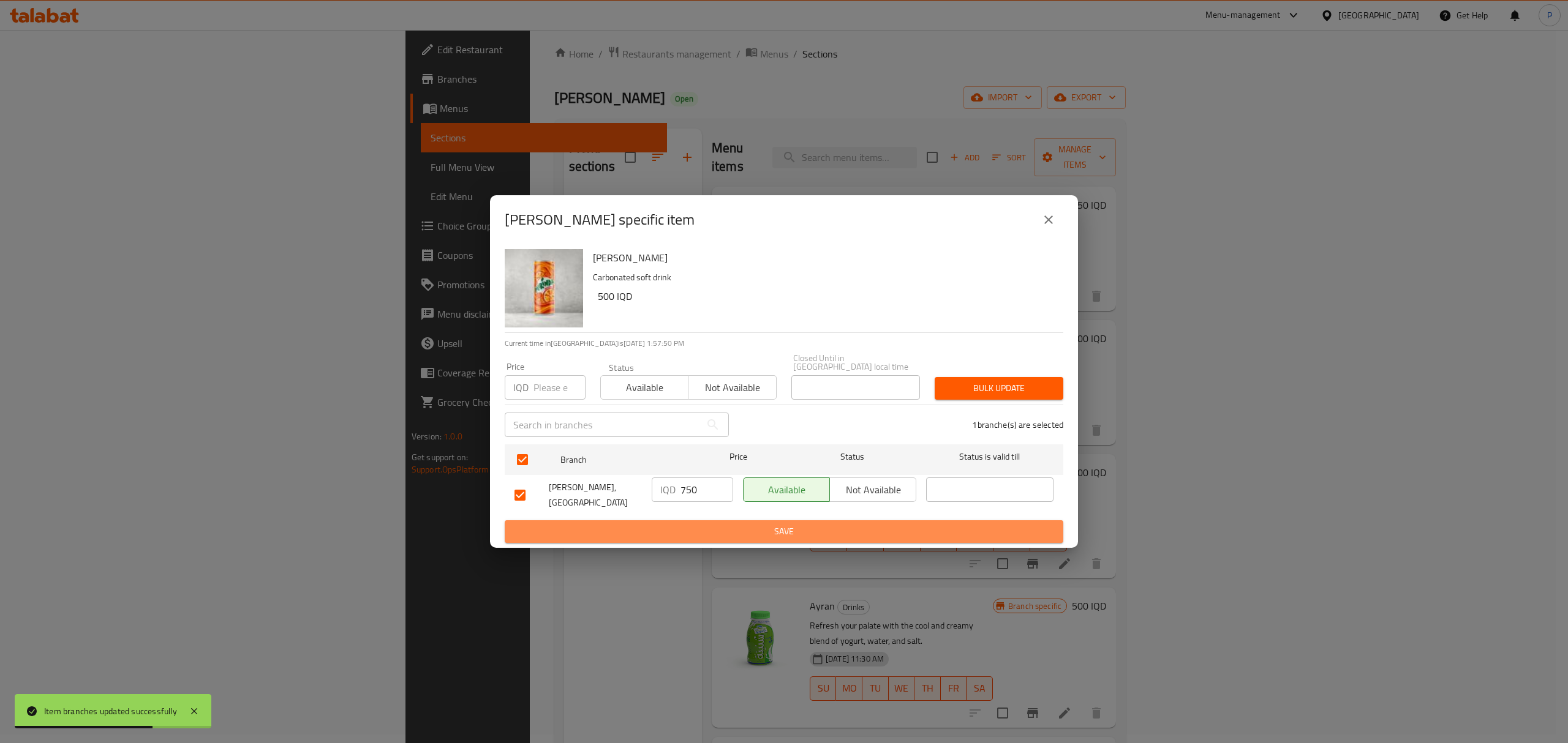
click at [782, 524] on span "Save" at bounding box center [784, 532] width 539 height 16
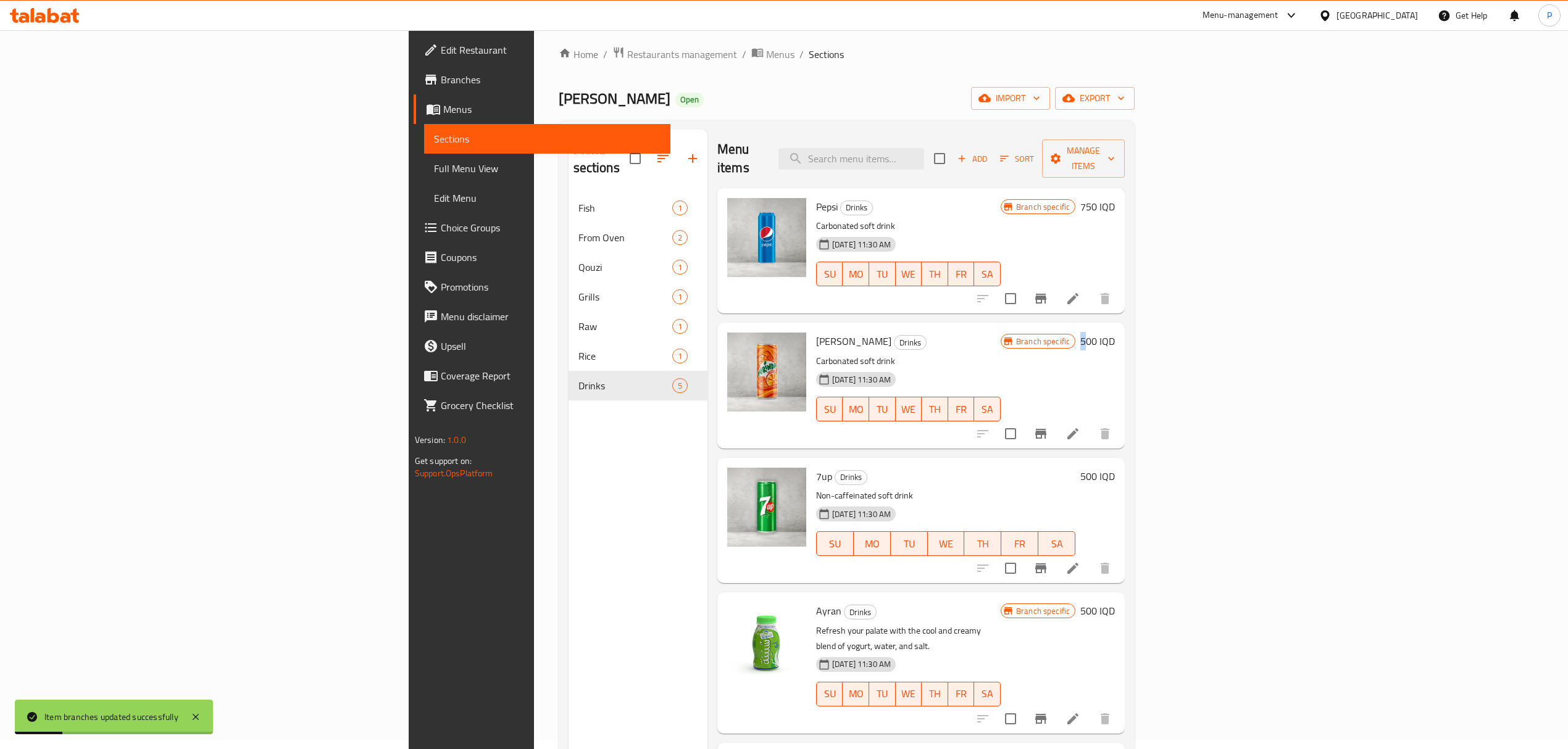
click at [1115, 332] on h6 "500 IQD" at bounding box center [1097, 341] width 34 height 18
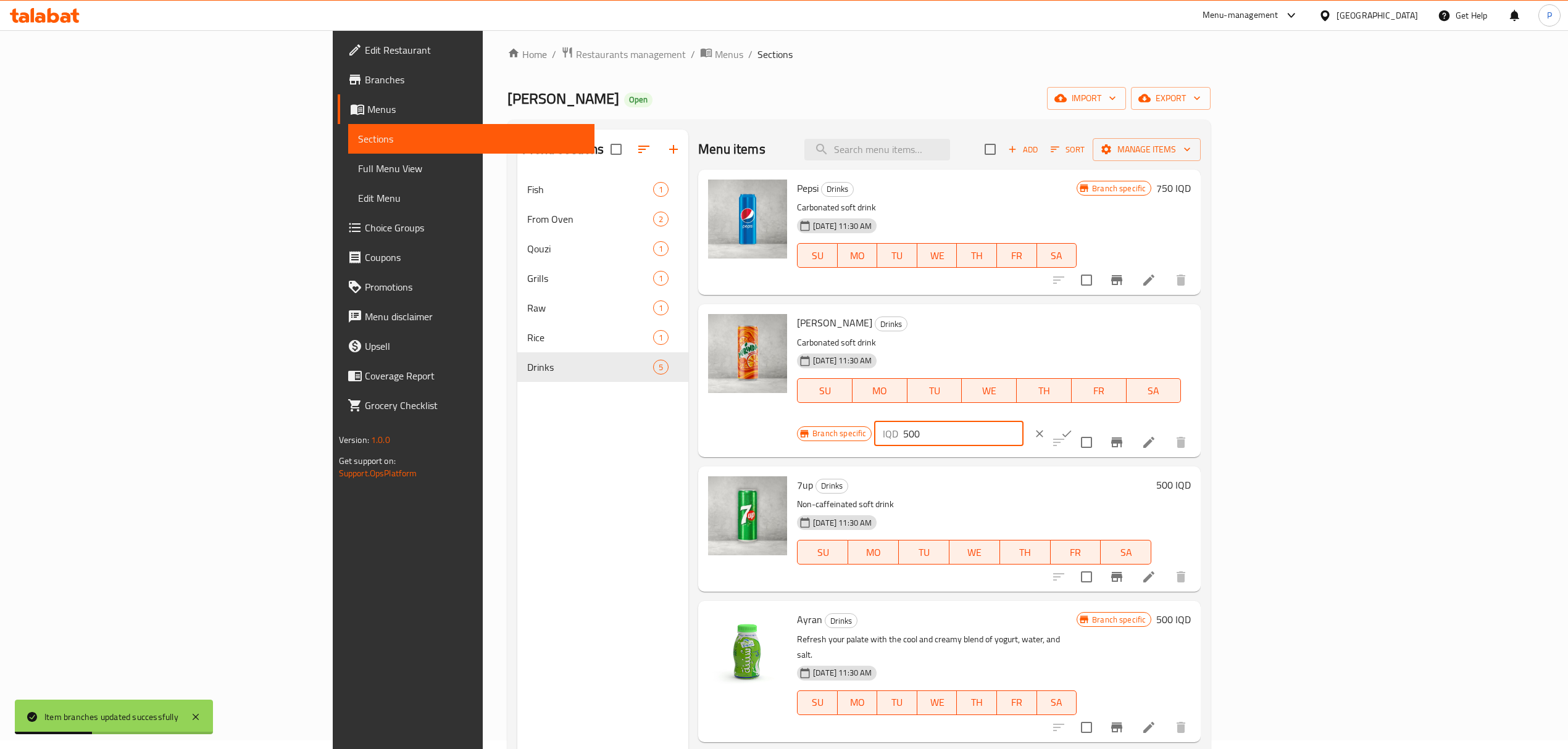
click at [1023, 421] on input "500" at bounding box center [962, 434] width 120 height 25
drag, startPoint x: 1366, startPoint y: 330, endPoint x: 1348, endPoint y: 334, distance: 18.4
click at [1023, 421] on div "IQD 500 ​" at bounding box center [948, 434] width 149 height 25
type input "750"
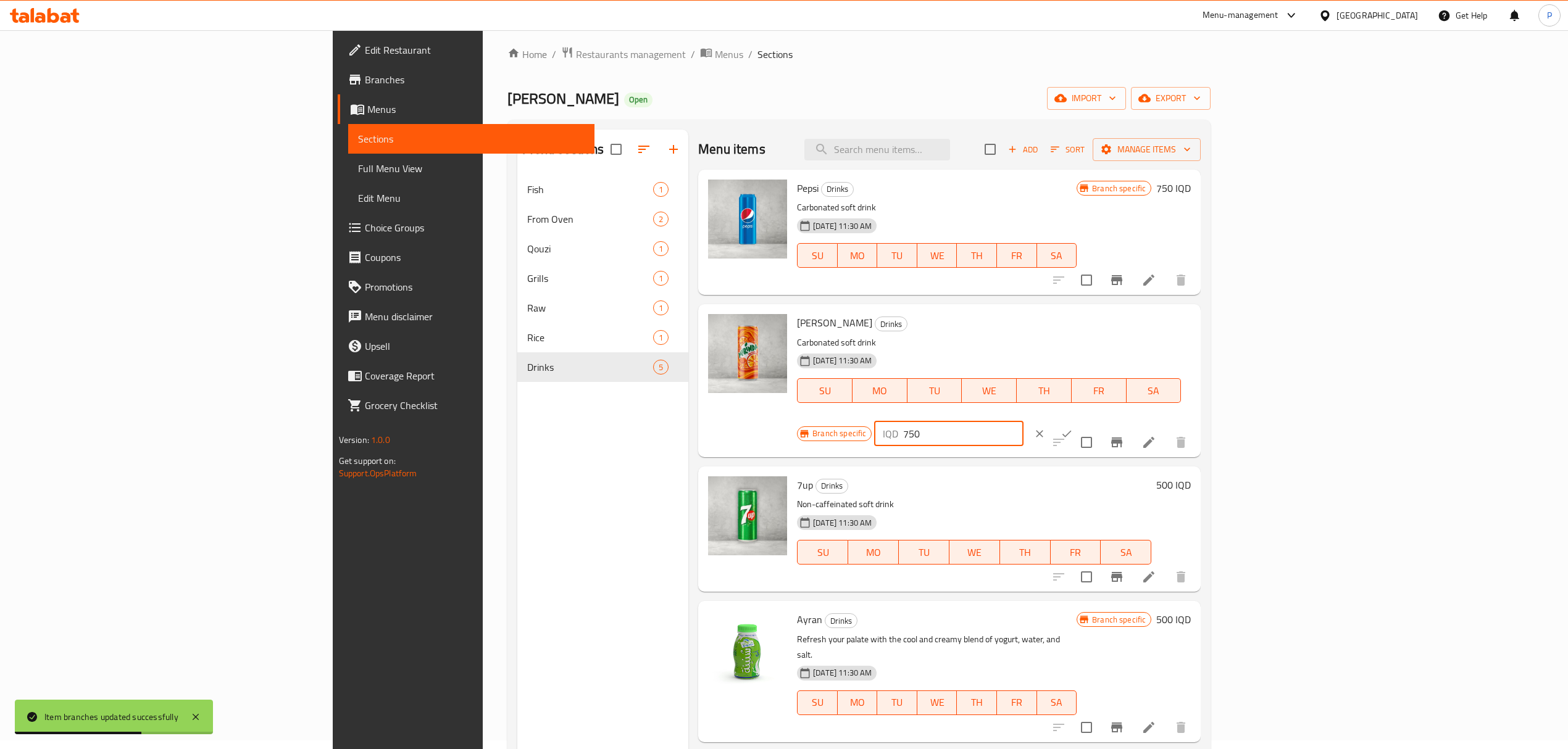
click at [1080, 421] on button "ok" at bounding box center [1065, 434] width 27 height 27
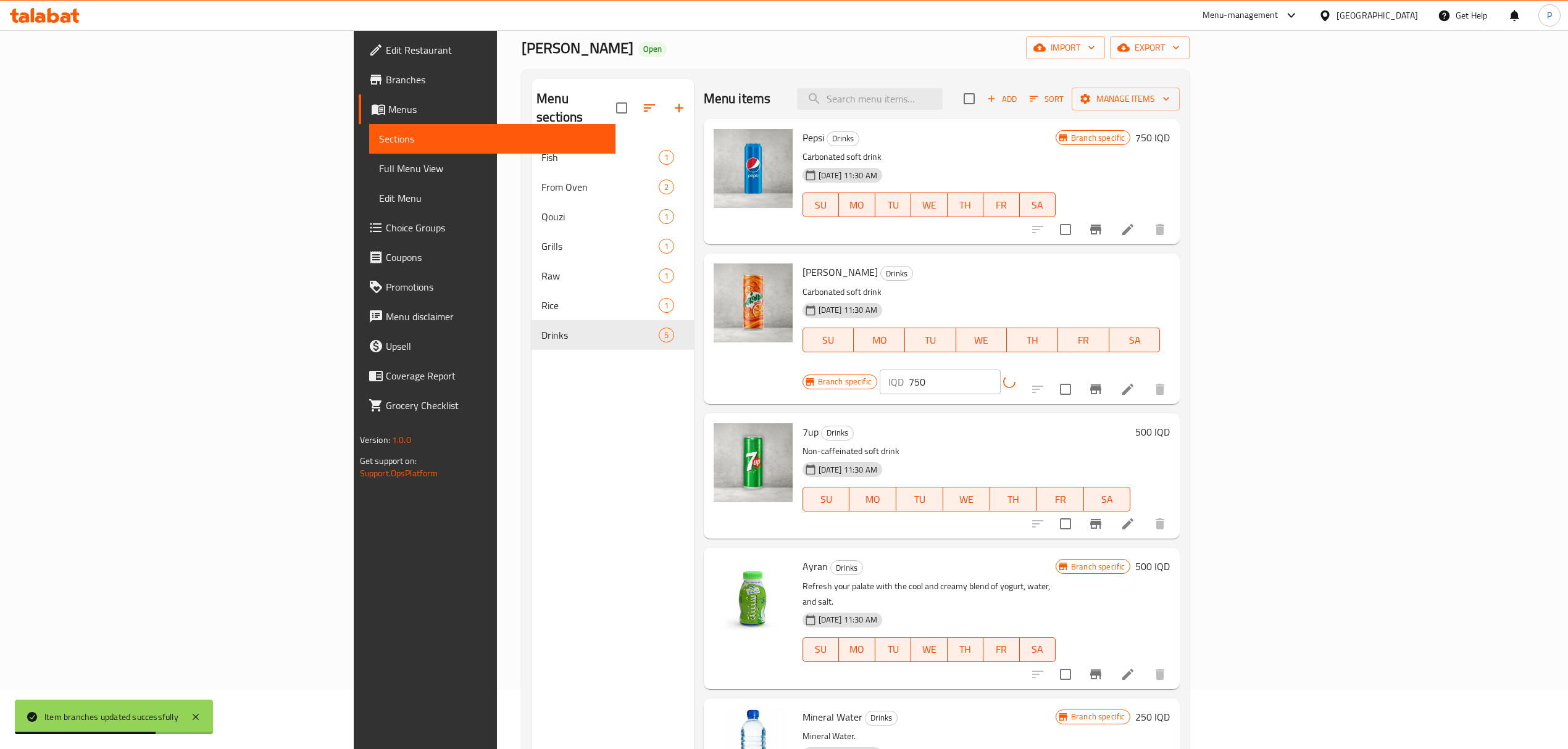
scroll to position [173, 0]
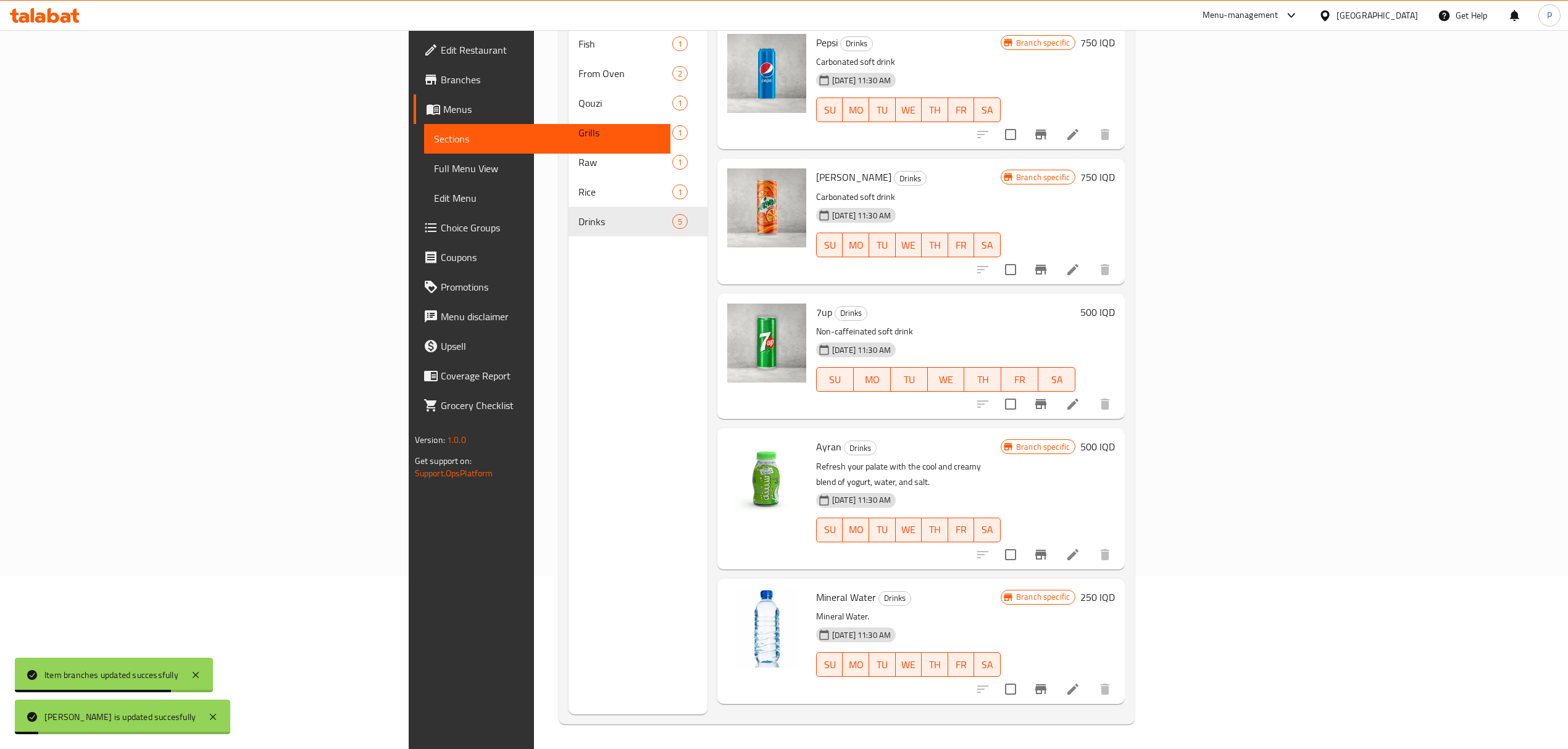
click at [1115, 303] on h6 "500 IQD" at bounding box center [1097, 312] width 34 height 18
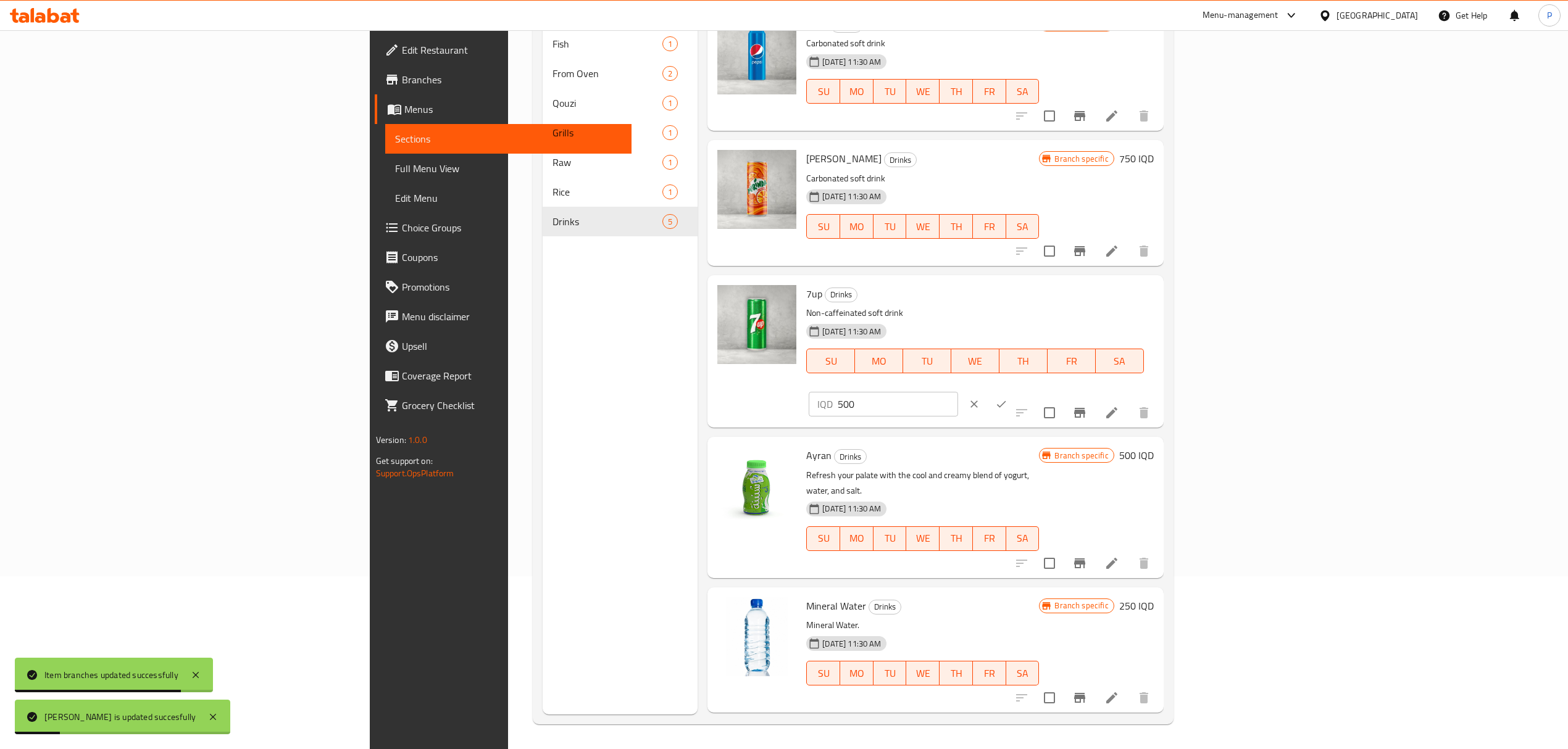
drag, startPoint x: 1388, startPoint y: 300, endPoint x: 1244, endPoint y: 321, distance: 145.5
click at [1158, 321] on div "7up Drinks Non-caffeinated soft drink [DATE] 11:30 AM SU MO TU WE TH FR SA IQD …" at bounding box center [979, 351] width 356 height 142
type input "750"
click at [1007, 398] on icon "ok" at bounding box center [1000, 404] width 12 height 12
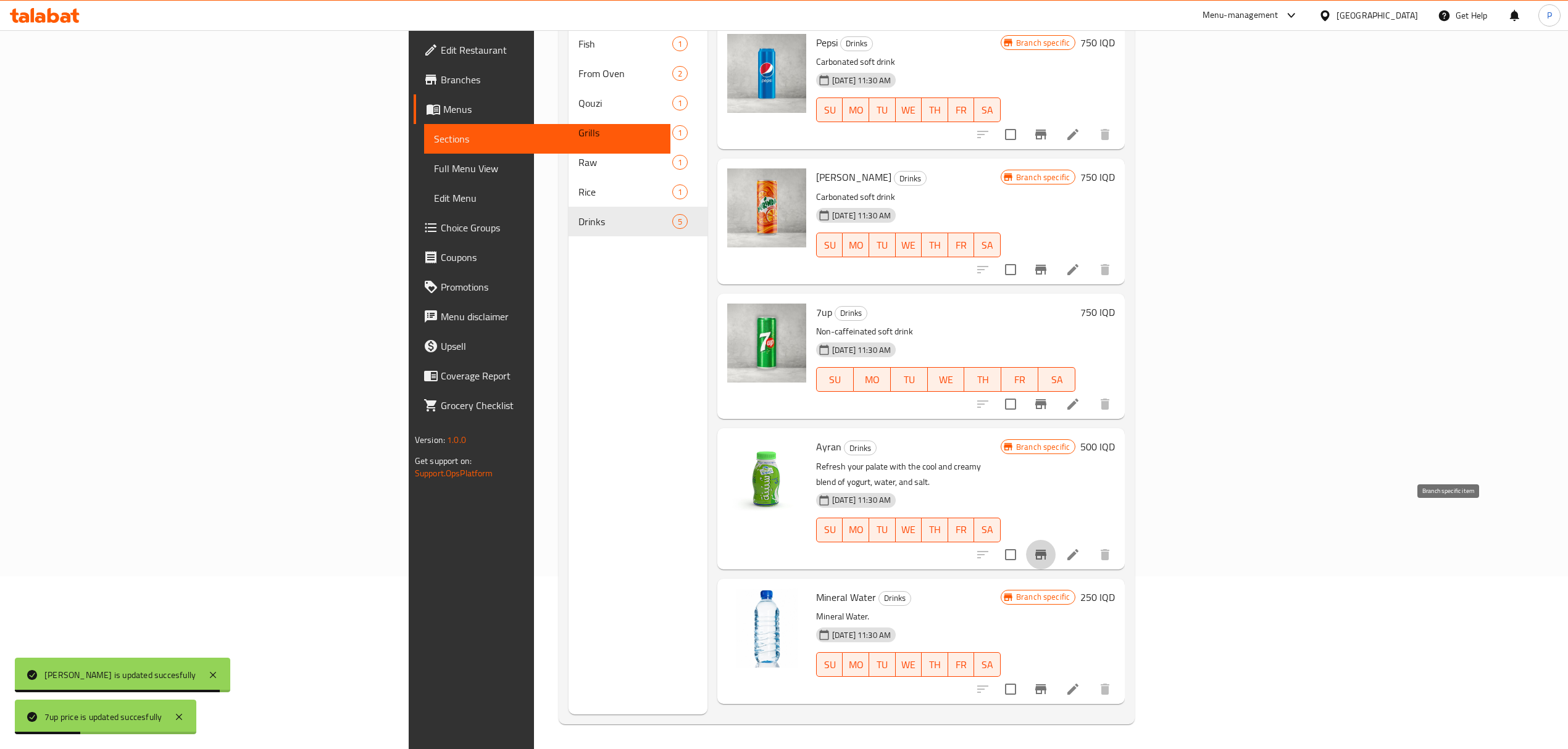
click at [1046, 550] on icon "Branch-specific-item" at bounding box center [1040, 555] width 11 height 10
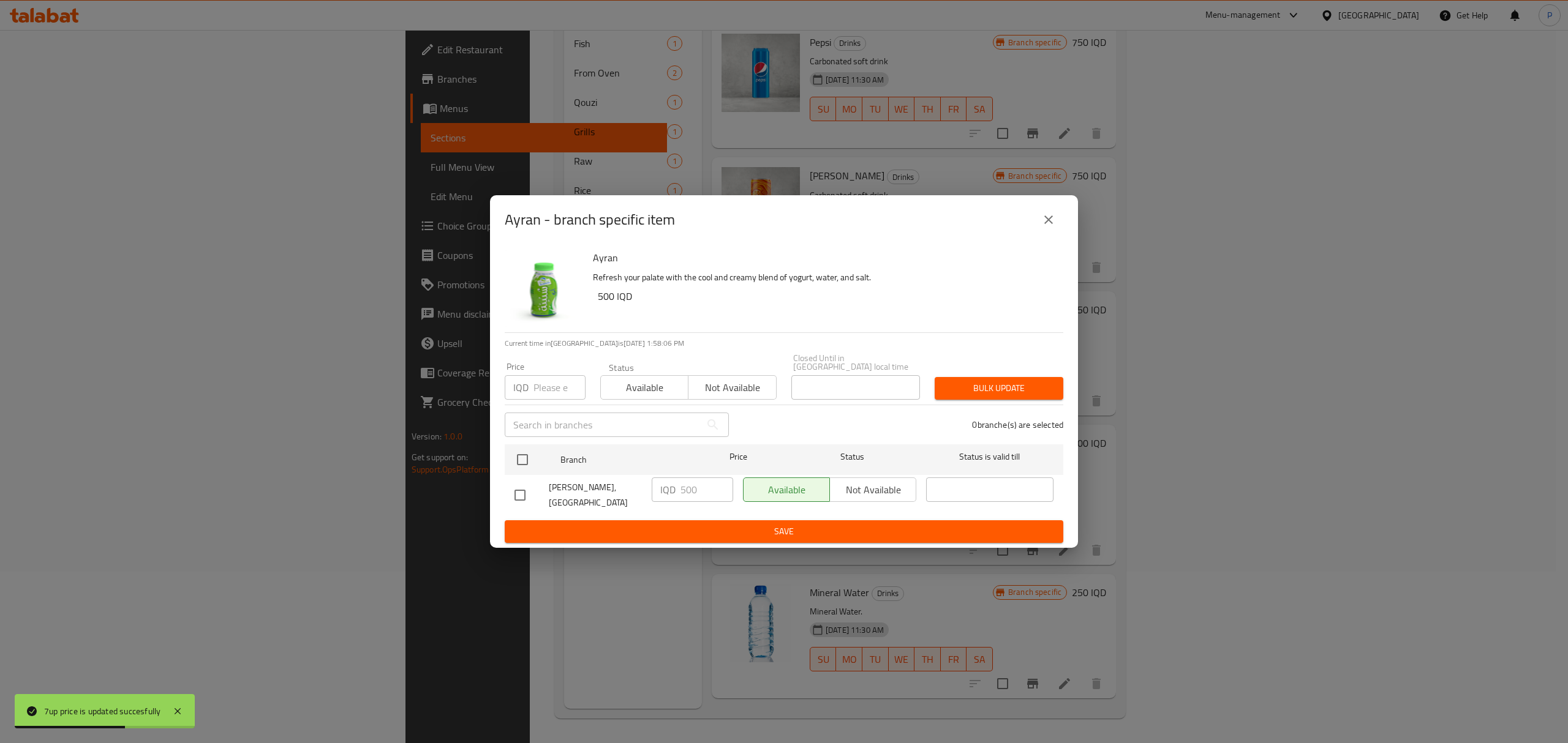
click at [521, 491] on input "checkbox" at bounding box center [520, 496] width 26 height 26
checkbox input "true"
drag, startPoint x: 695, startPoint y: 494, endPoint x: 630, endPoint y: 495, distance: 65.0
click at [631, 495] on div "[PERSON_NAME], KRO Street IQD 500 ​ Available Not available ​" at bounding box center [784, 495] width 549 height 45
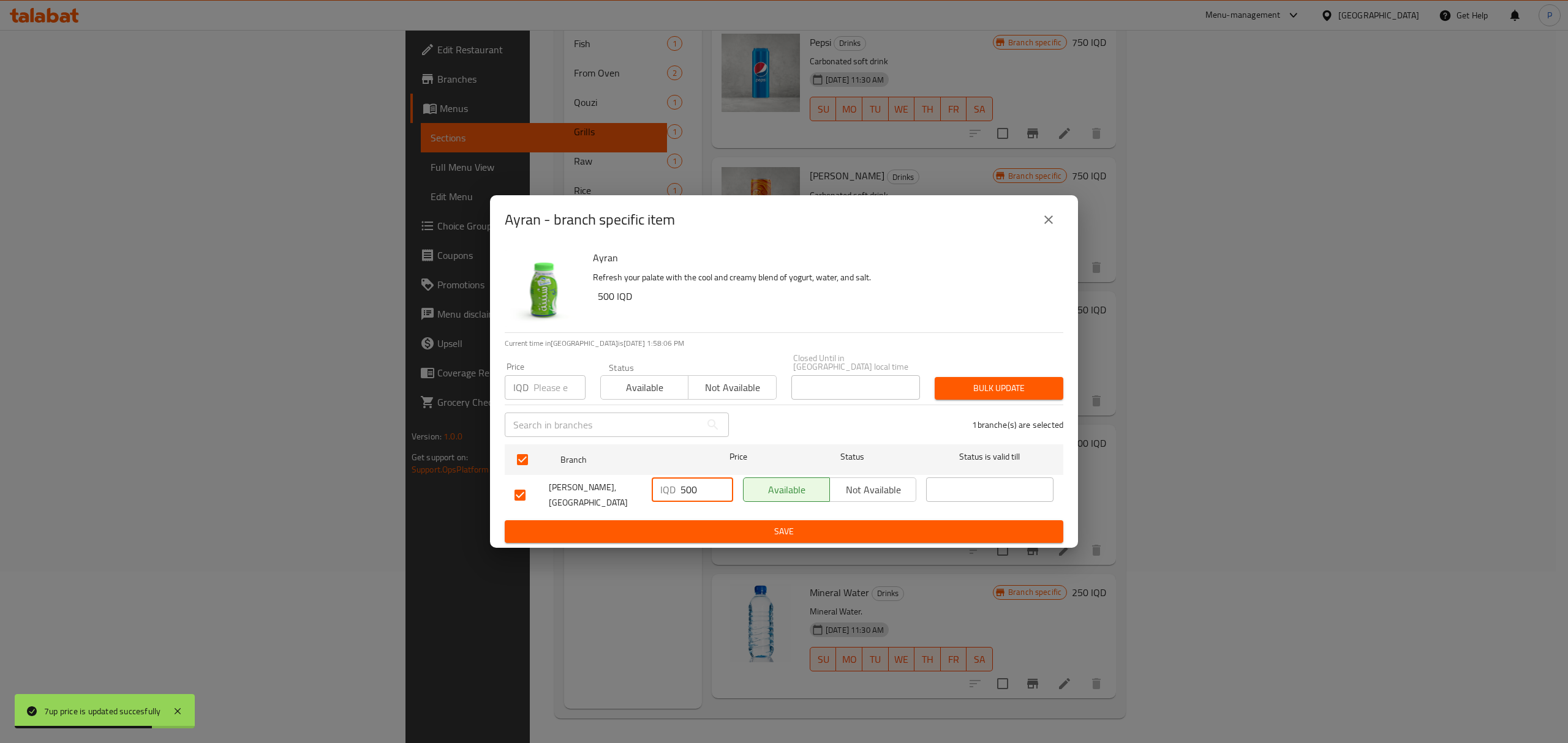
type input "4"
drag, startPoint x: 706, startPoint y: 497, endPoint x: 687, endPoint y: 491, distance: 19.9
click at [694, 493] on input "4" at bounding box center [706, 489] width 53 height 25
type input "750"
click at [810, 533] on button "Save" at bounding box center [783, 532] width 559 height 23
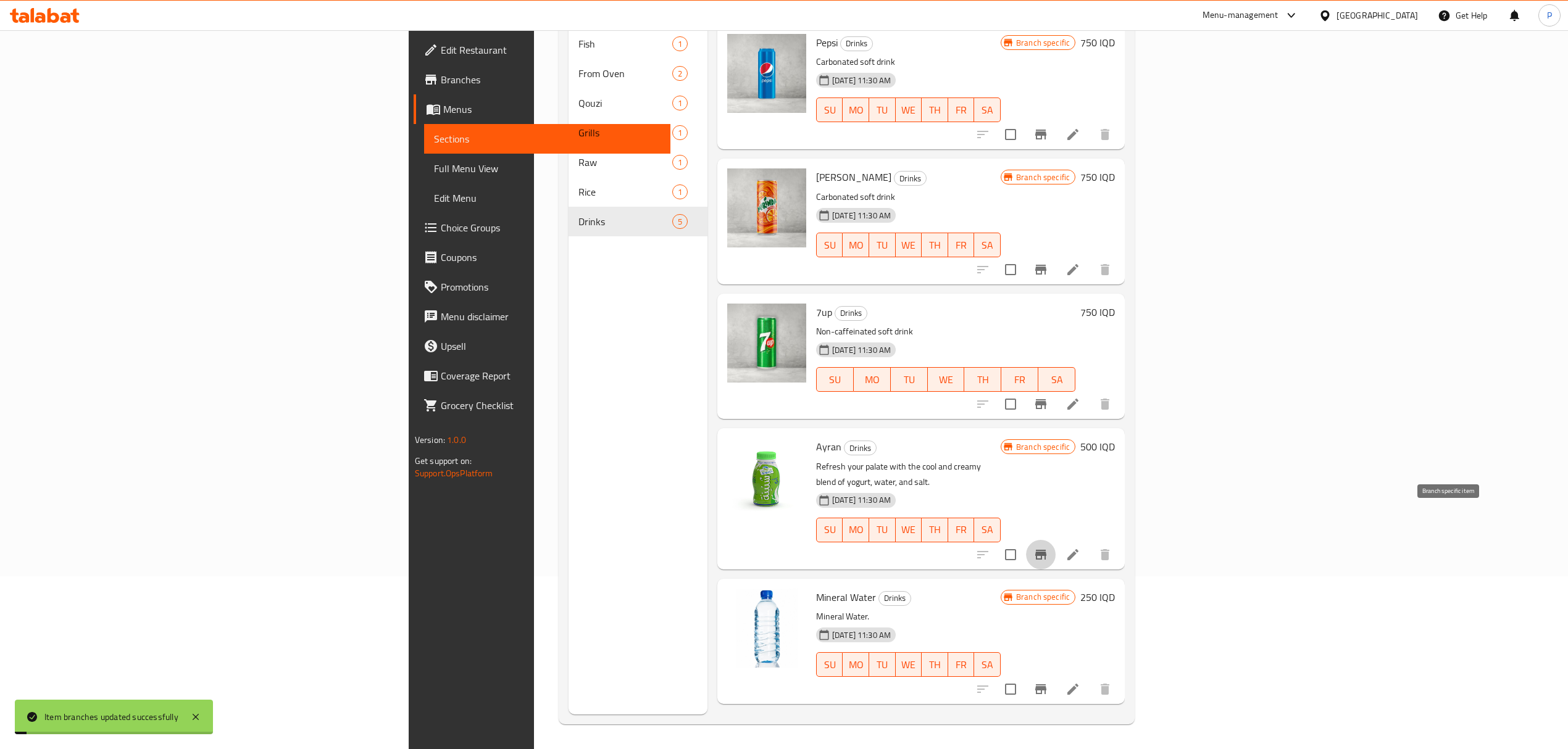
click at [1046, 550] on icon "Branch-specific-item" at bounding box center [1040, 555] width 11 height 10
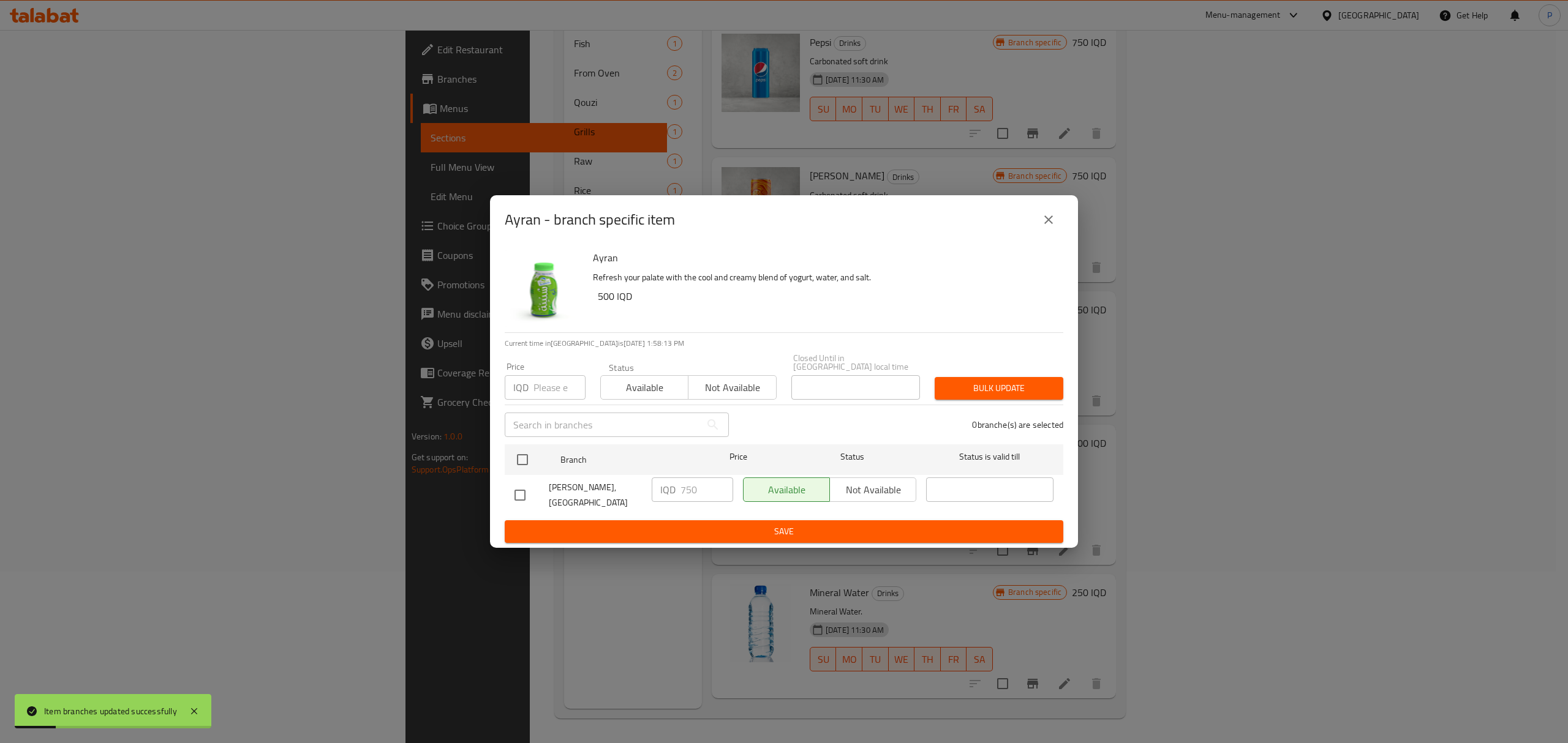
click at [523, 493] on input "checkbox" at bounding box center [520, 496] width 26 height 26
checkbox input "true"
drag, startPoint x: 699, startPoint y: 494, endPoint x: 655, endPoint y: 498, distance: 44.2
click at [654, 500] on div "IQD 750 ​" at bounding box center [693, 489] width 81 height 25
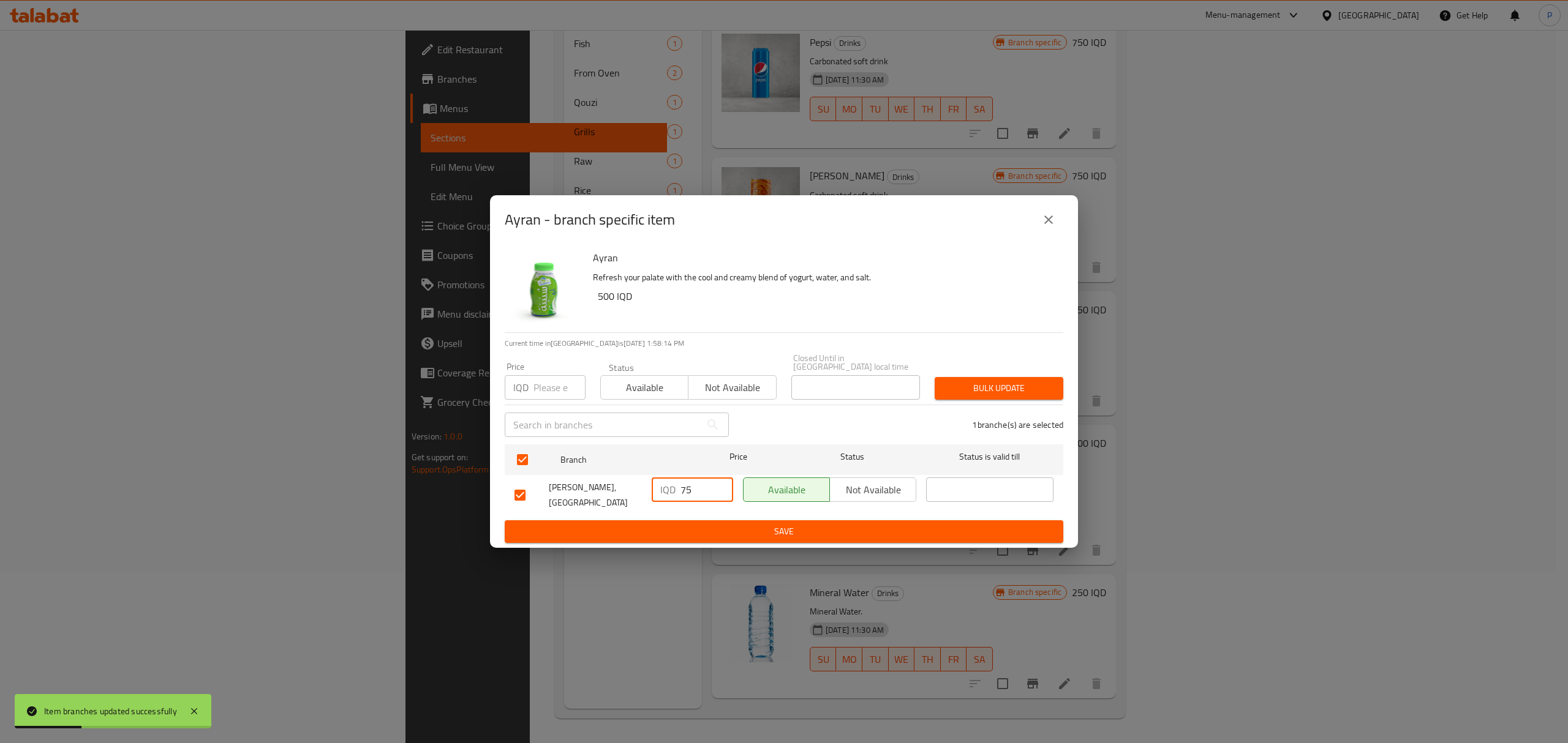
type input "750"
click at [755, 530] on button "Save" at bounding box center [783, 532] width 559 height 23
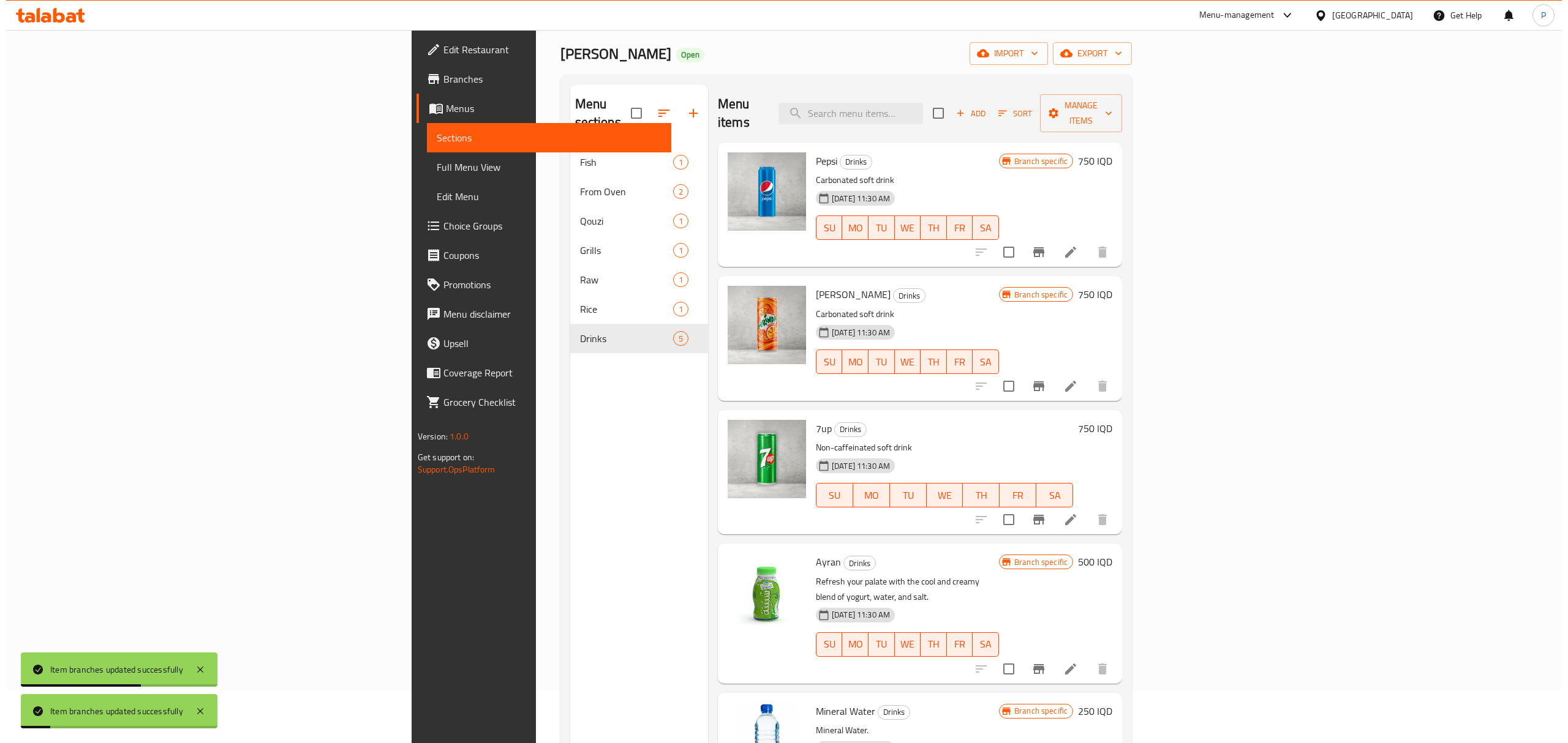
scroll to position [81, 0]
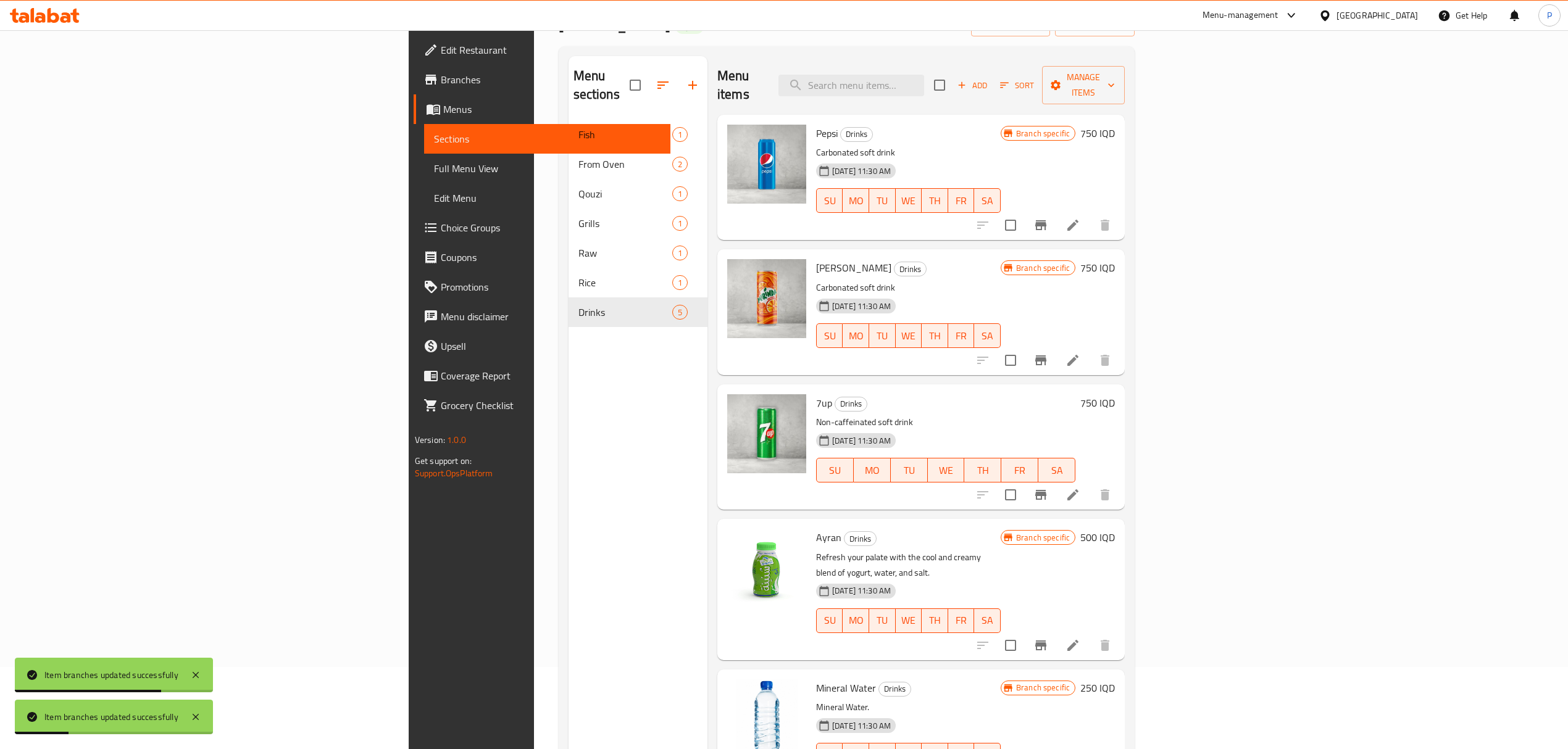
click at [1115, 528] on h6 "500 IQD" at bounding box center [1097, 537] width 34 height 18
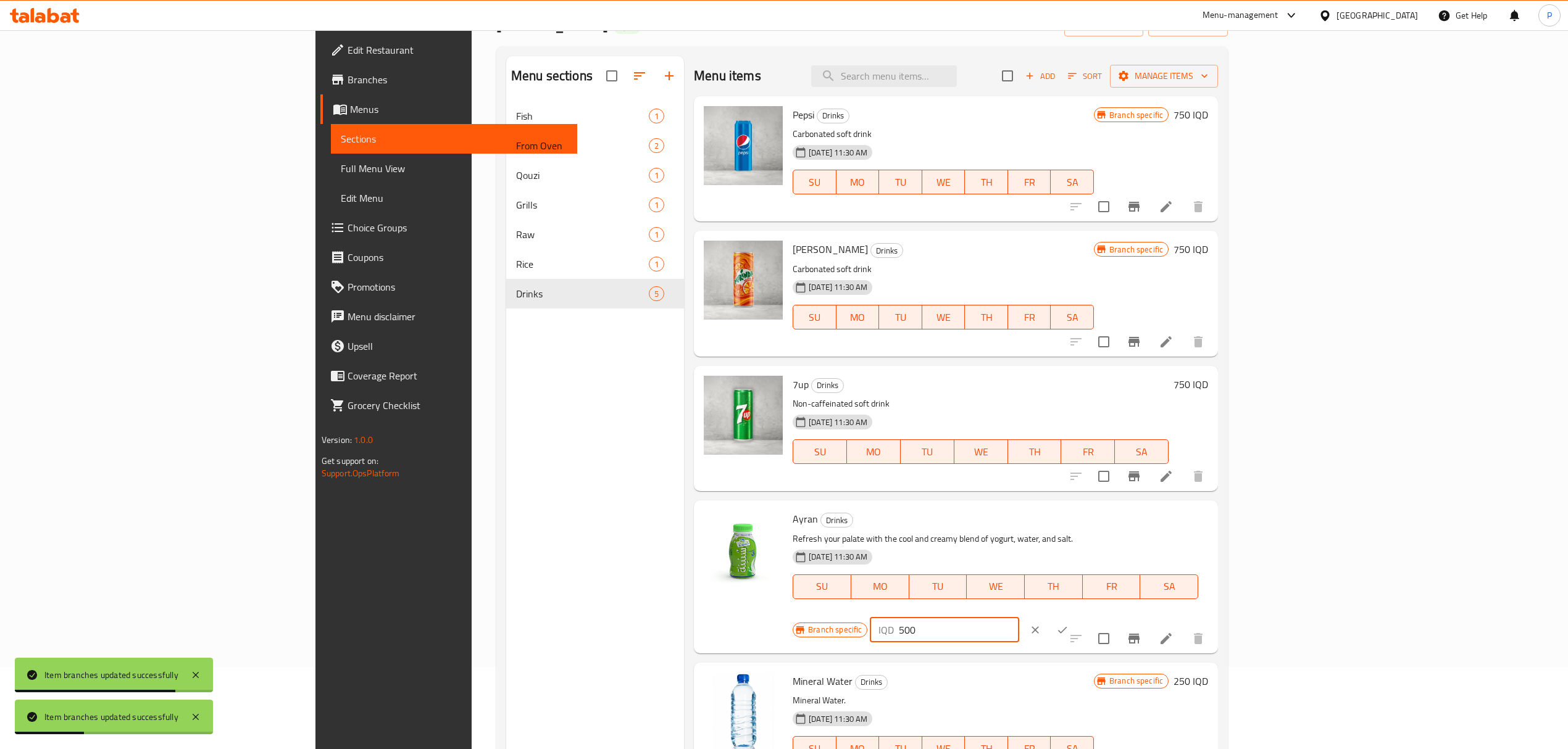
drag, startPoint x: 1361, startPoint y: 531, endPoint x: 1319, endPoint y: 529, distance: 42.0
click at [1093, 617] on div "Branch specific IQD 500 ​" at bounding box center [943, 630] width 301 height 27
click at [1018, 618] on input "500" at bounding box center [958, 630] width 120 height 25
drag, startPoint x: 1375, startPoint y: 528, endPoint x: 1341, endPoint y: 527, distance: 34.0
click at [1018, 618] on div "IQD 500 ​" at bounding box center [944, 630] width 149 height 25
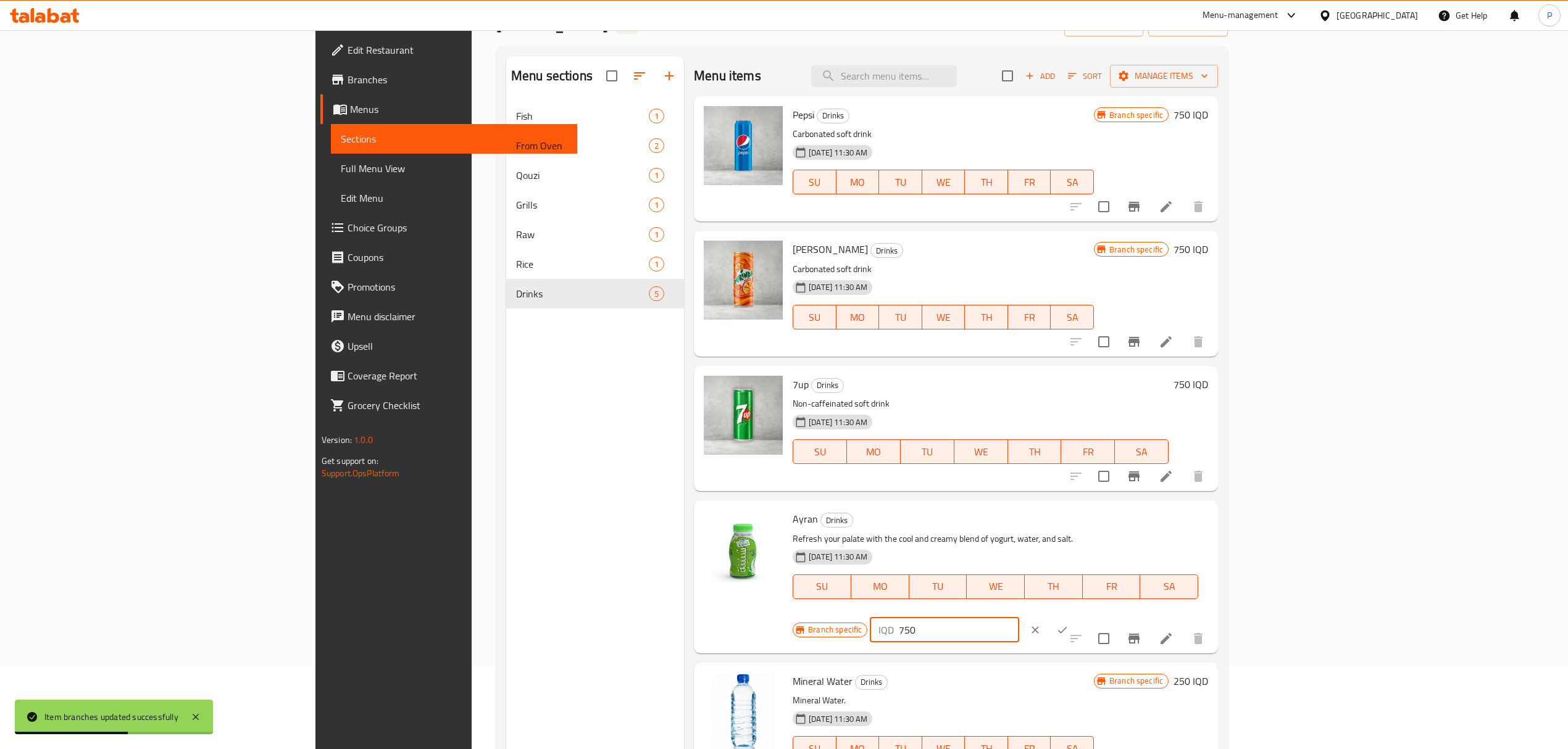
type input "750"
click at [1068, 623] on icon "ok" at bounding box center [1062, 629] width 12 height 12
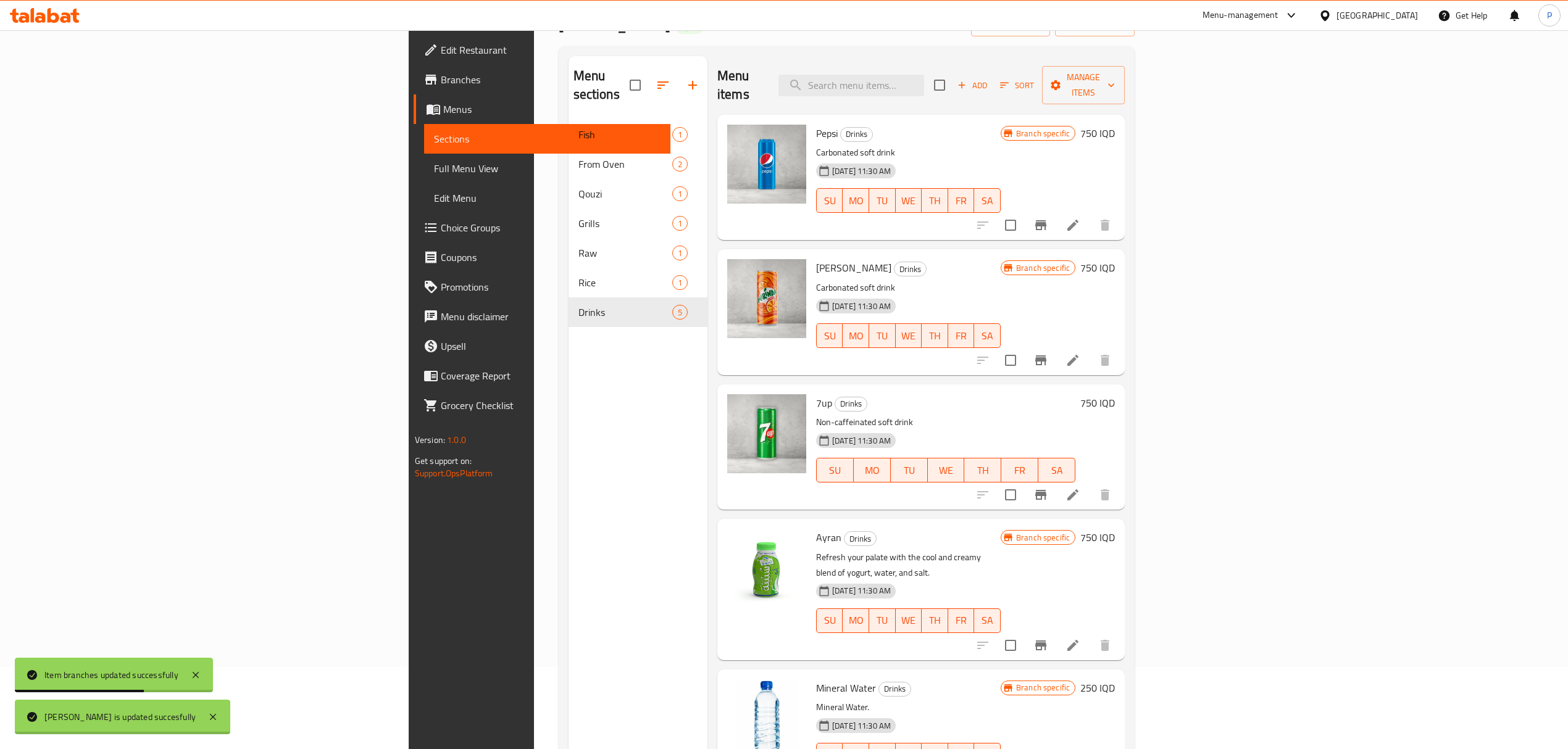
click at [1046, 640] on icon "Branch-specific-item" at bounding box center [1040, 645] width 11 height 10
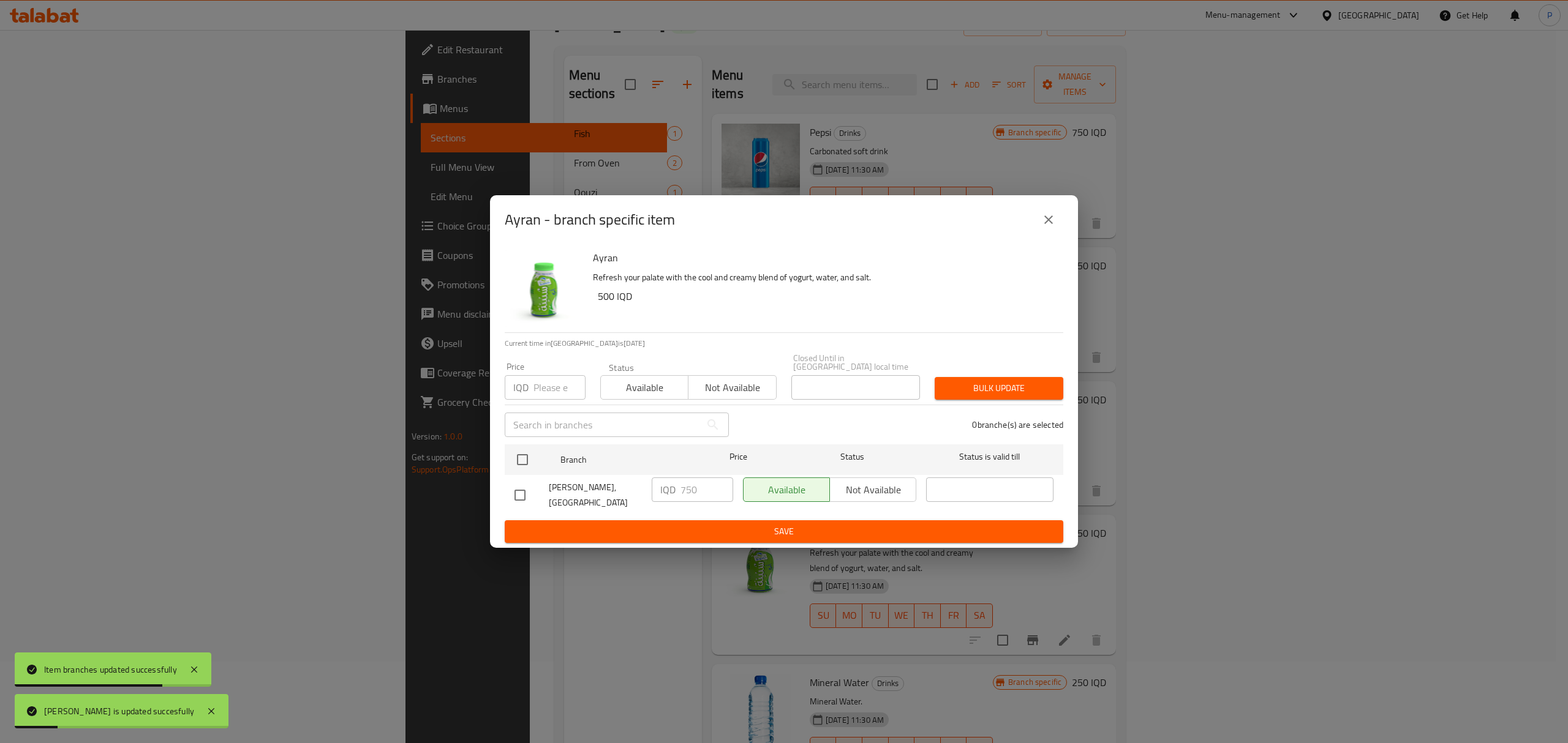
click at [1140, 248] on div "Ayran - branch specific item Ayran Refresh your palate with the cool and creamy…" at bounding box center [784, 371] width 1568 height 743
click at [1046, 227] on icon "close" at bounding box center [1048, 220] width 15 height 15
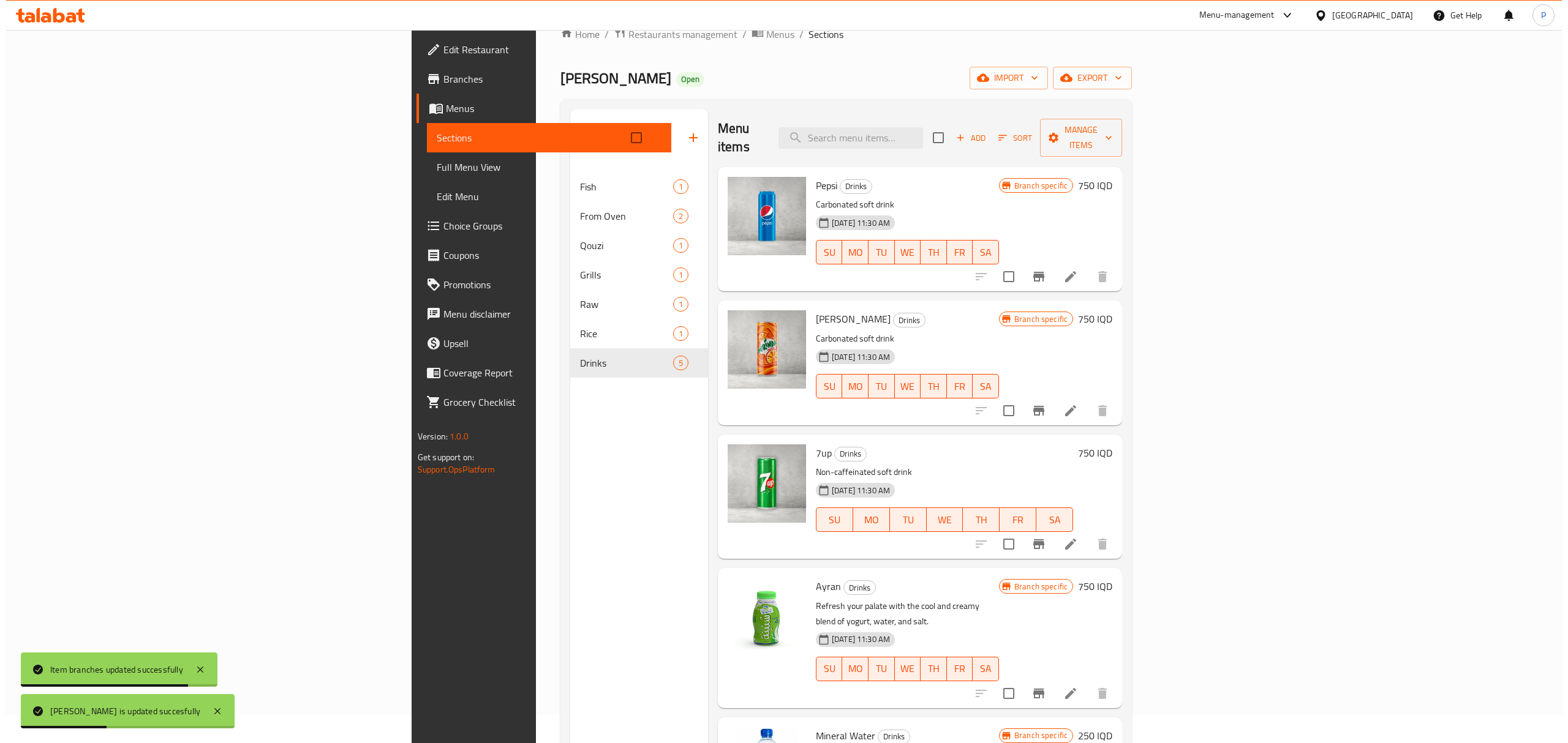
scroll to position [0, 0]
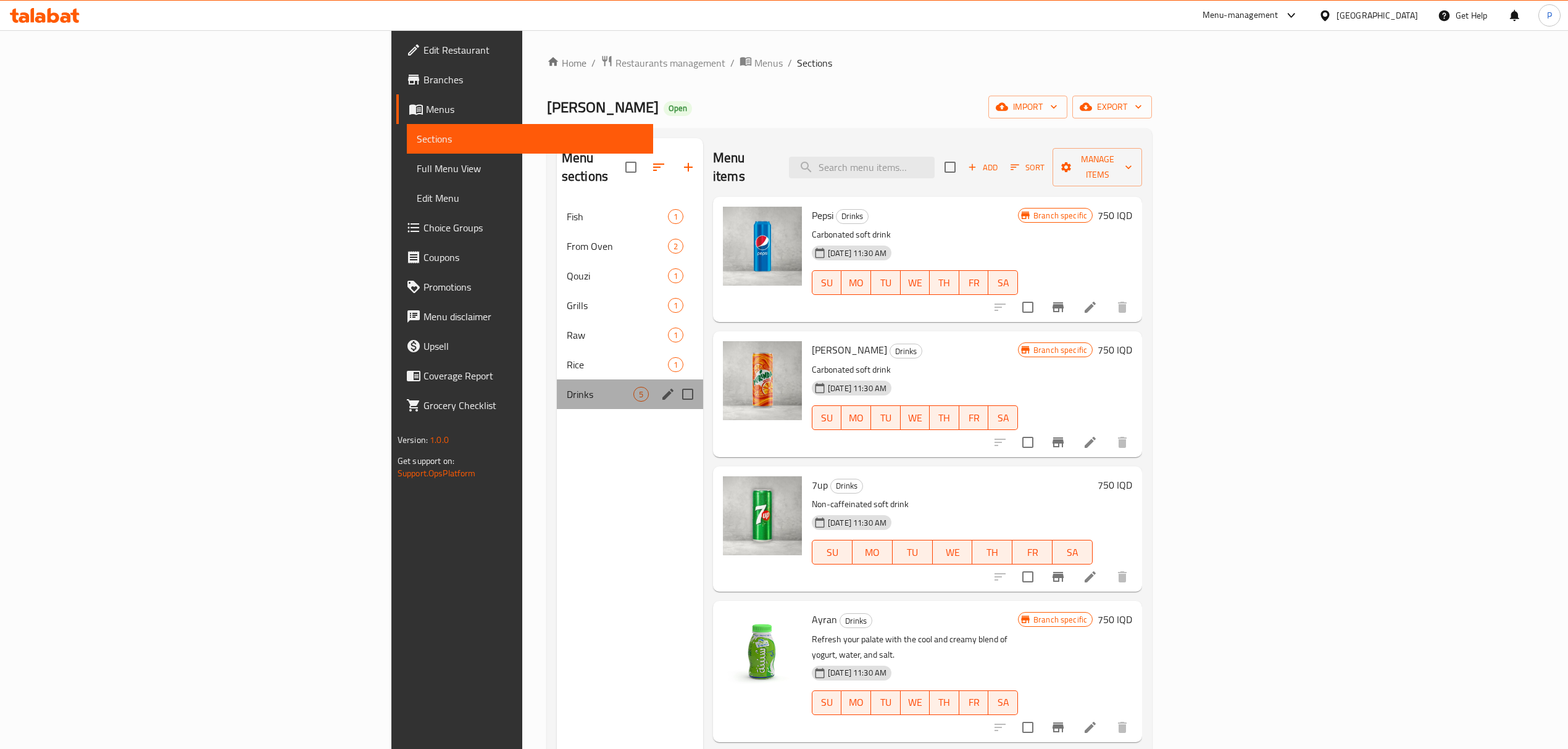
click at [556, 389] on div "Drinks 5" at bounding box center [629, 395] width 146 height 30
click at [567, 357] on span "Rice" at bounding box center [600, 365] width 67 height 15
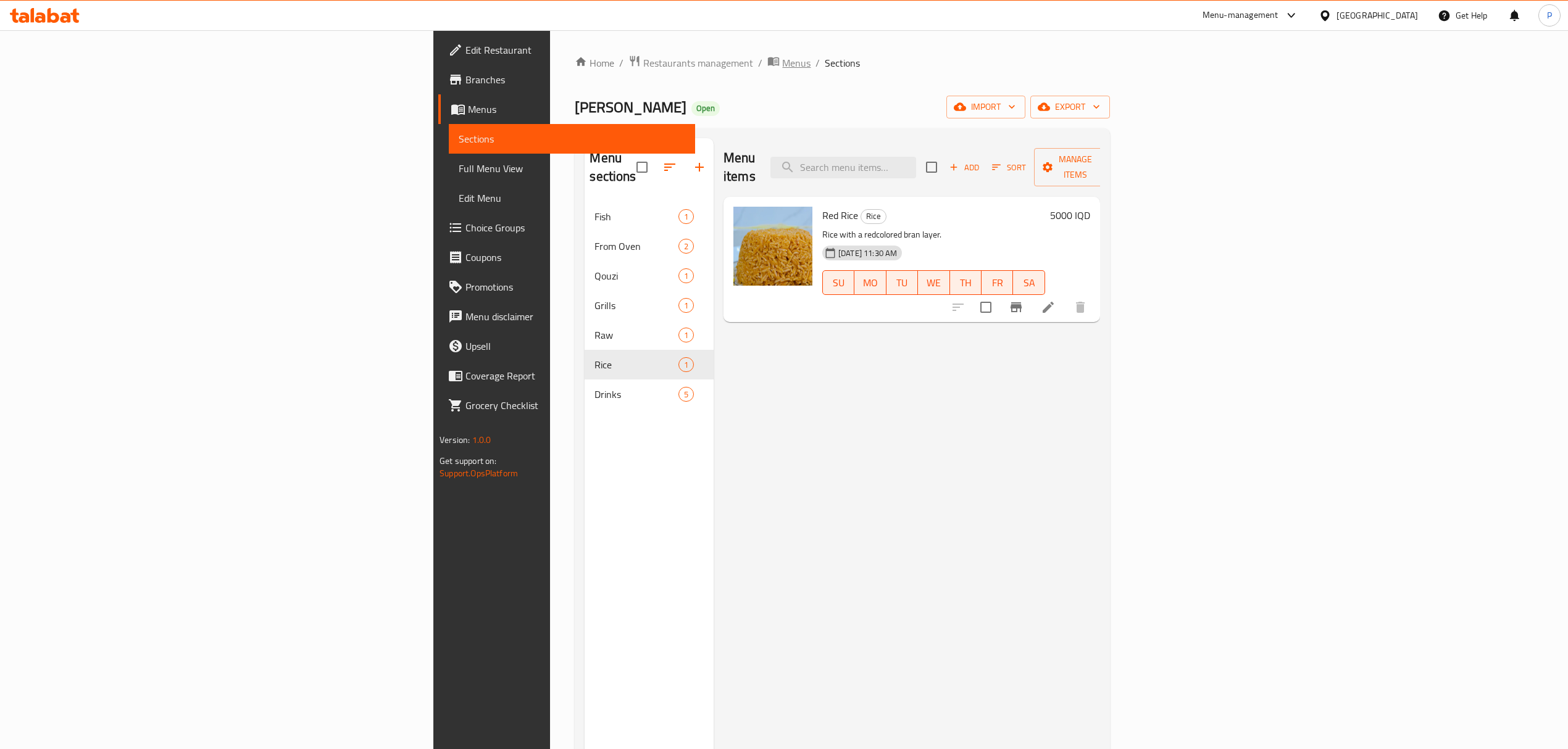
click at [782, 60] on span "Menus" at bounding box center [796, 63] width 29 height 15
